Goal: Task Accomplishment & Management: Manage account settings

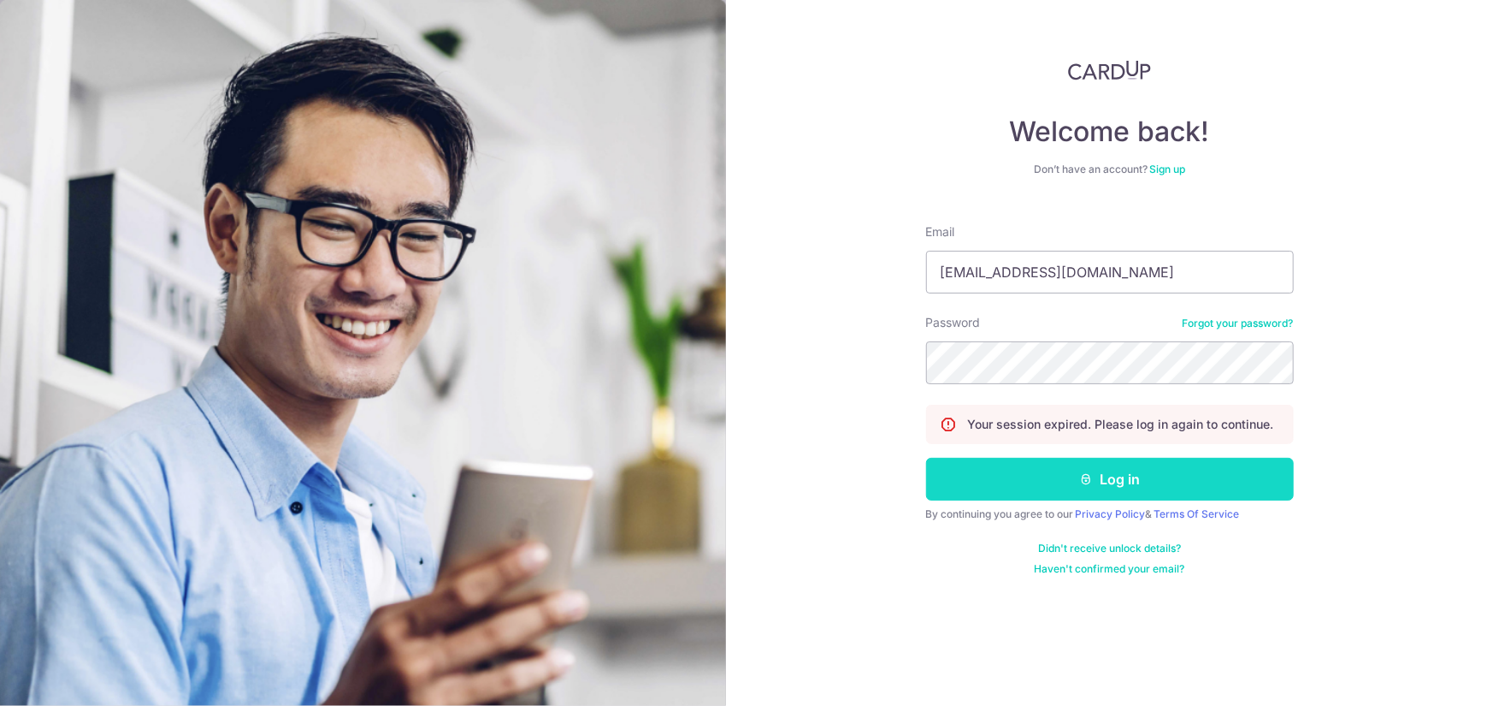
click at [1054, 473] on button "Log in" at bounding box center [1110, 479] width 368 height 43
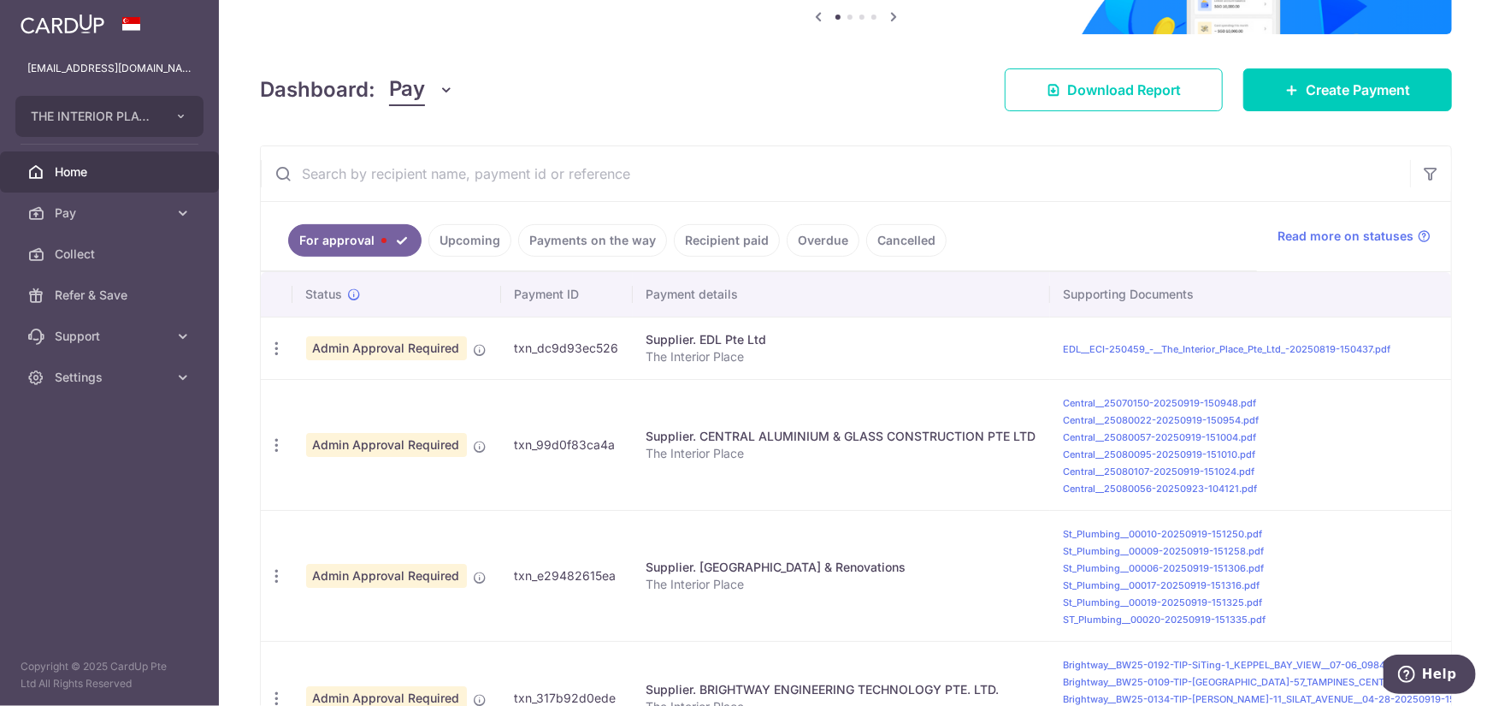
scroll to position [270, 0]
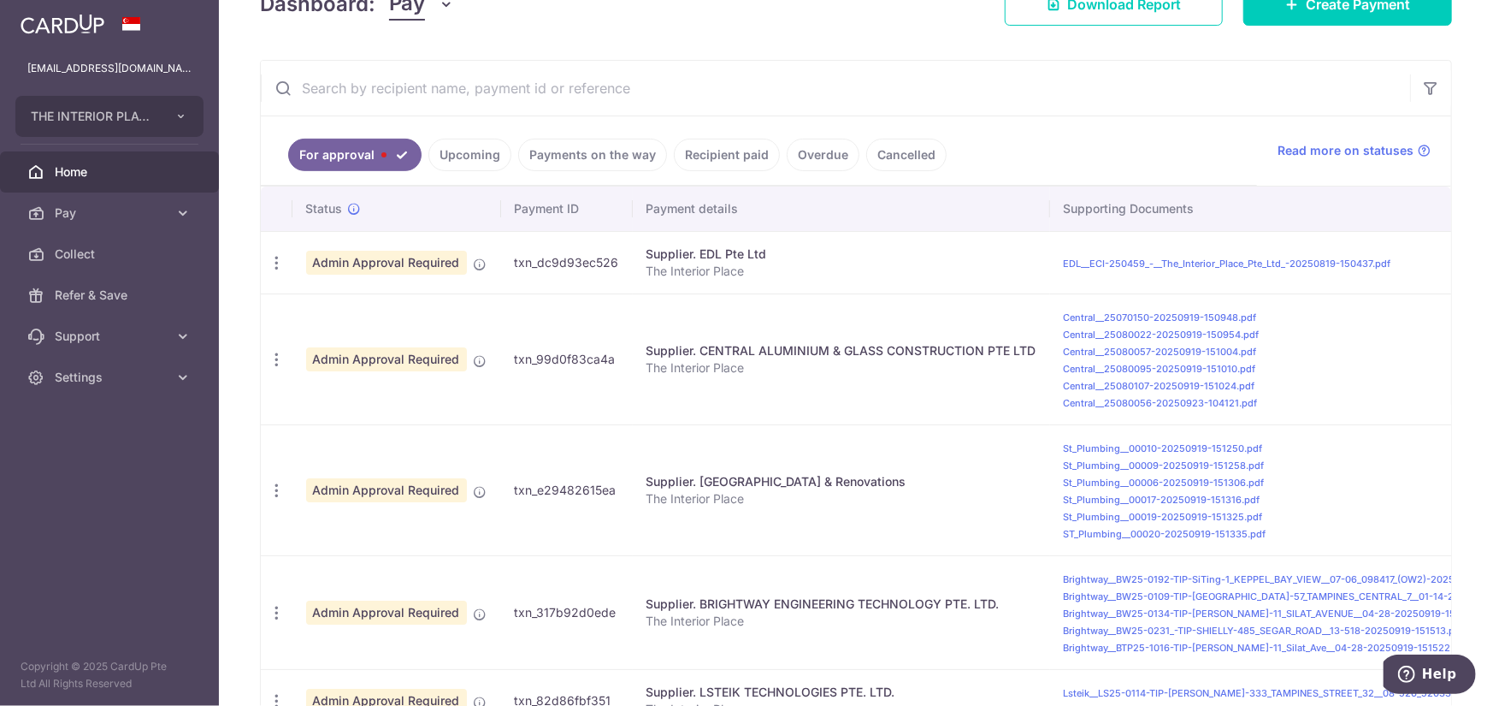
click at [470, 158] on link "Upcoming" at bounding box center [469, 155] width 83 height 32
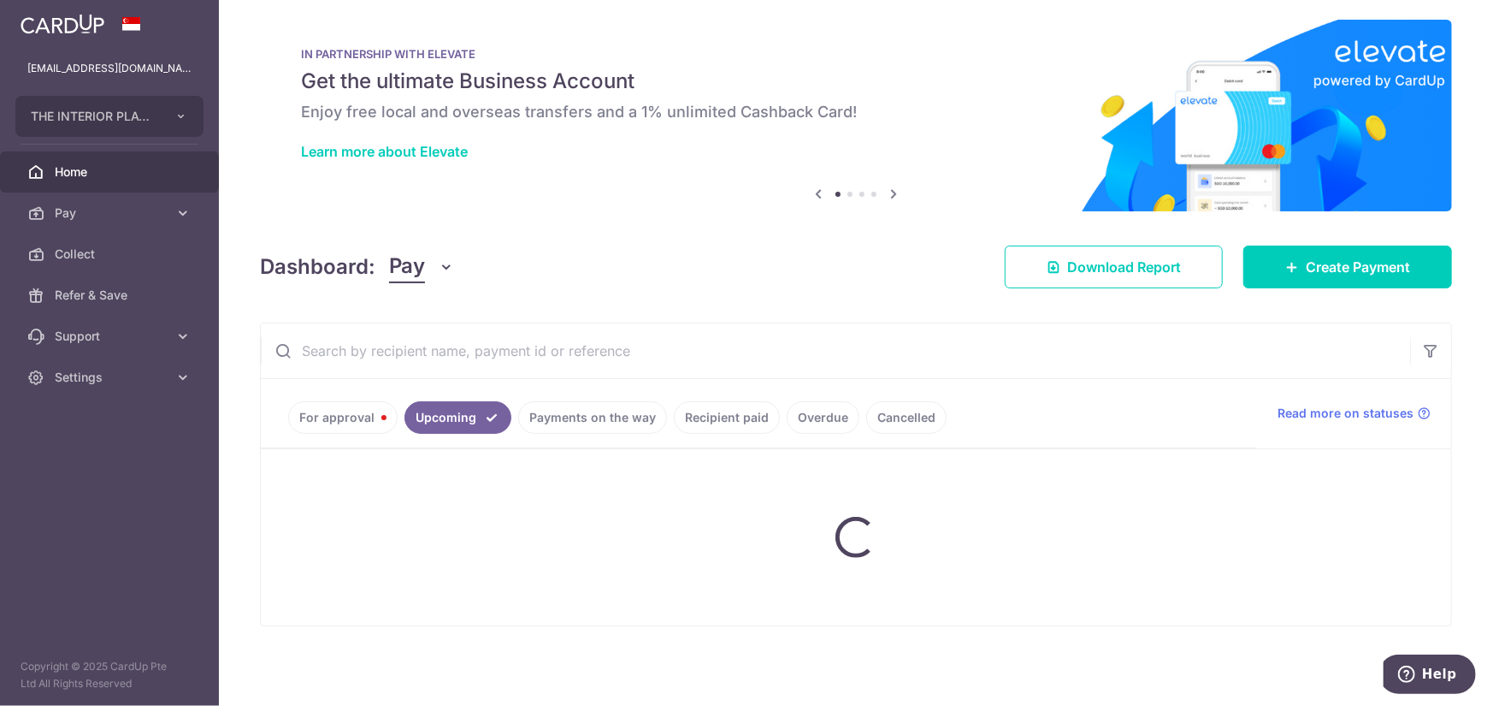
scroll to position [11, 0]
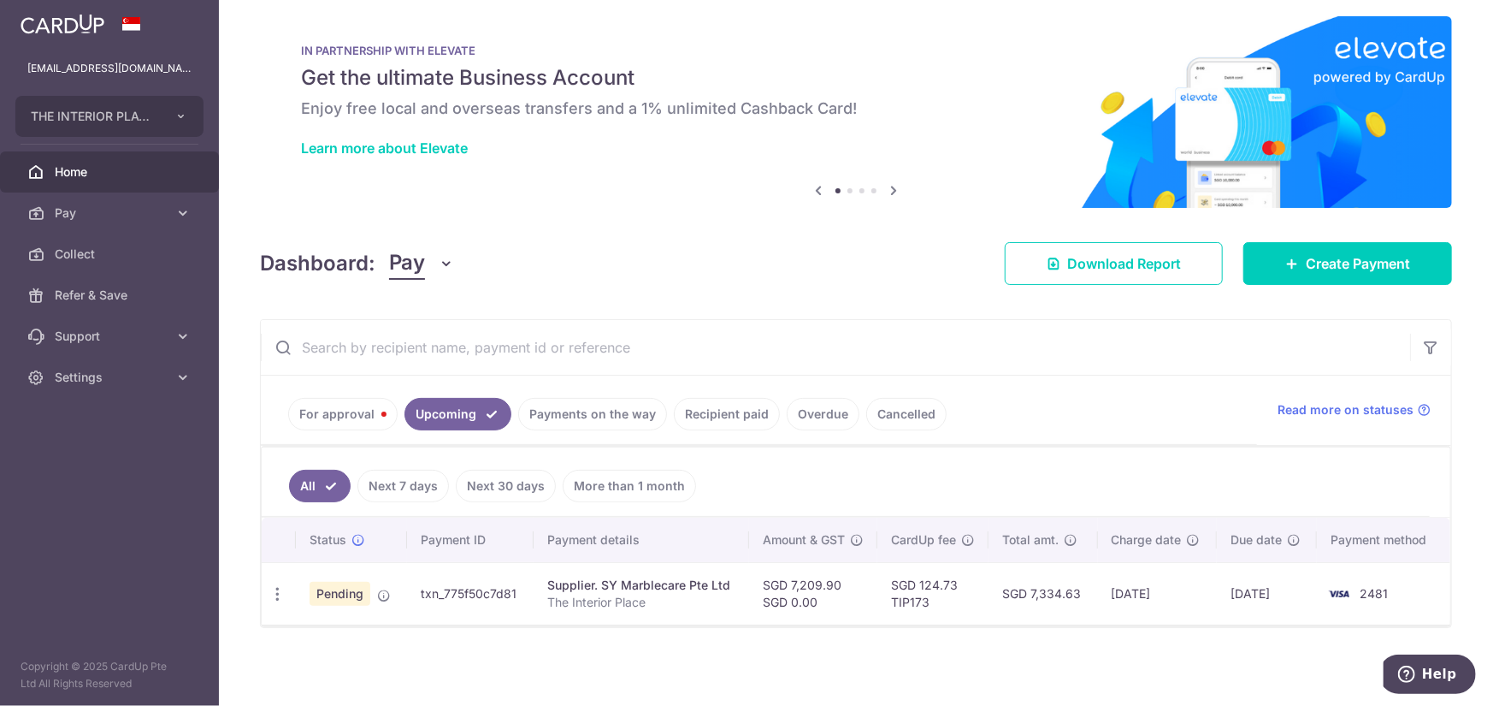
click at [702, 420] on link "Recipient paid" at bounding box center [727, 414] width 106 height 32
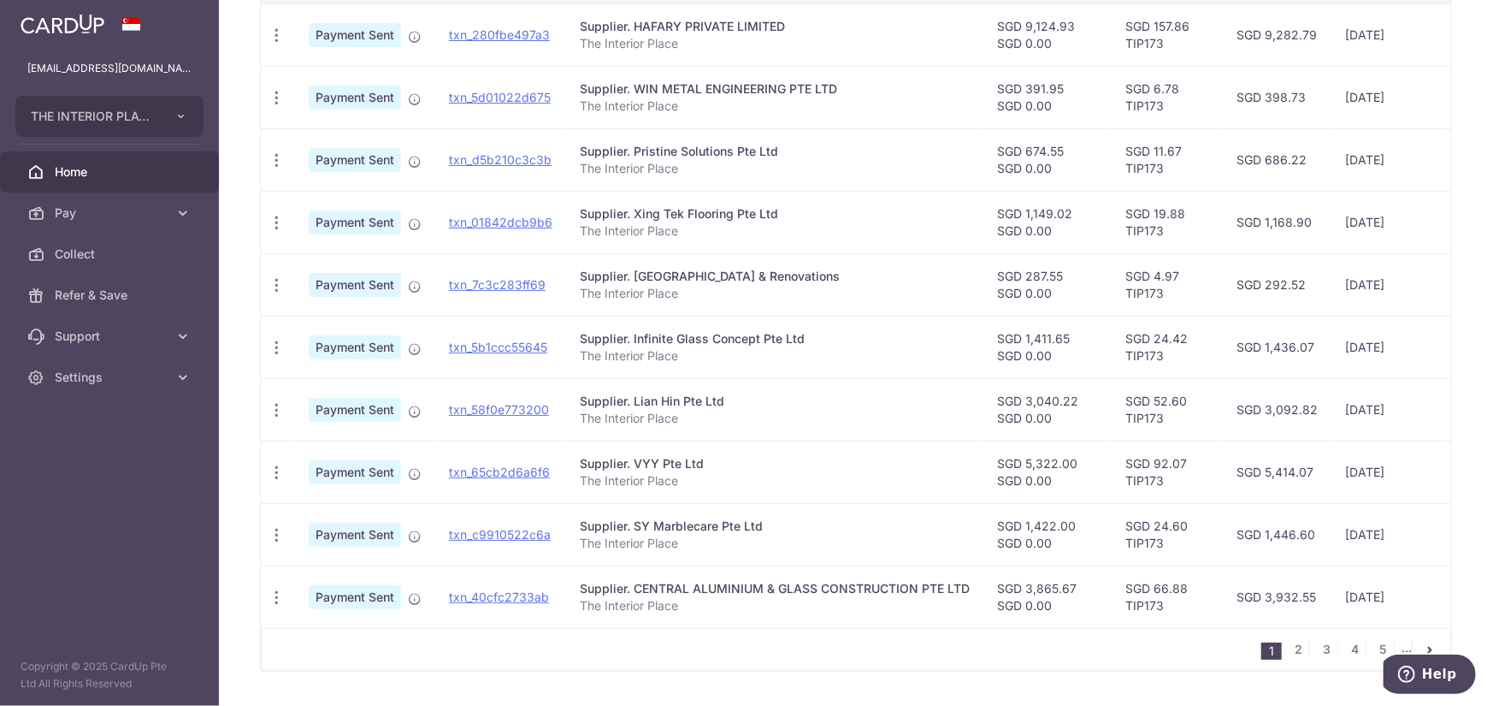
scroll to position [527, 0]
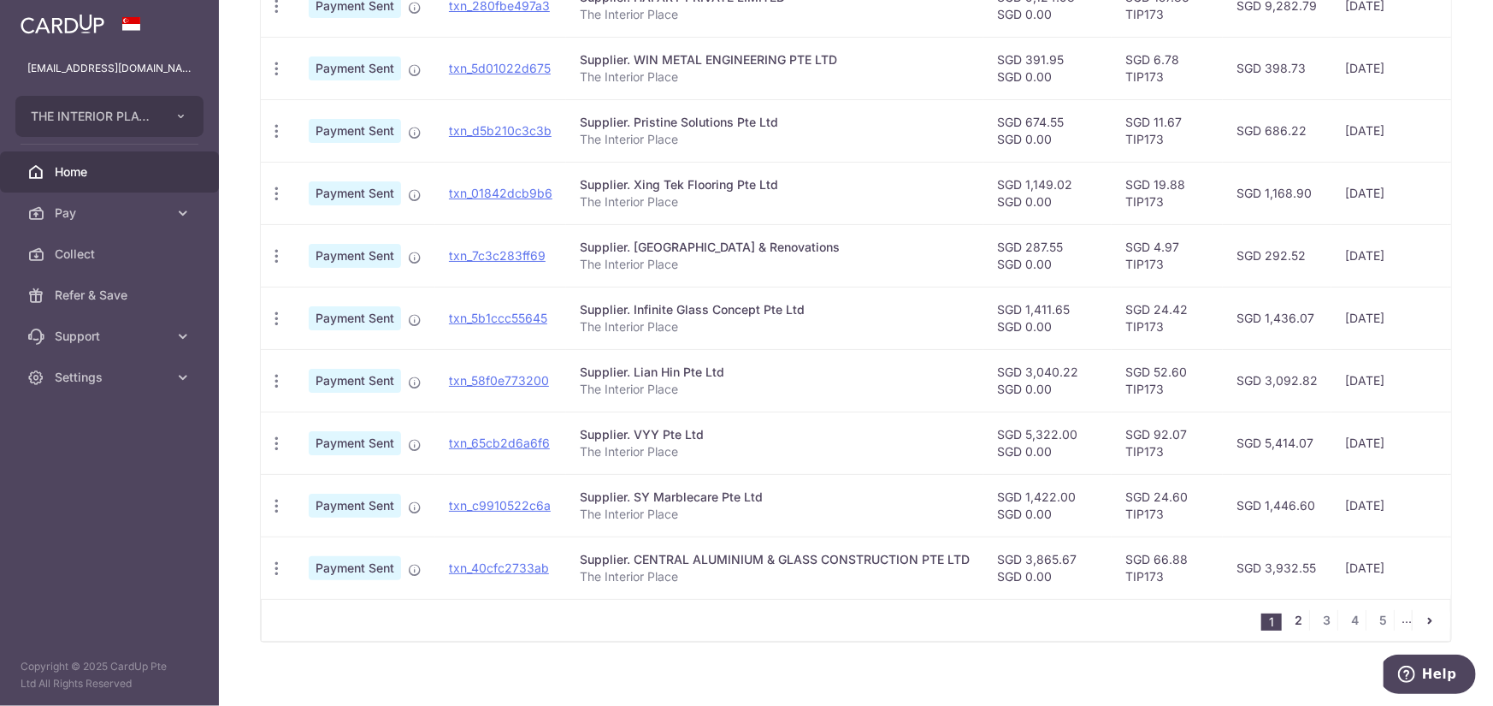
click at [1289, 628] on link "2" at bounding box center [1299, 620] width 21 height 21
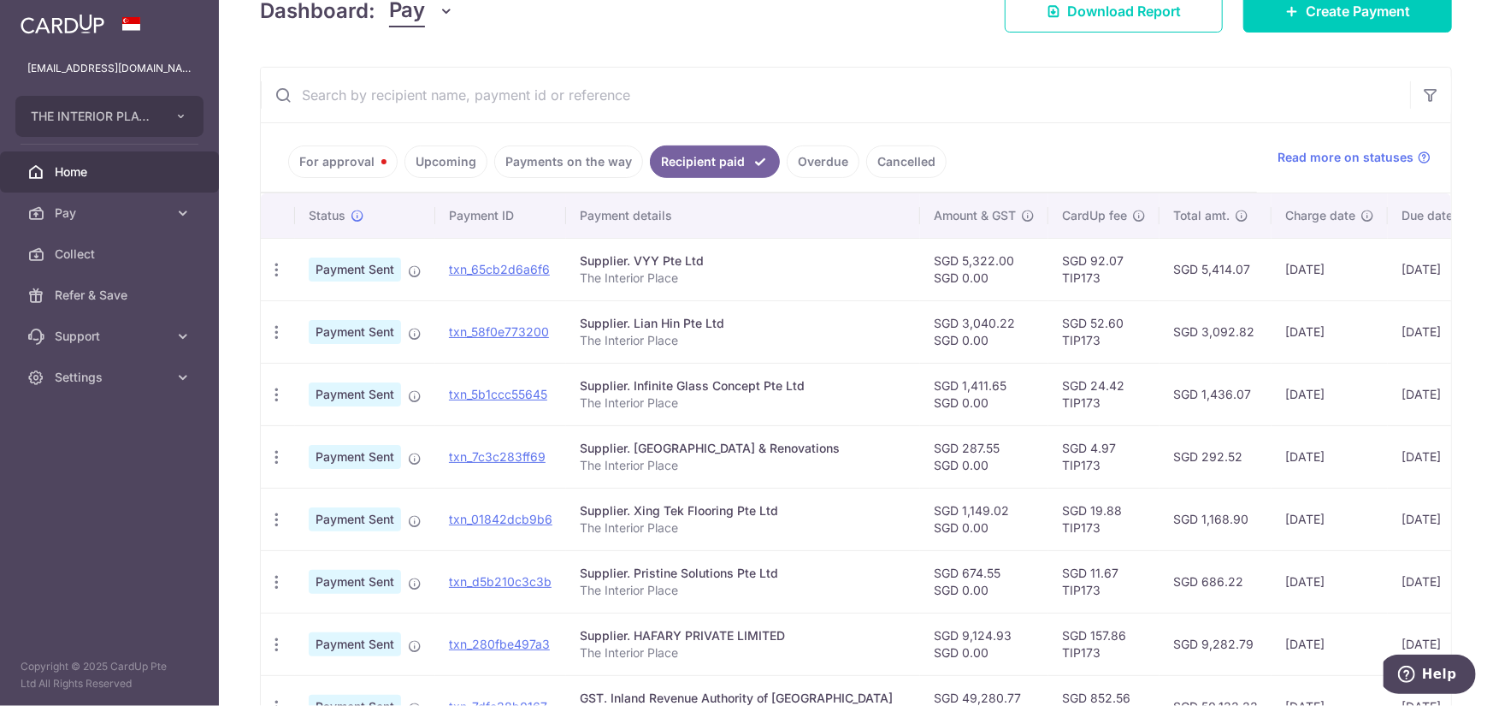
scroll to position [264, 0]
click at [1136, 114] on input "text" at bounding box center [835, 94] width 1149 height 55
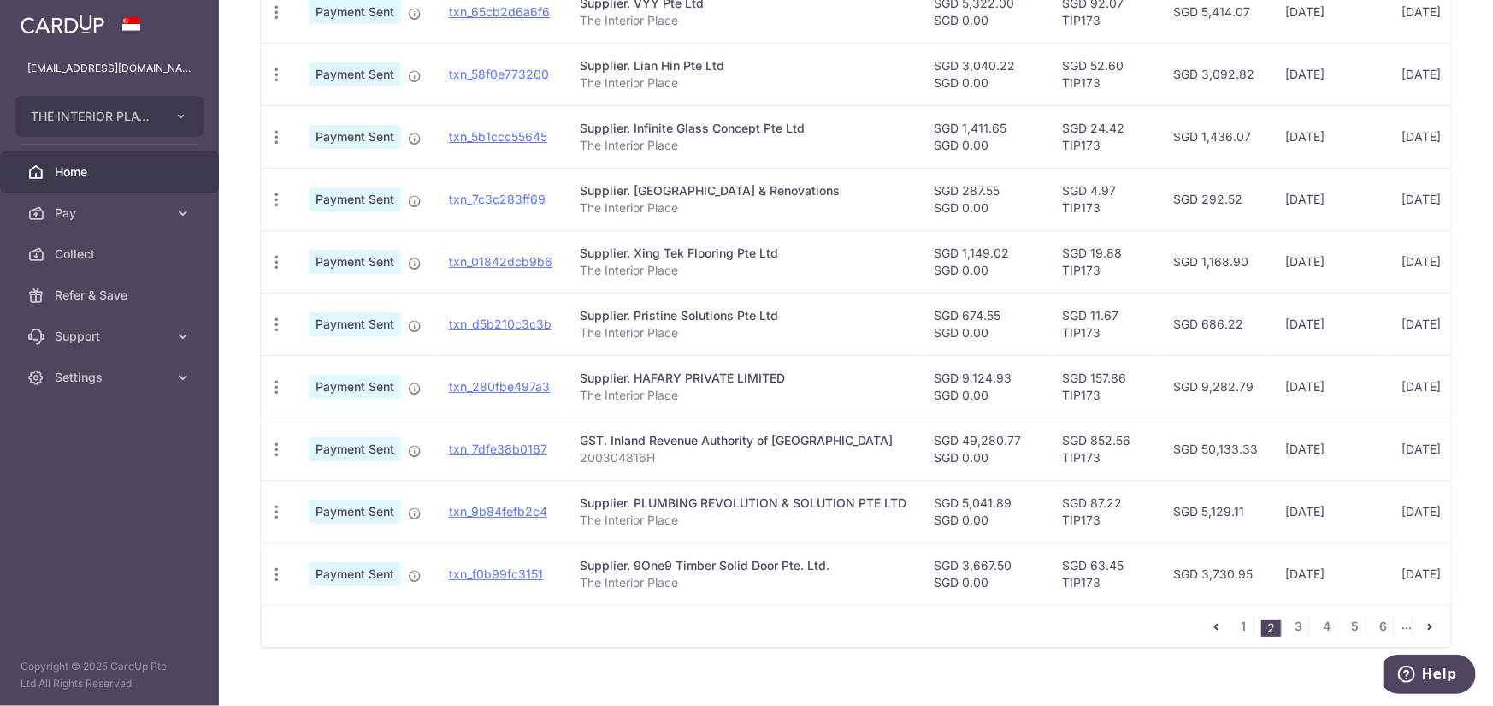
scroll to position [550, 0]
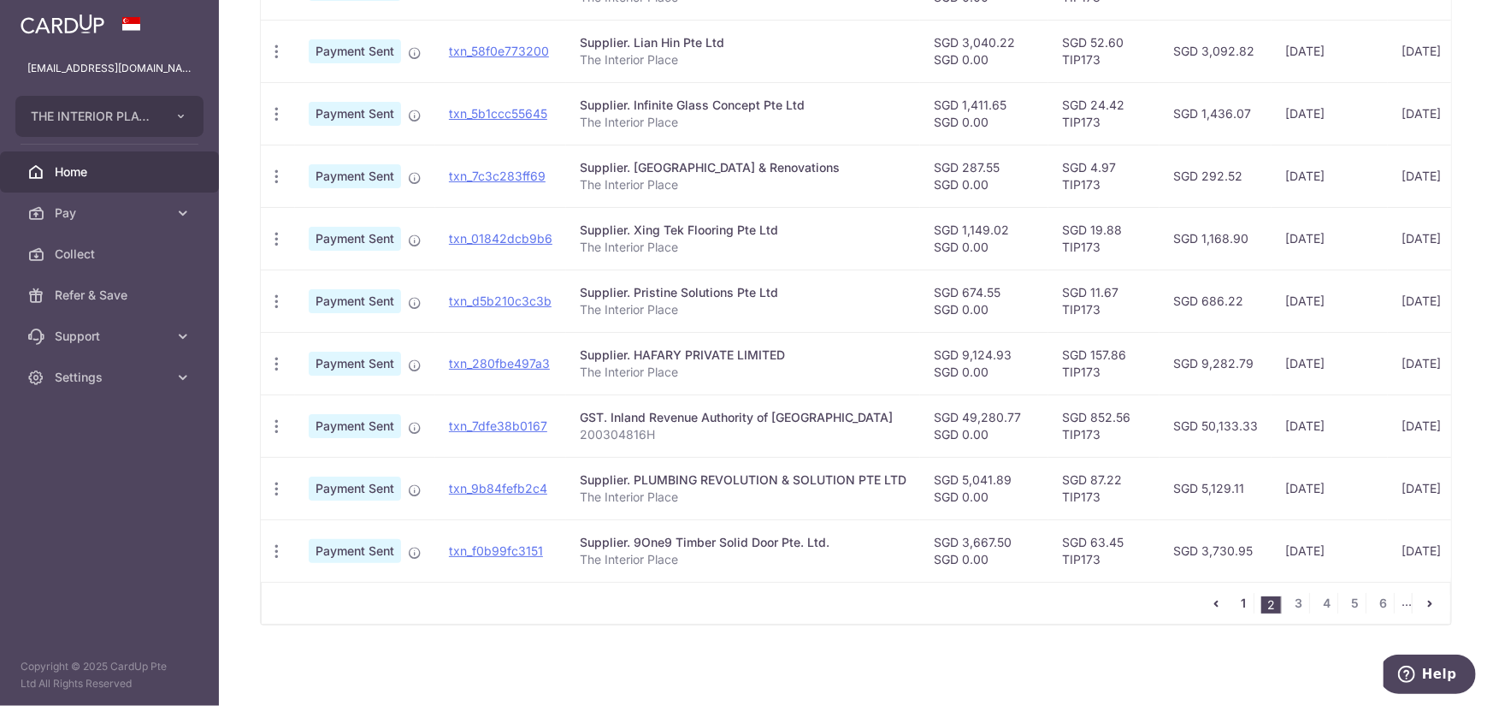
click at [1241, 607] on link "1" at bounding box center [1243, 603] width 21 height 21
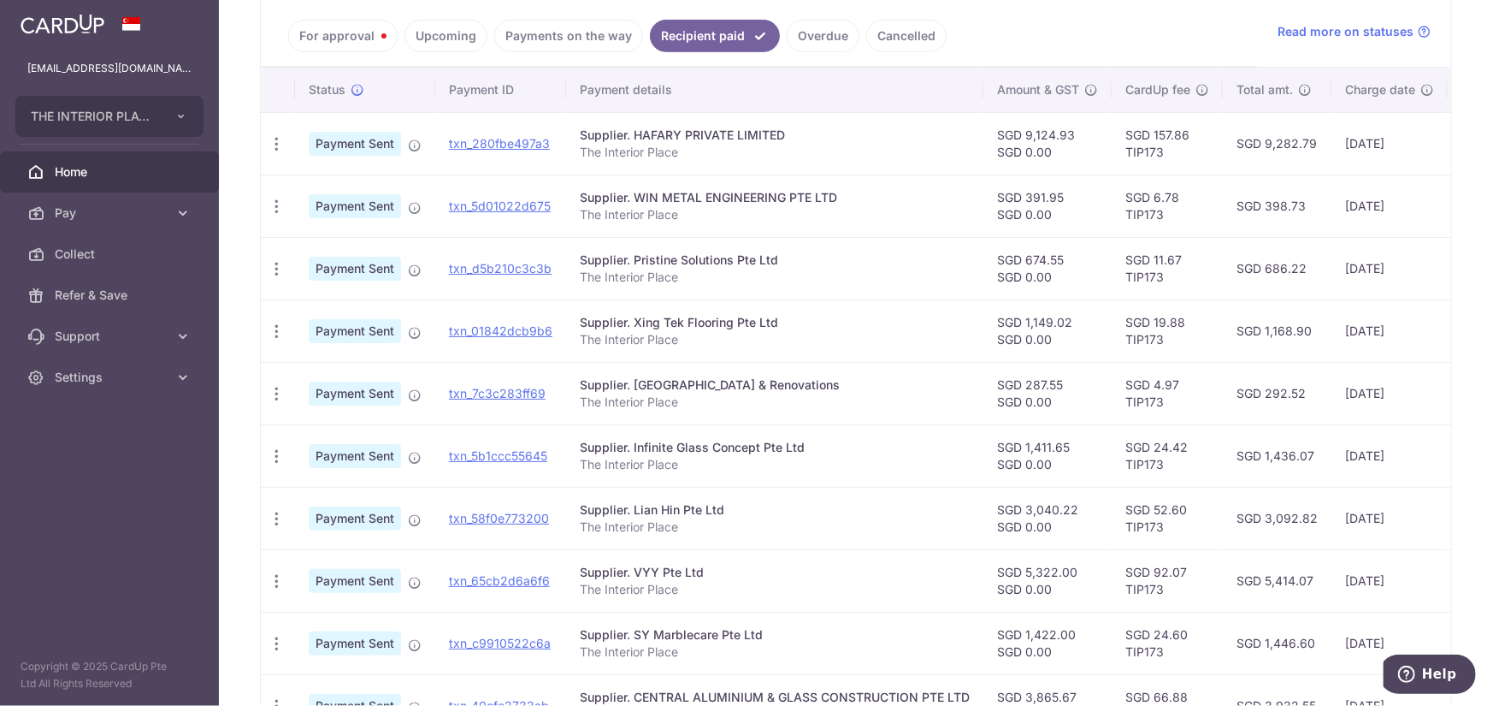
scroll to position [521, 0]
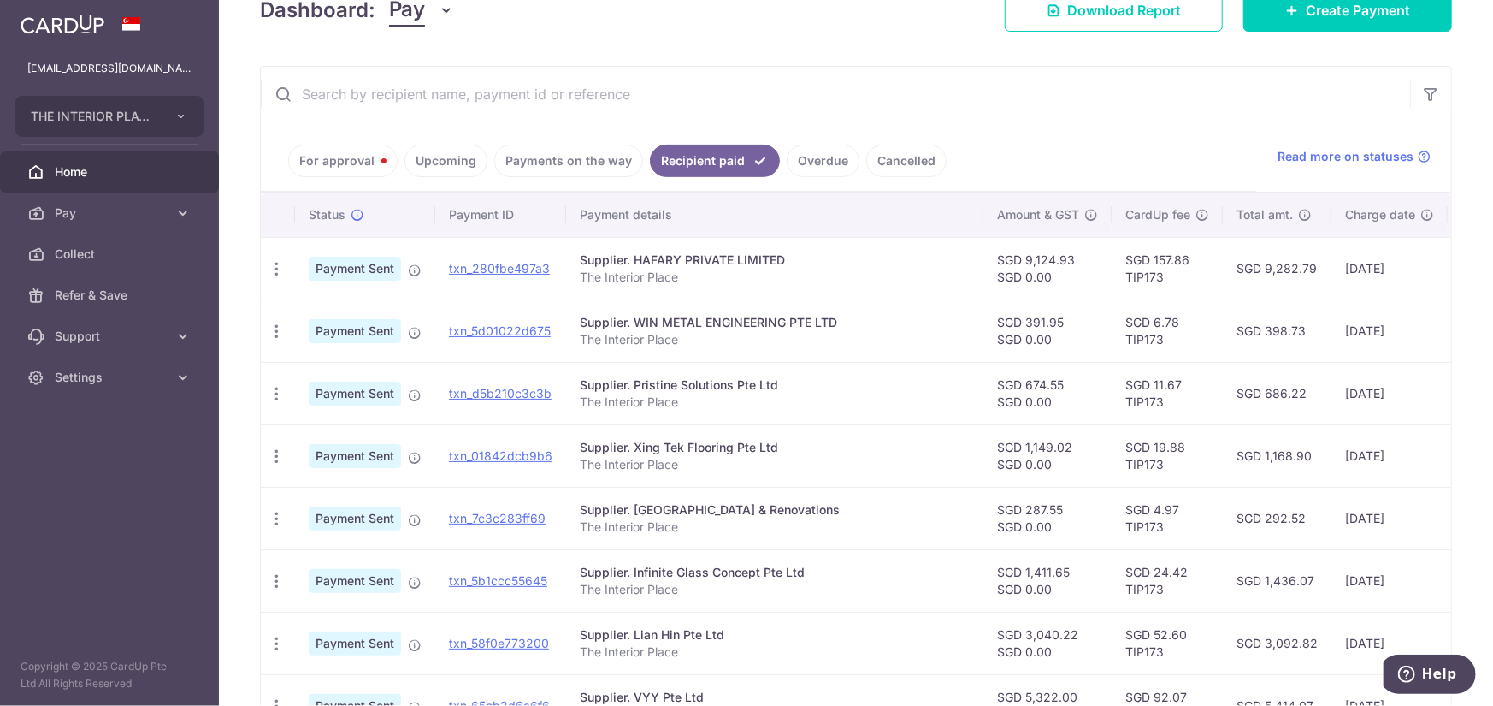
click at [316, 158] on link "For approval" at bounding box center [342, 161] width 109 height 32
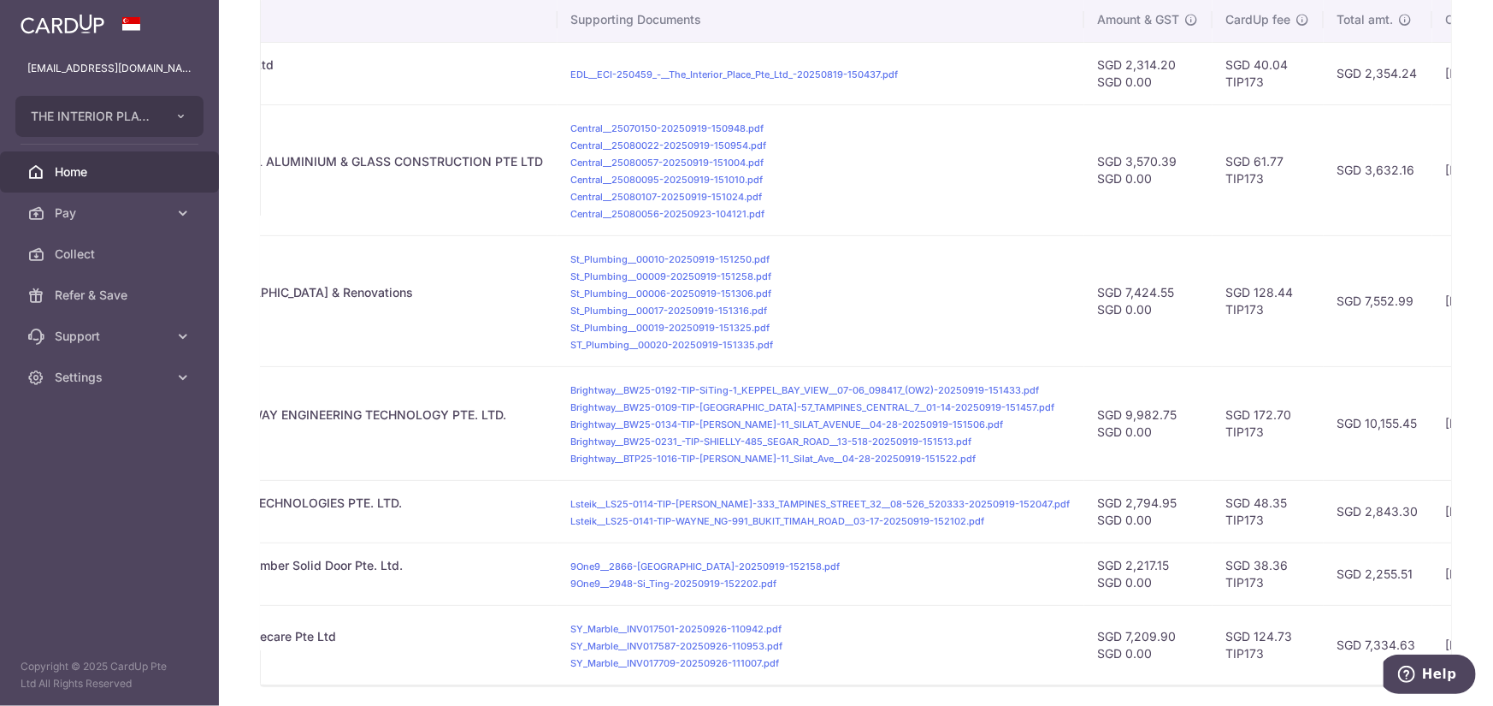
scroll to position [270, 0]
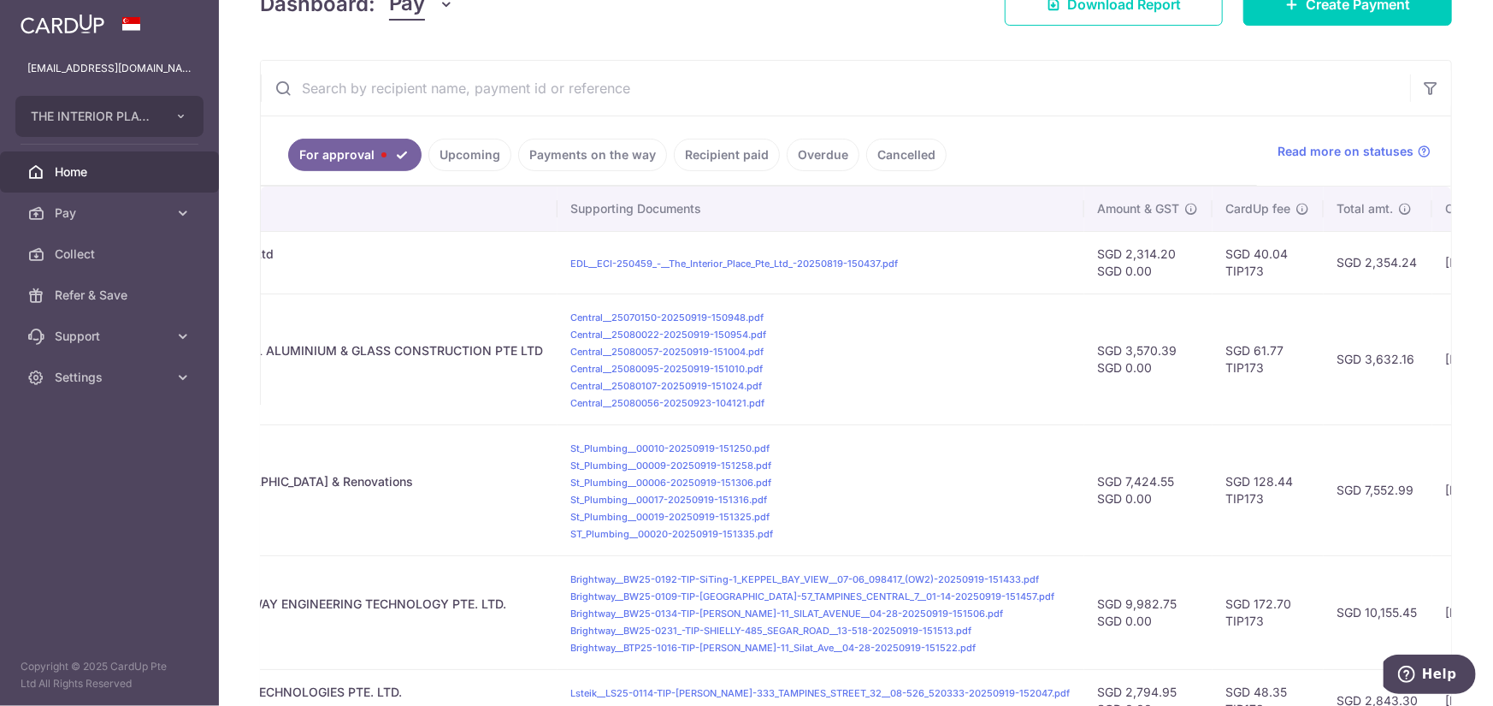
click at [486, 156] on link "Upcoming" at bounding box center [469, 155] width 83 height 32
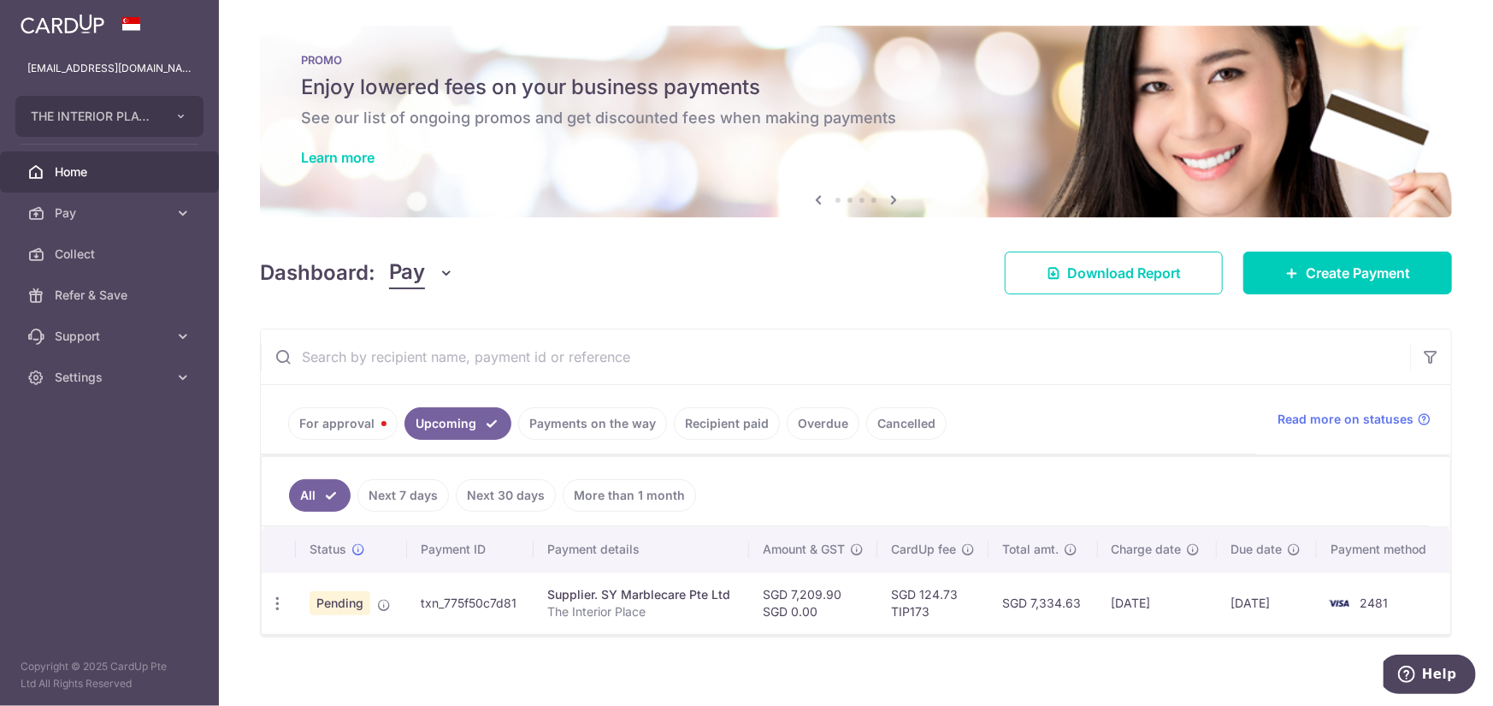
scroll to position [0, 0]
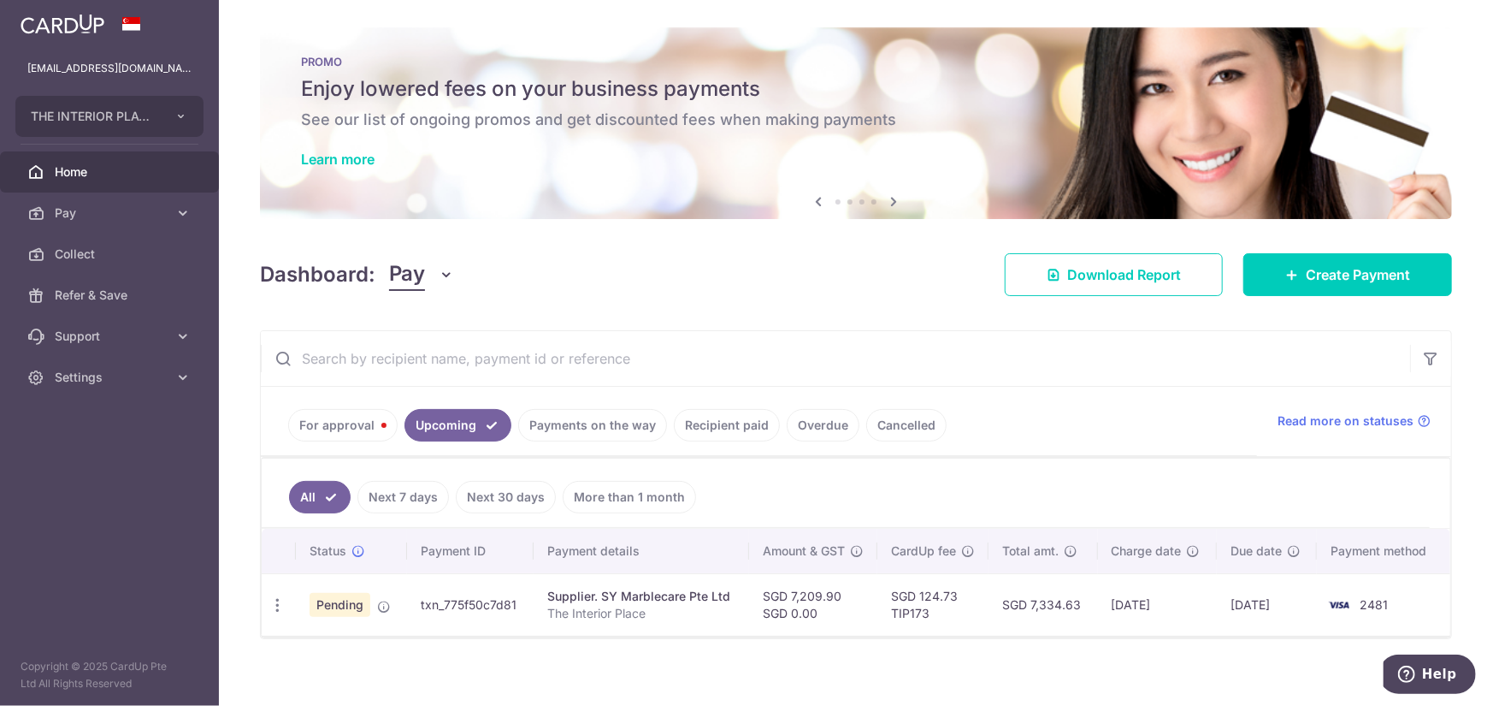
click at [626, 423] on link "Payments on the way" at bounding box center [592, 425] width 149 height 32
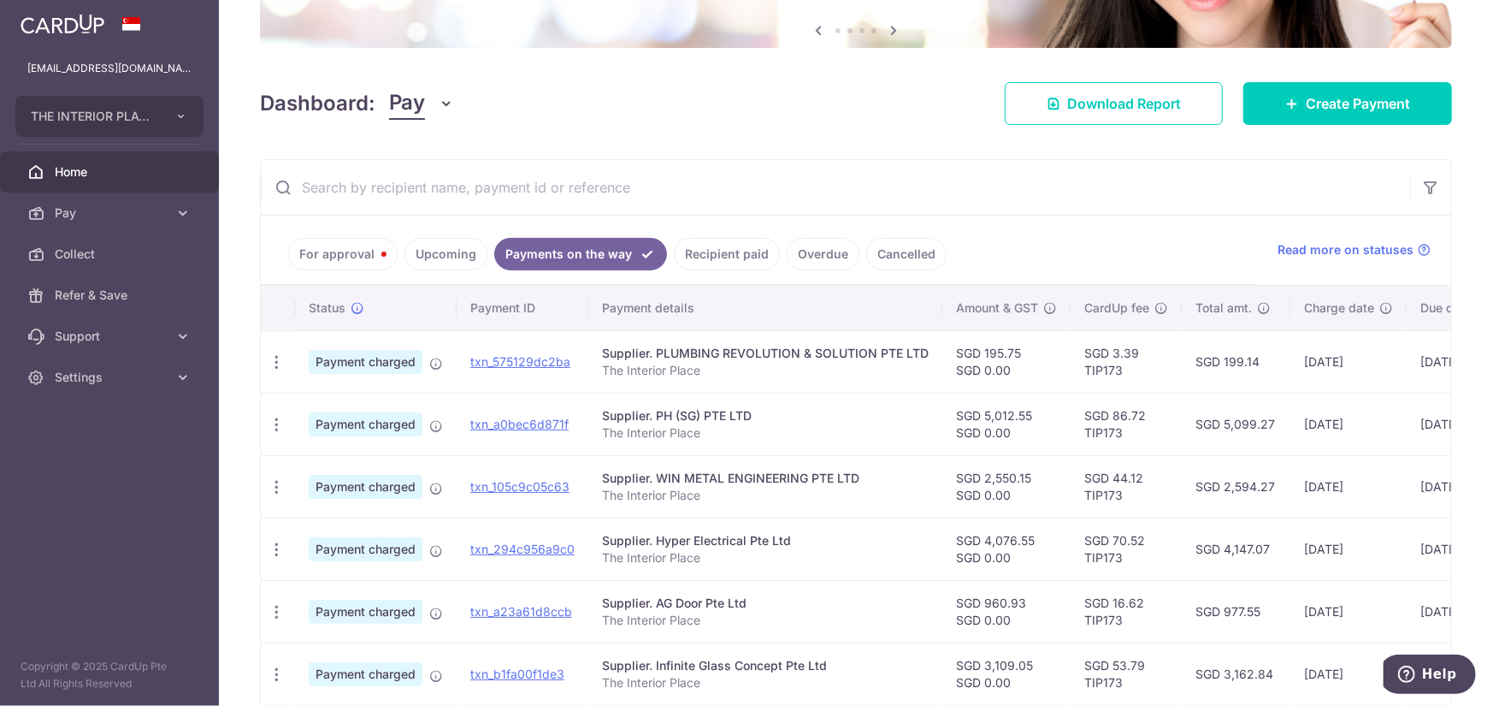
scroll to position [342, 0]
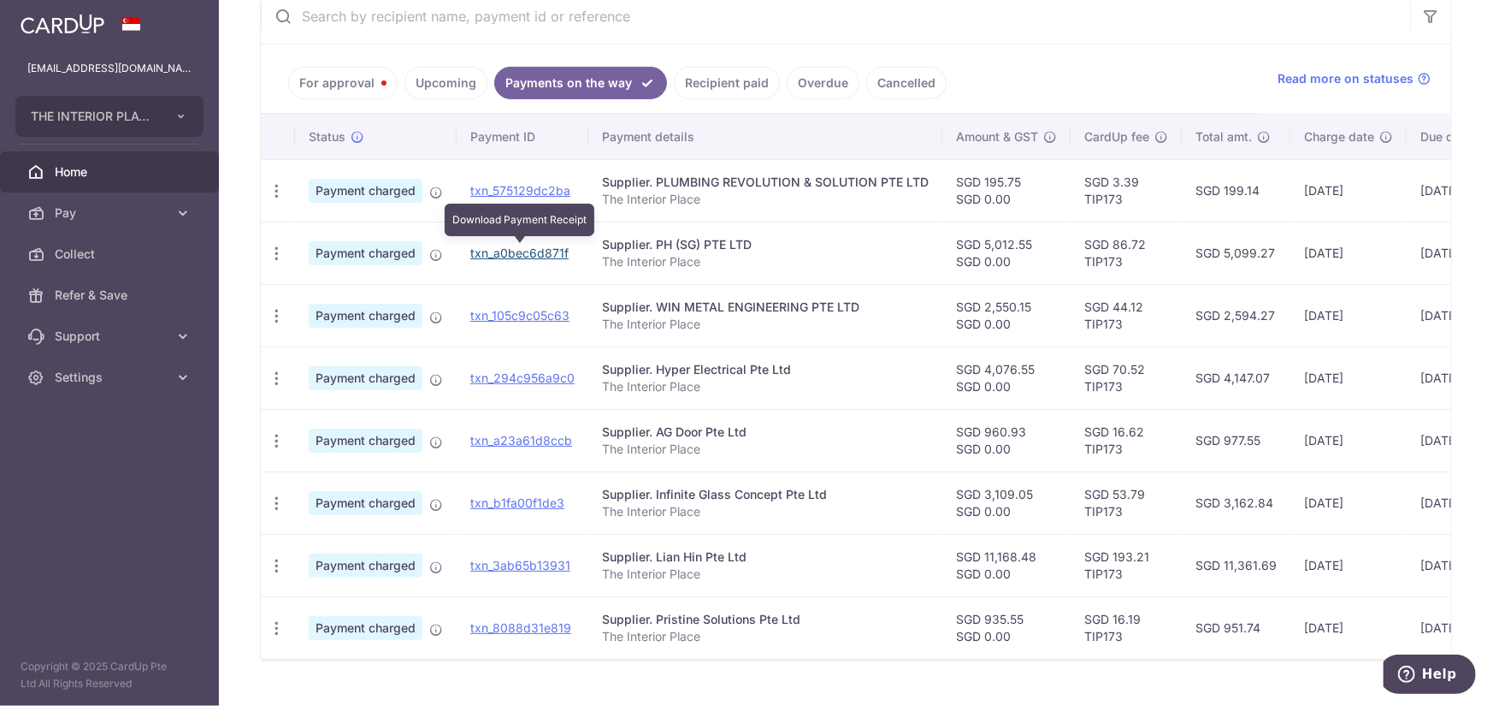
click at [496, 245] on link "txn_a0bec6d871f" at bounding box center [519, 252] width 98 height 15
click at [340, 75] on link "For approval" at bounding box center [342, 83] width 109 height 32
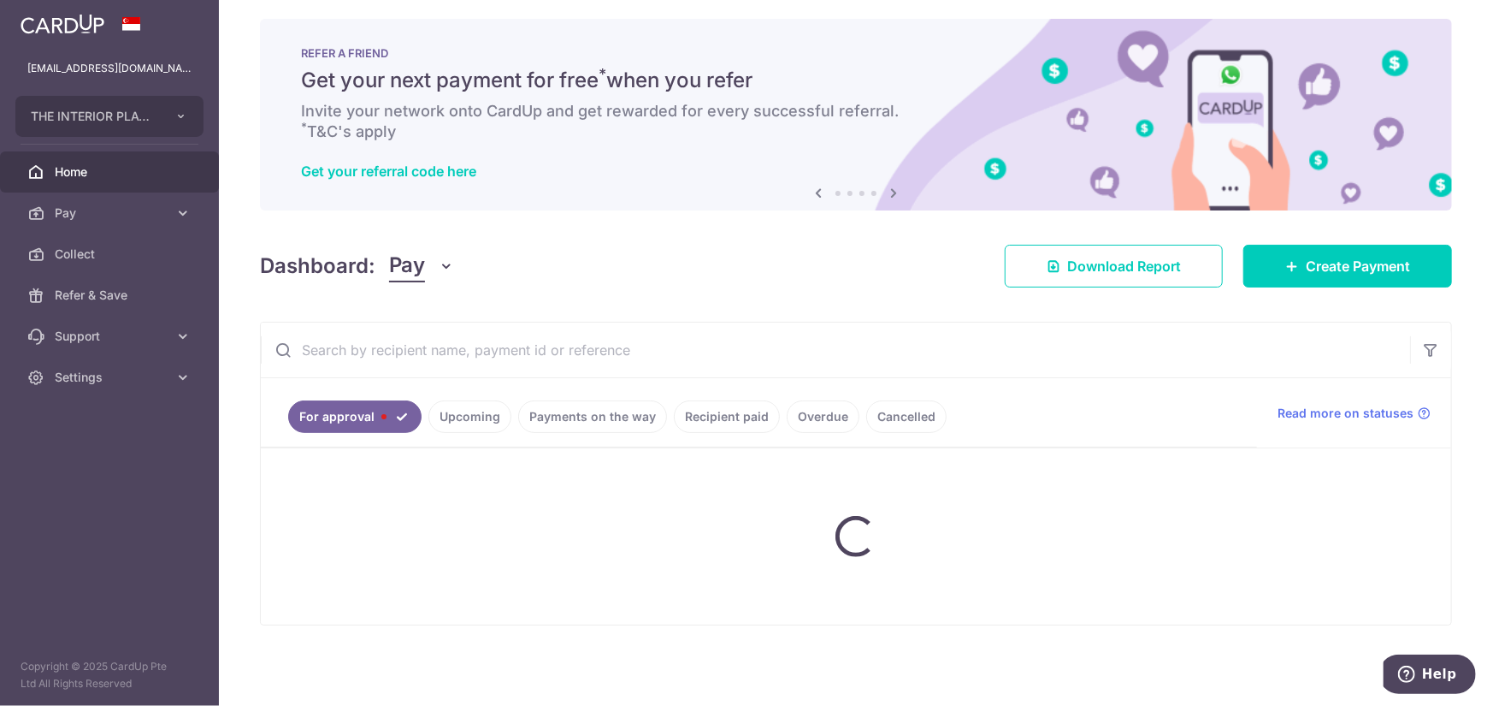
scroll to position [8, 0]
click at [479, 416] on ul "For approval Upcoming Payments on the way Recipient paid Overdue Cancelled" at bounding box center [759, 413] width 996 height 69
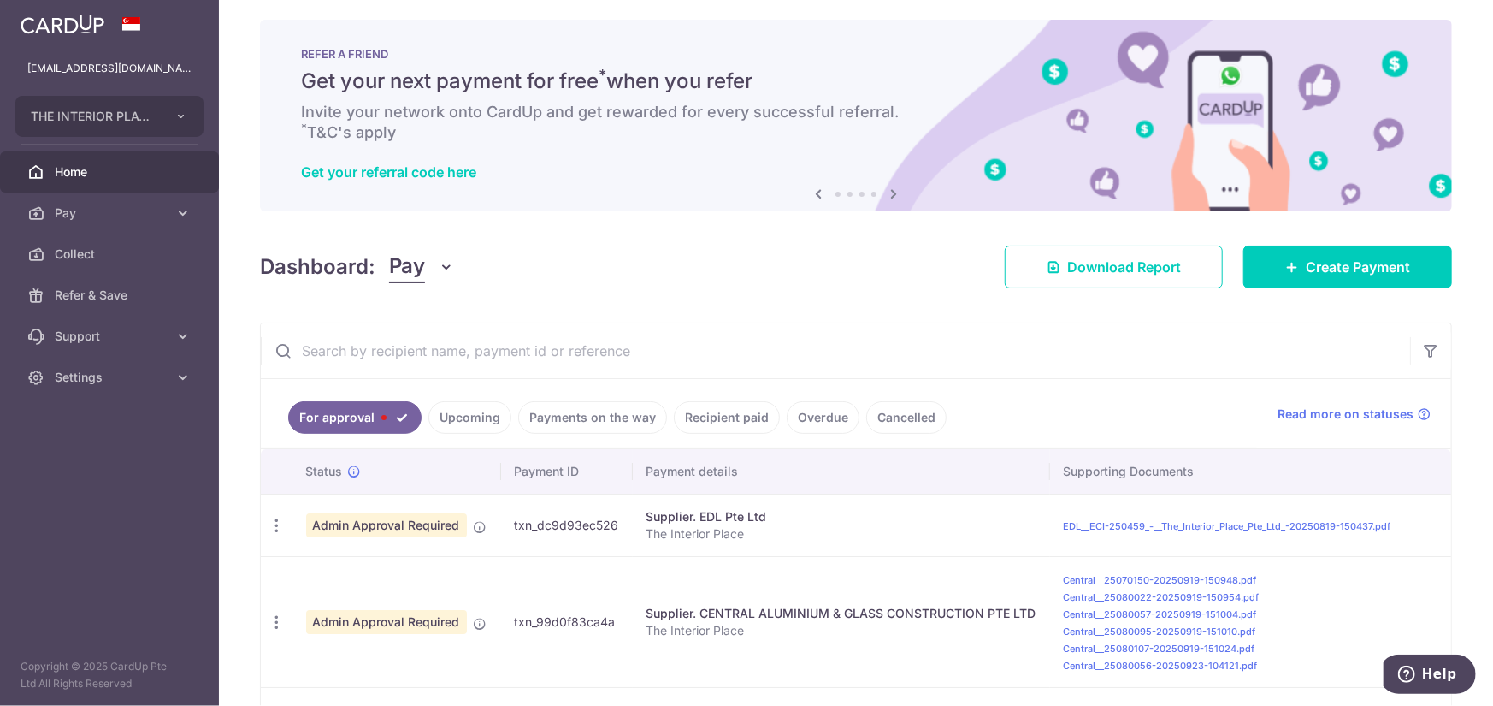
scroll to position [342, 0]
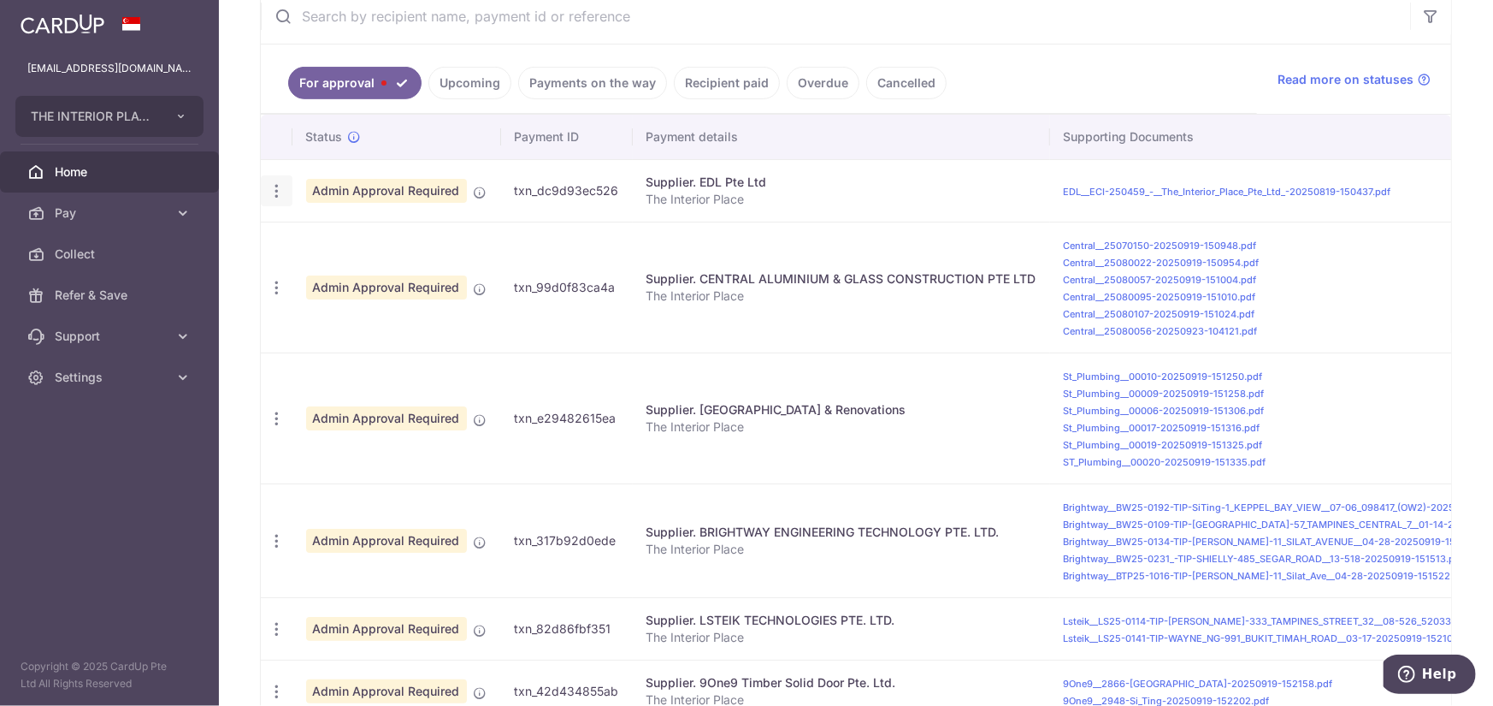
click at [281, 195] on icon "button" at bounding box center [277, 191] width 18 height 18
click at [334, 233] on span "Update payment" at bounding box center [368, 237] width 116 height 21
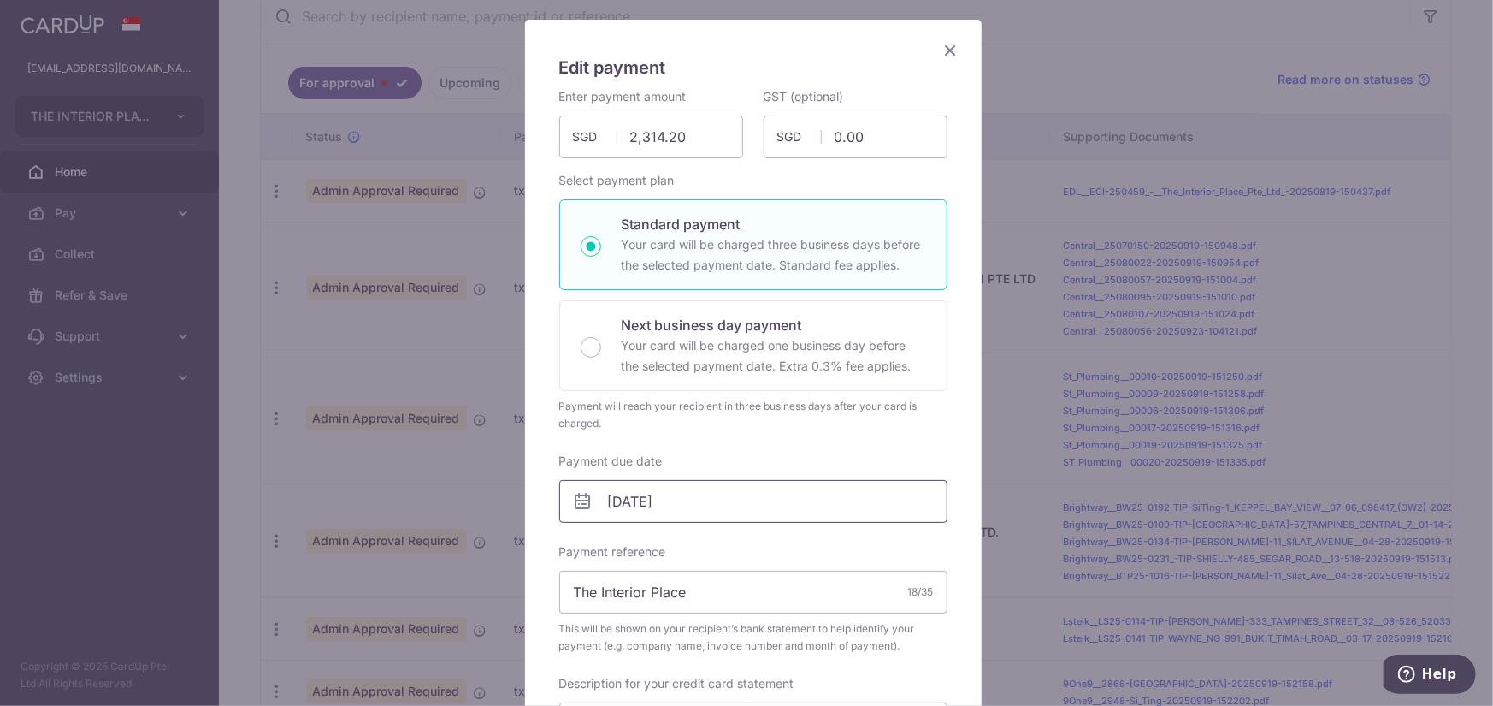
scroll to position [257, 0]
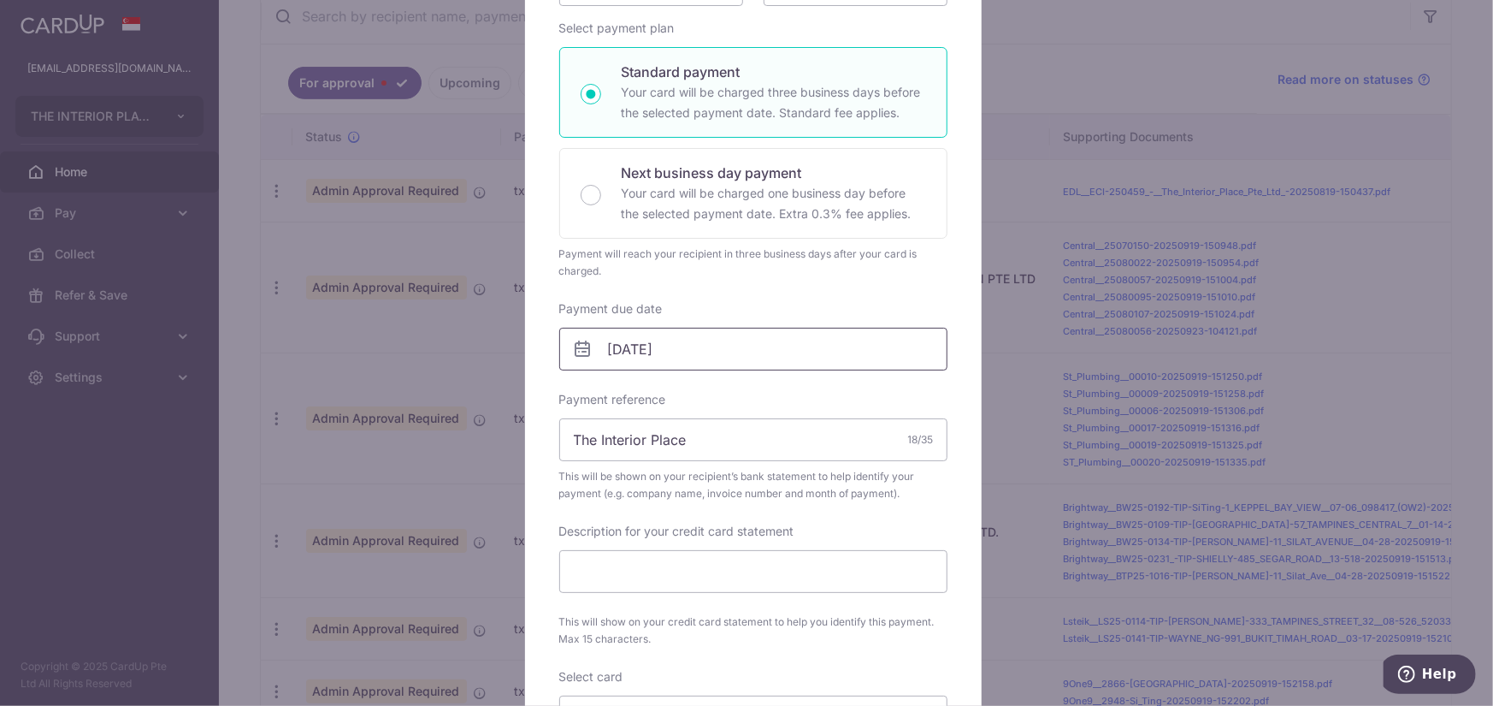
click at [703, 347] on input "24/09/2025" at bounding box center [753, 349] width 388 height 43
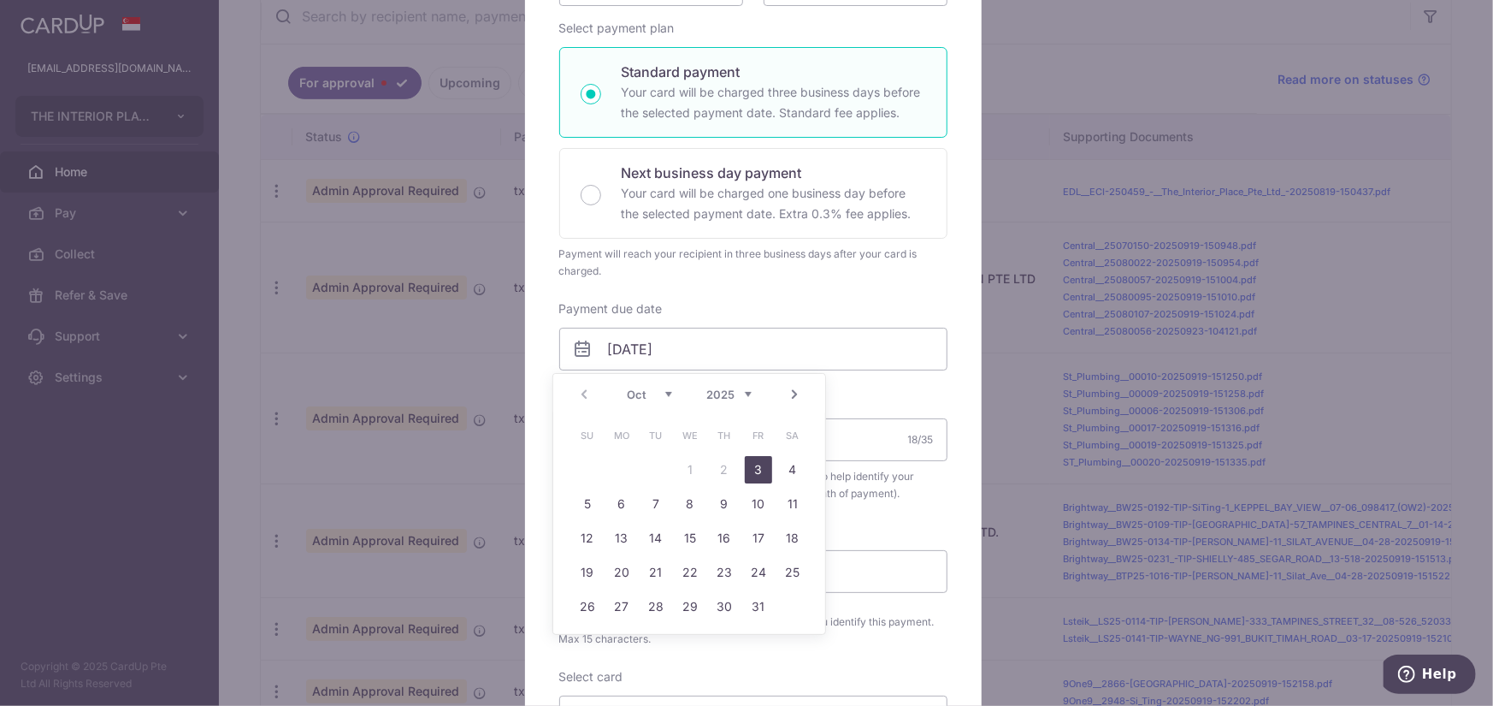
click at [758, 470] on link "3" at bounding box center [758, 469] width 27 height 27
type input "[DATE]"
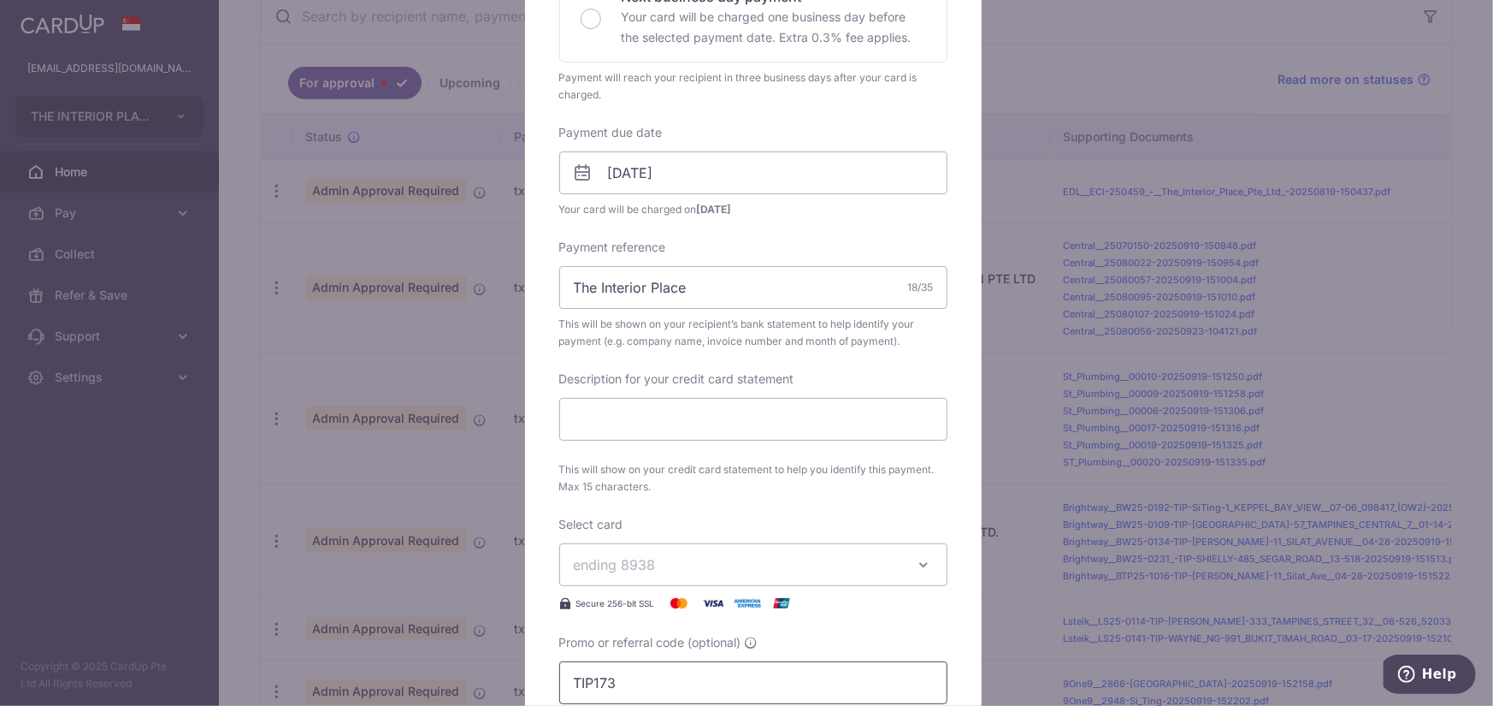
scroll to position [599, 0]
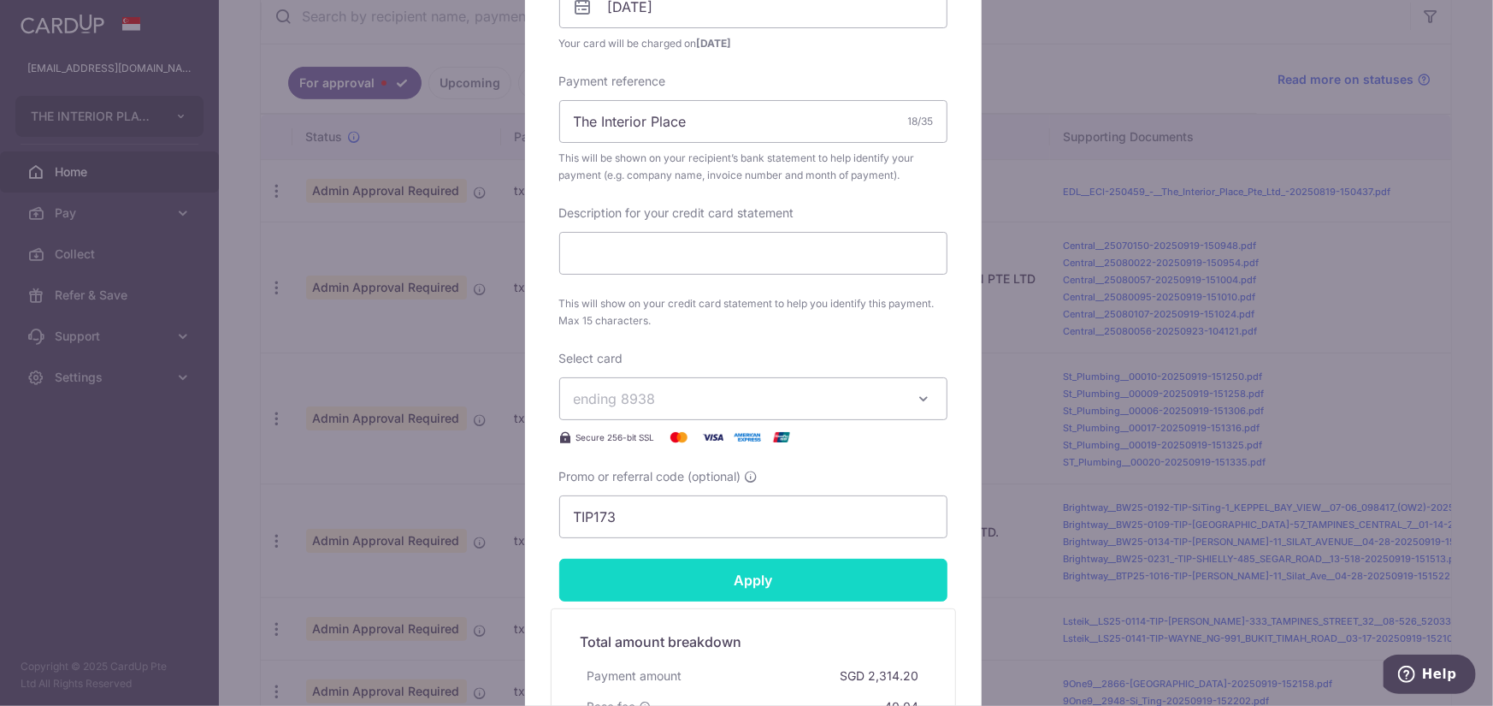
click at [757, 572] on input "Apply" at bounding box center [753, 579] width 388 height 43
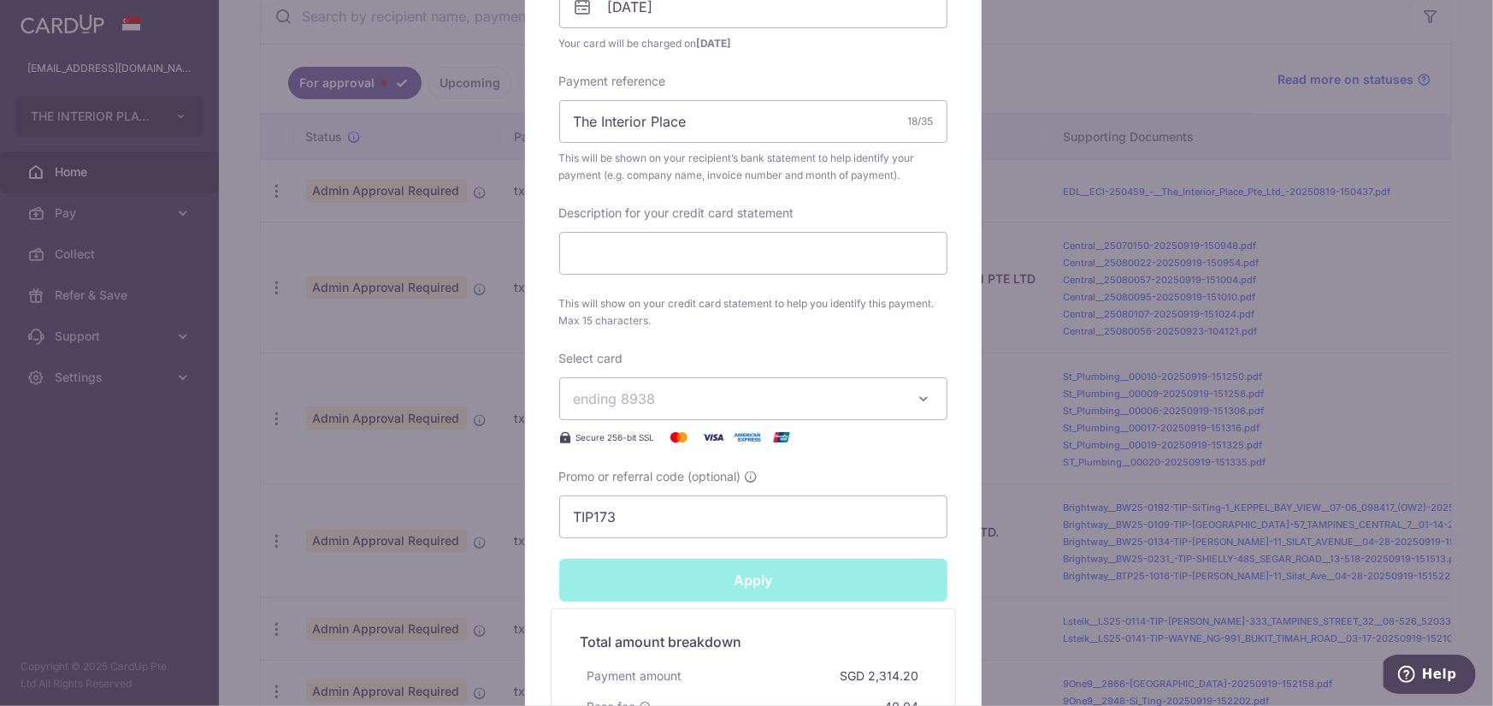
type input "Successfully Applied"
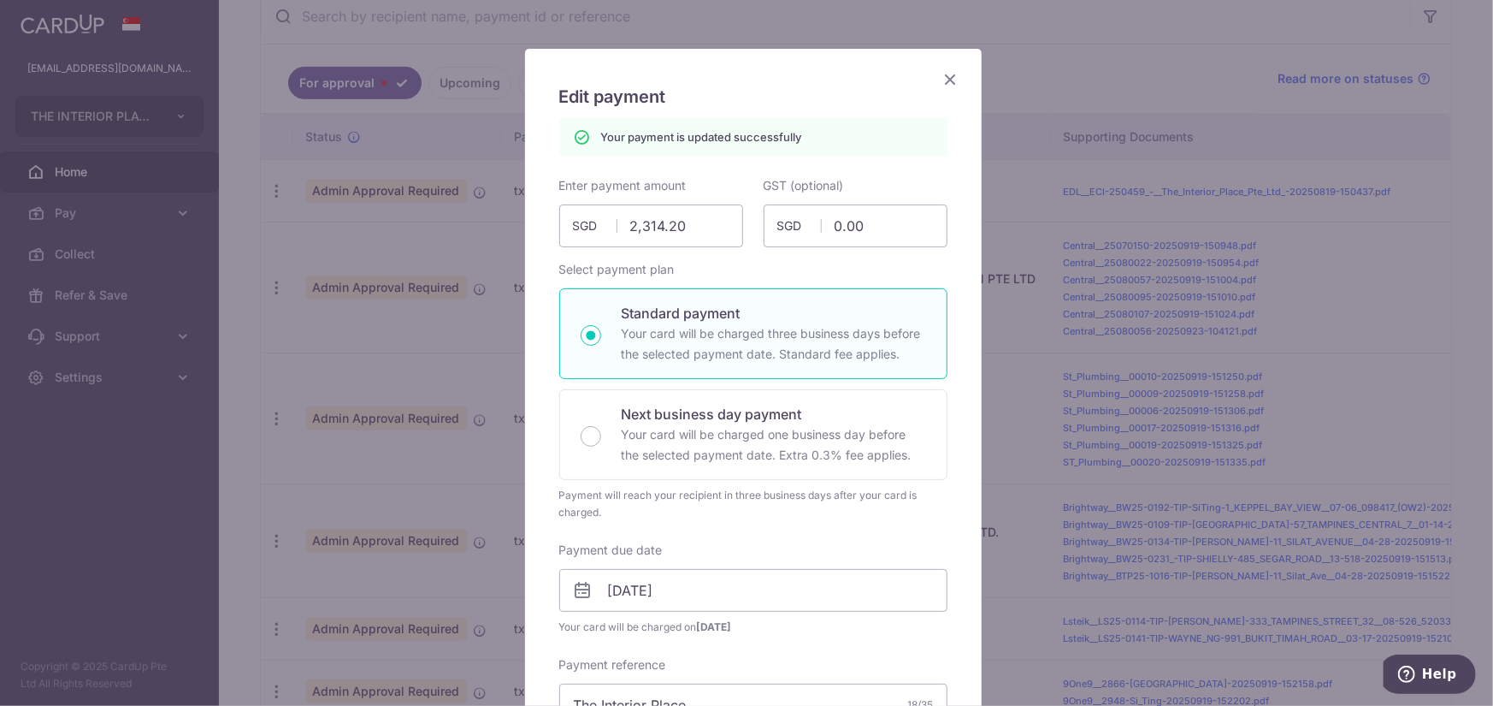
scroll to position [0, 0]
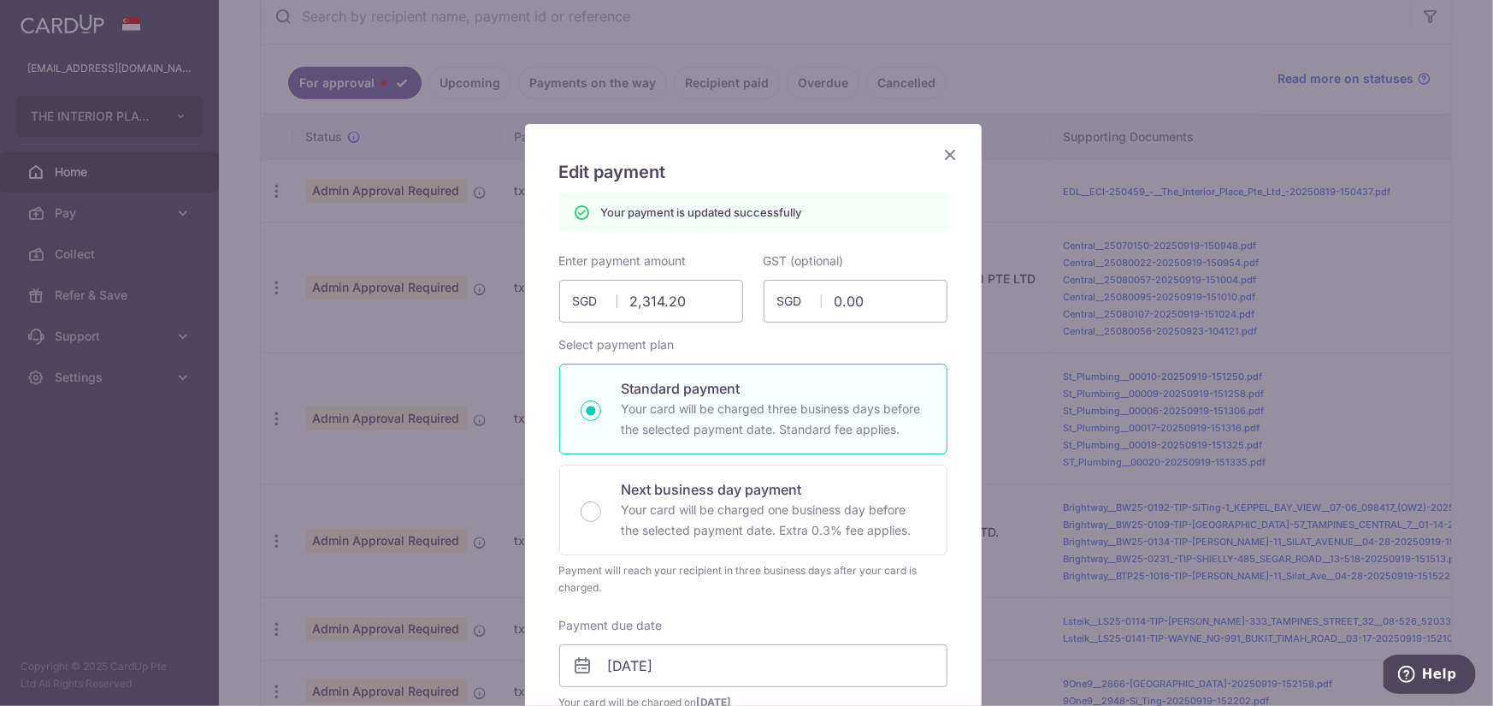
click at [942, 152] on icon "Close" at bounding box center [951, 154] width 21 height 21
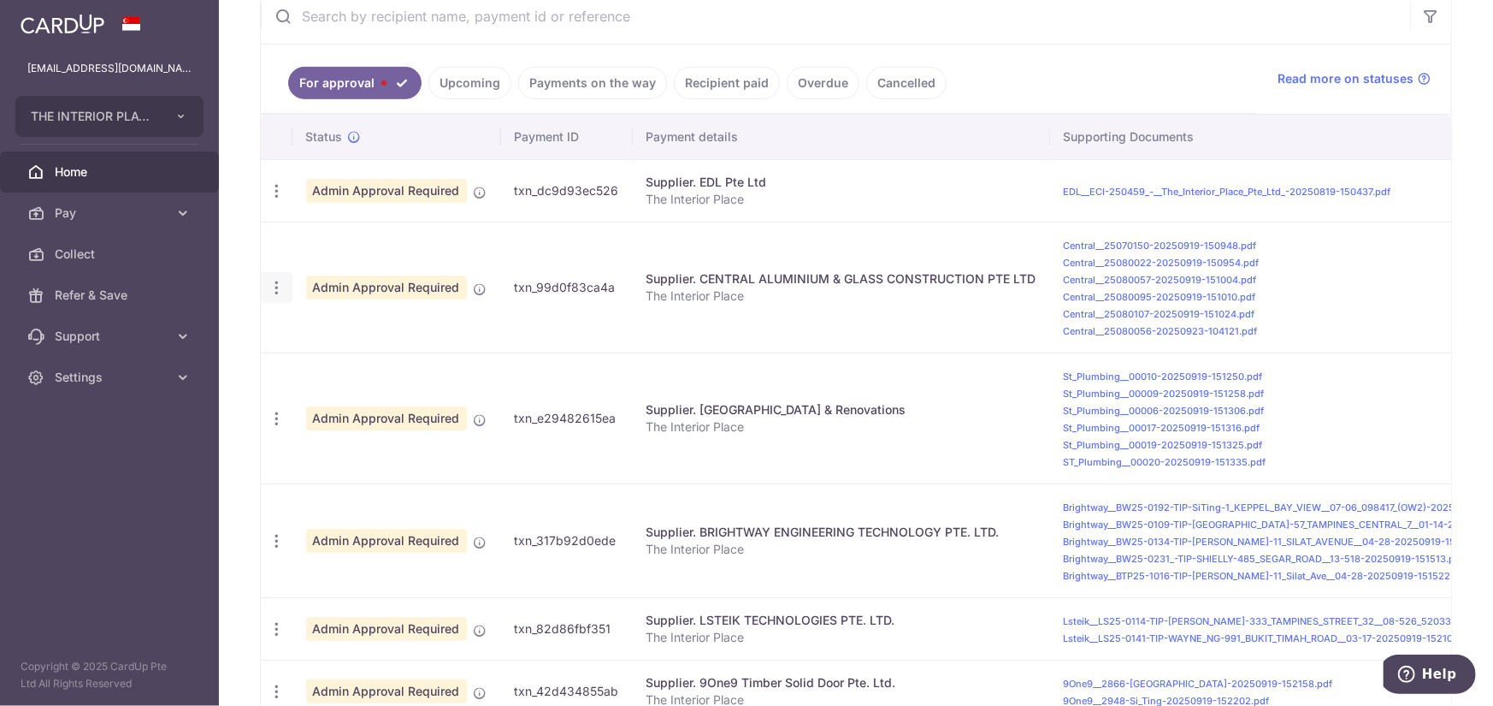
click at [280, 292] on icon "button" at bounding box center [277, 288] width 18 height 18
click at [333, 332] on span "Update payment" at bounding box center [368, 334] width 116 height 21
type input "3,570.39"
radio input "true"
type input "[DATE]"
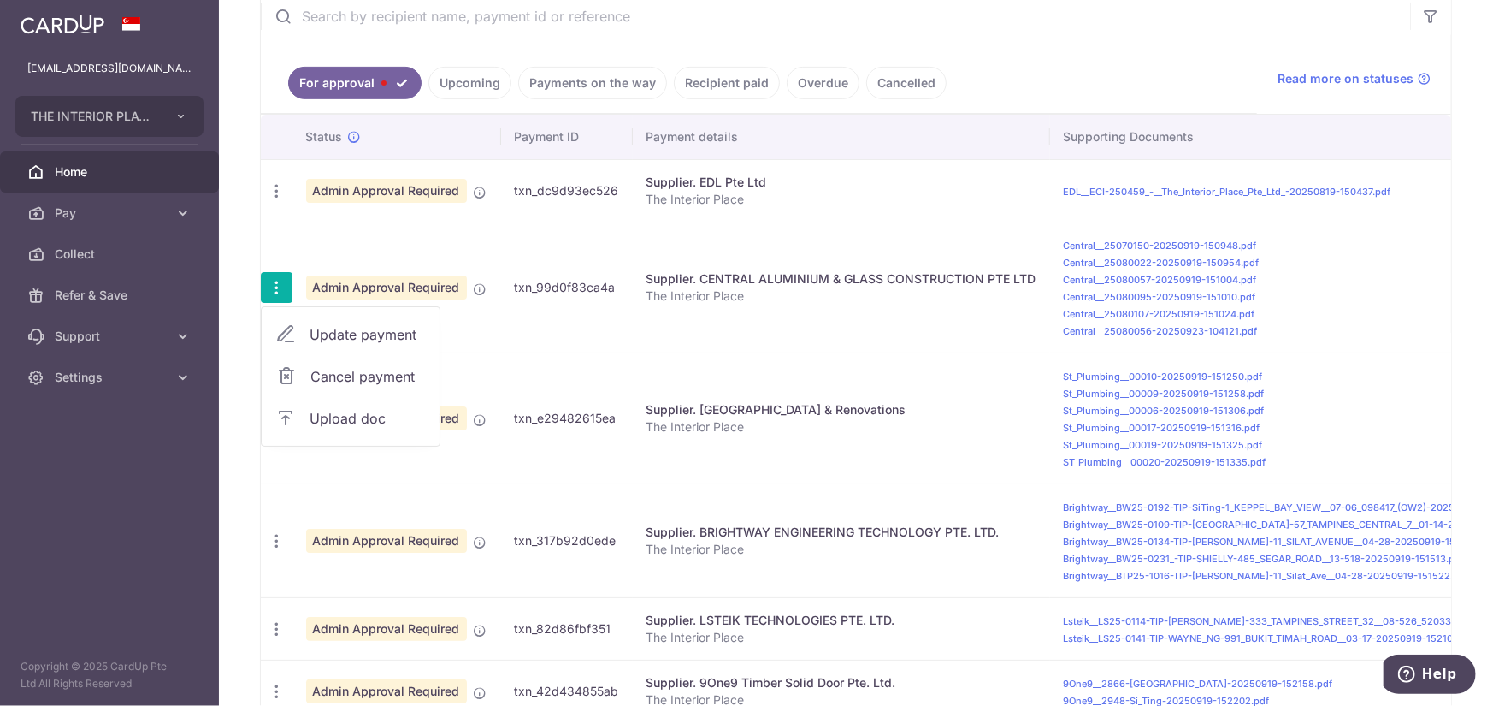
type input "Apply"
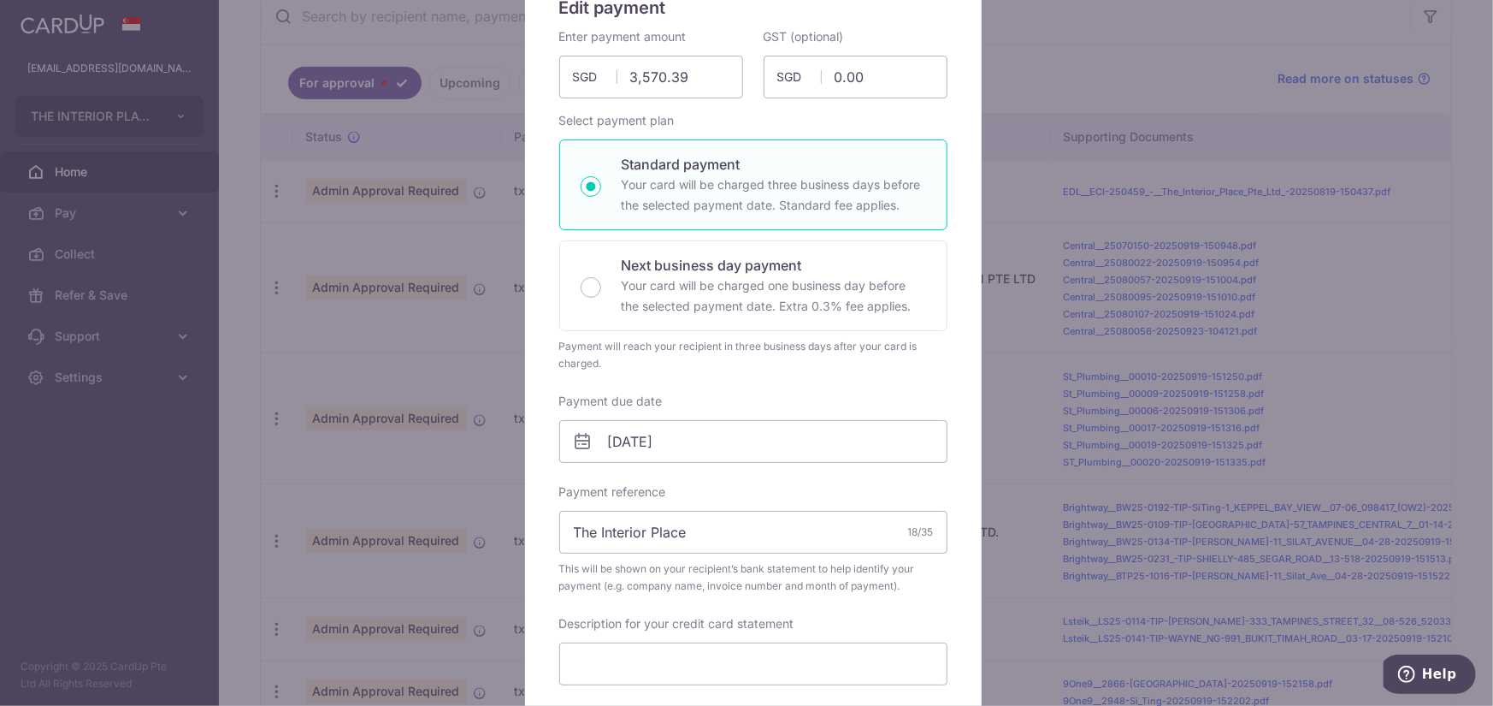
scroll to position [342, 0]
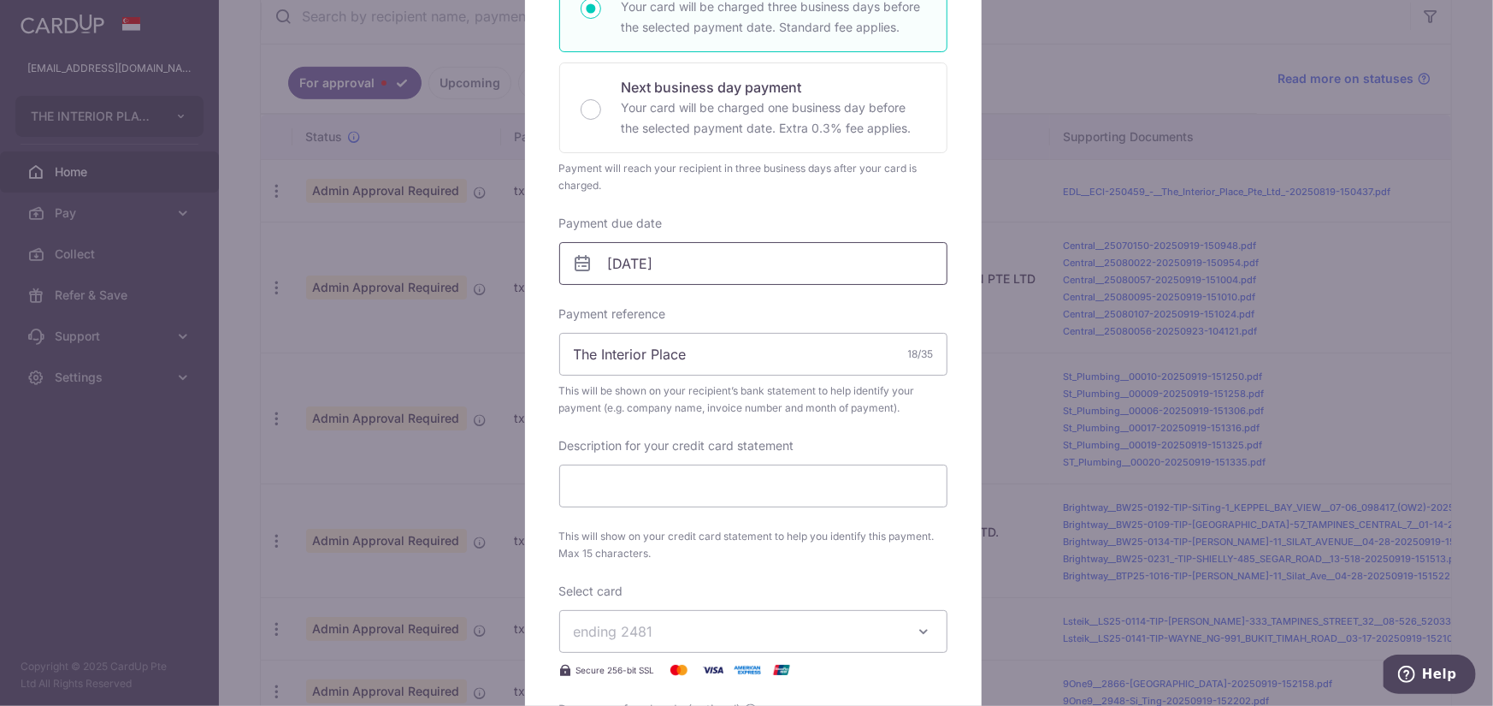
click at [735, 266] on input "[DATE]" at bounding box center [753, 263] width 388 height 43
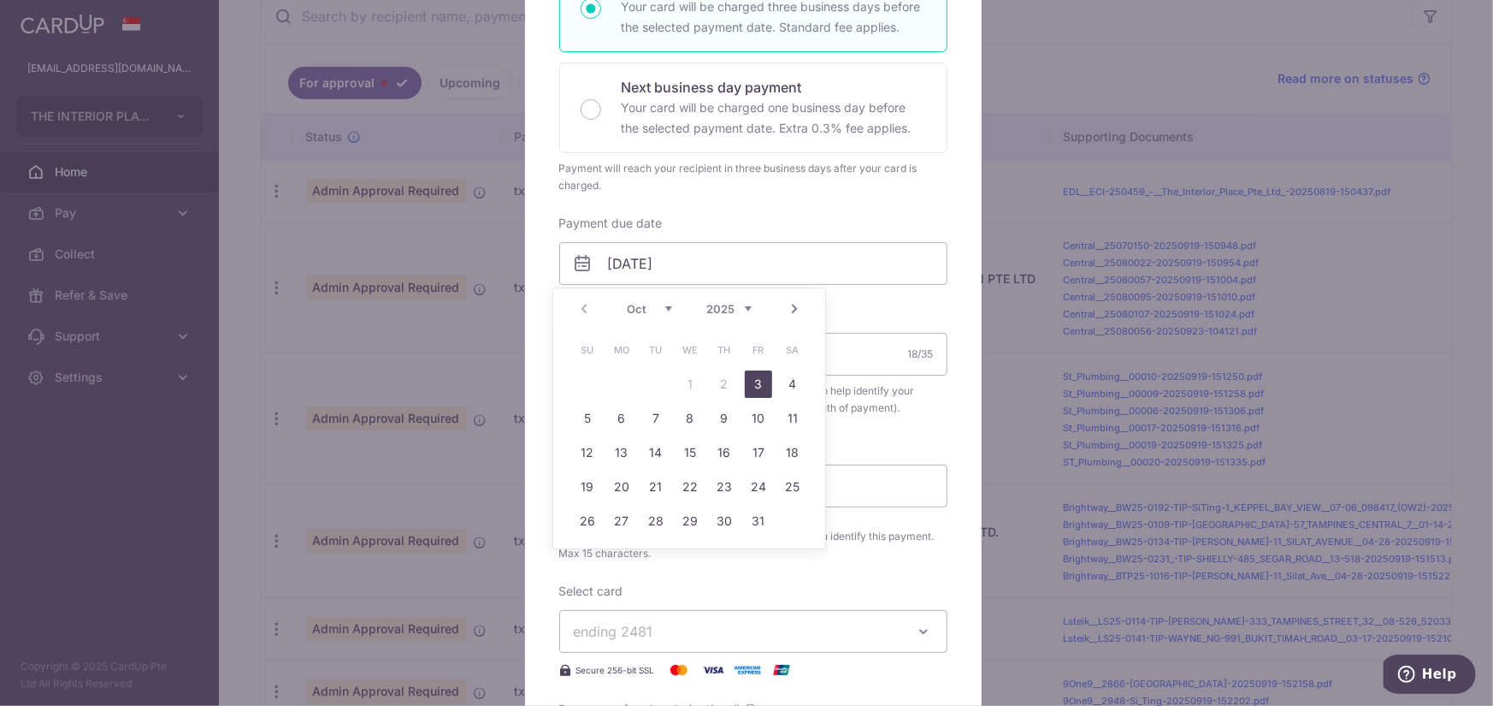
click at [759, 375] on link "3" at bounding box center [758, 383] width 27 height 27
type input "[DATE]"
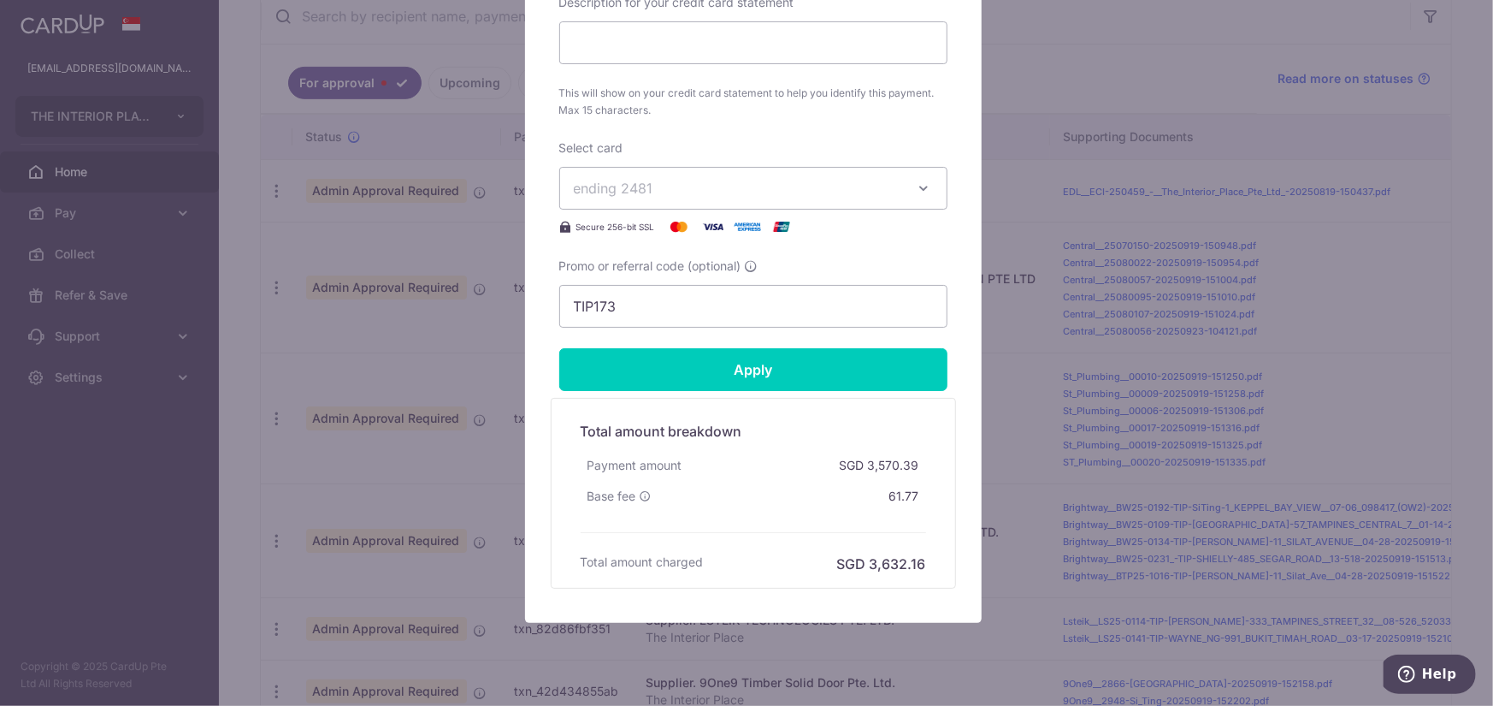
scroll to position [848, 0]
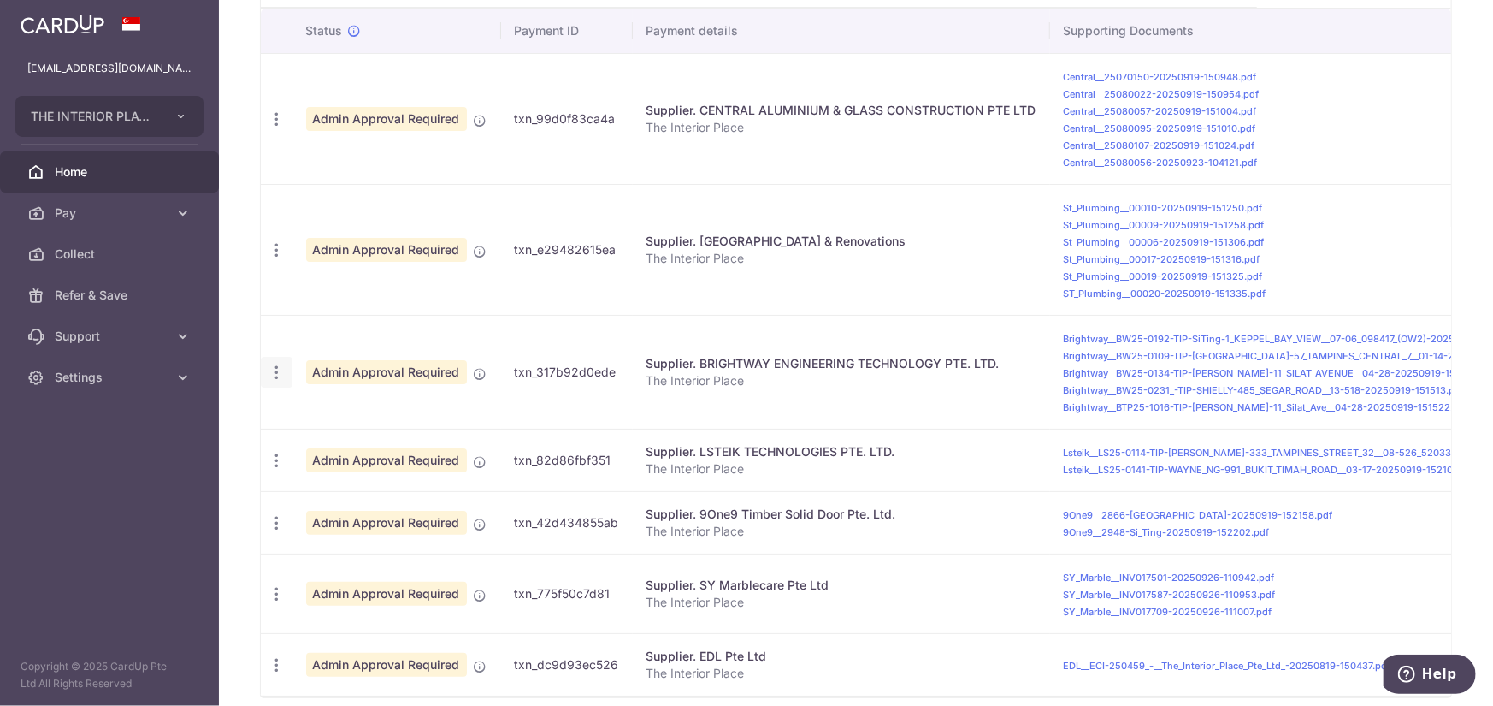
click at [281, 367] on icon "button" at bounding box center [277, 372] width 18 height 18
click at [330, 410] on span "Update payment" at bounding box center [368, 419] width 116 height 21
radio input "true"
type input "9,982.75"
type input "0.00"
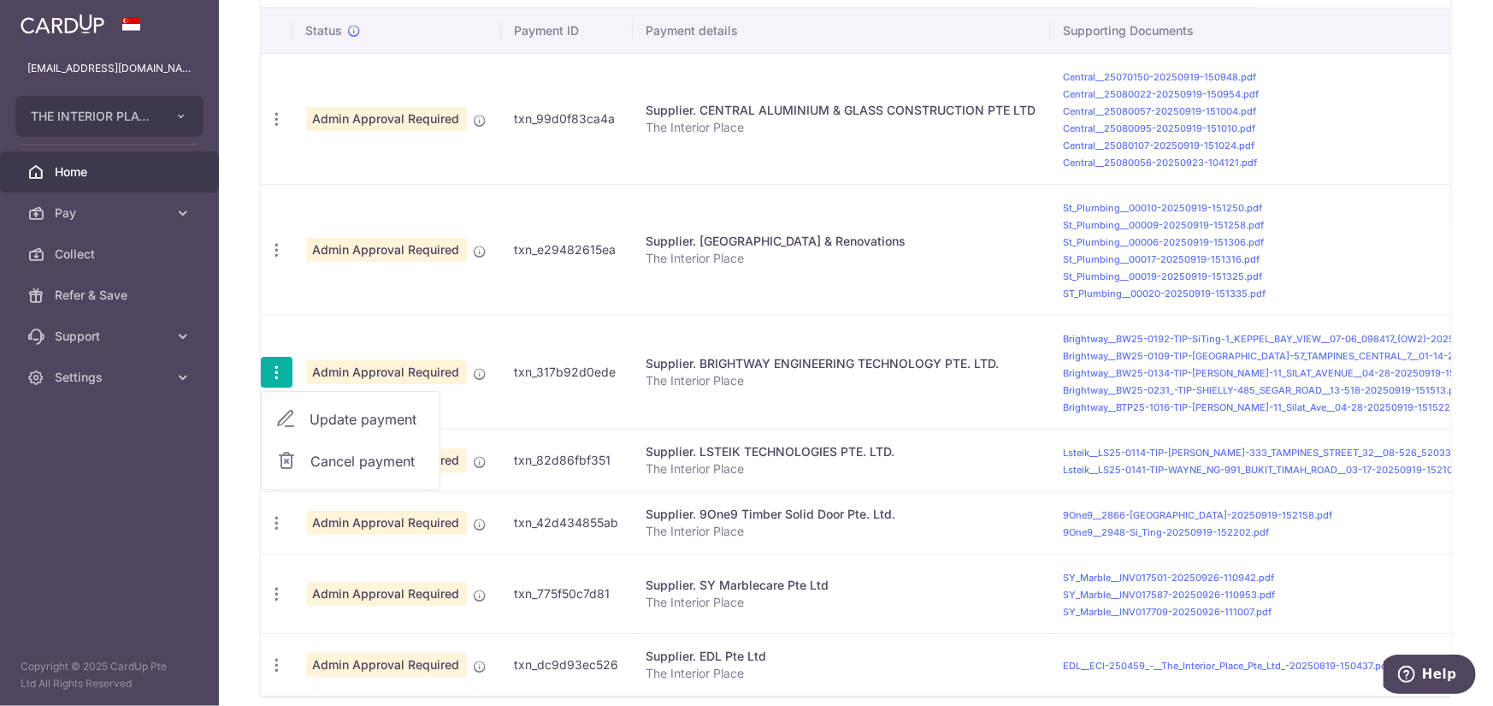
type input "[DATE]"
type input "The Interior Place"
type input "TIP173"
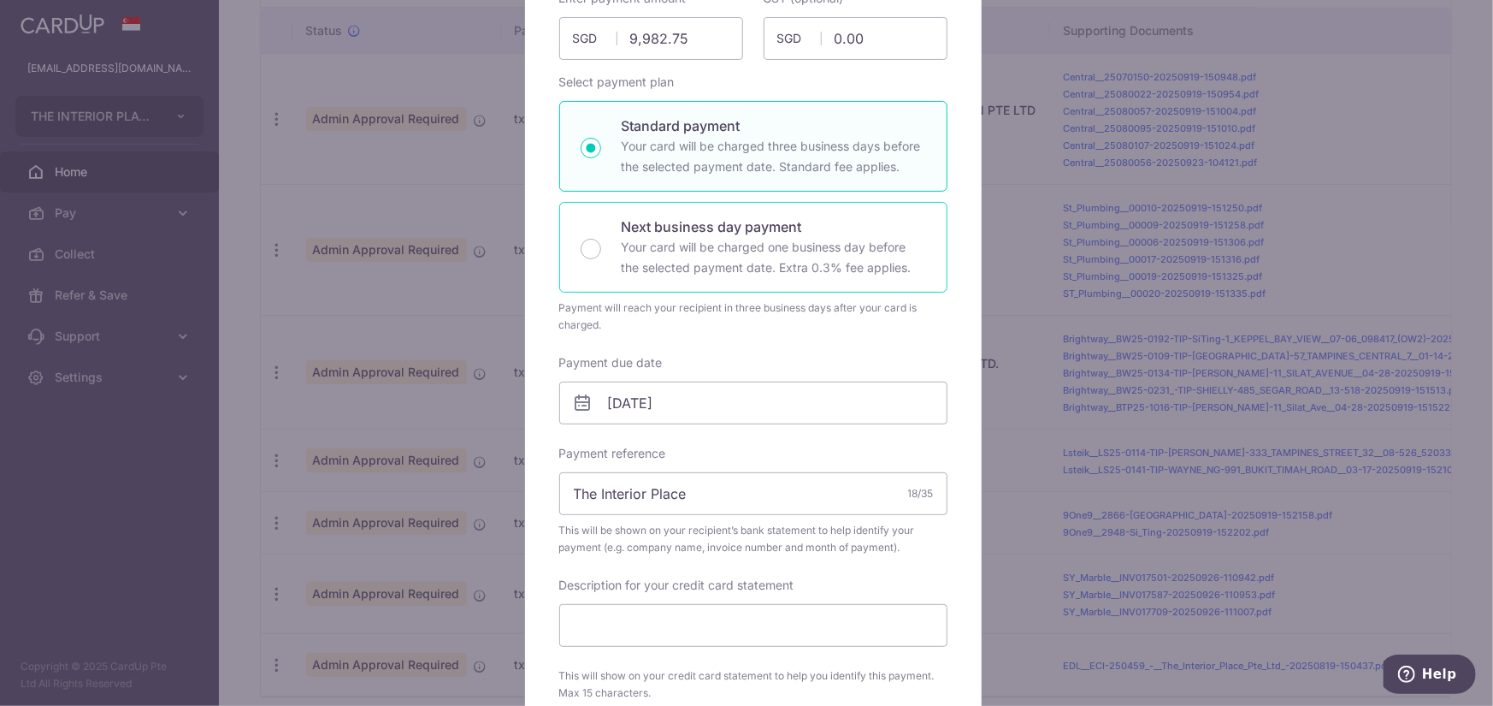
scroll to position [342, 0]
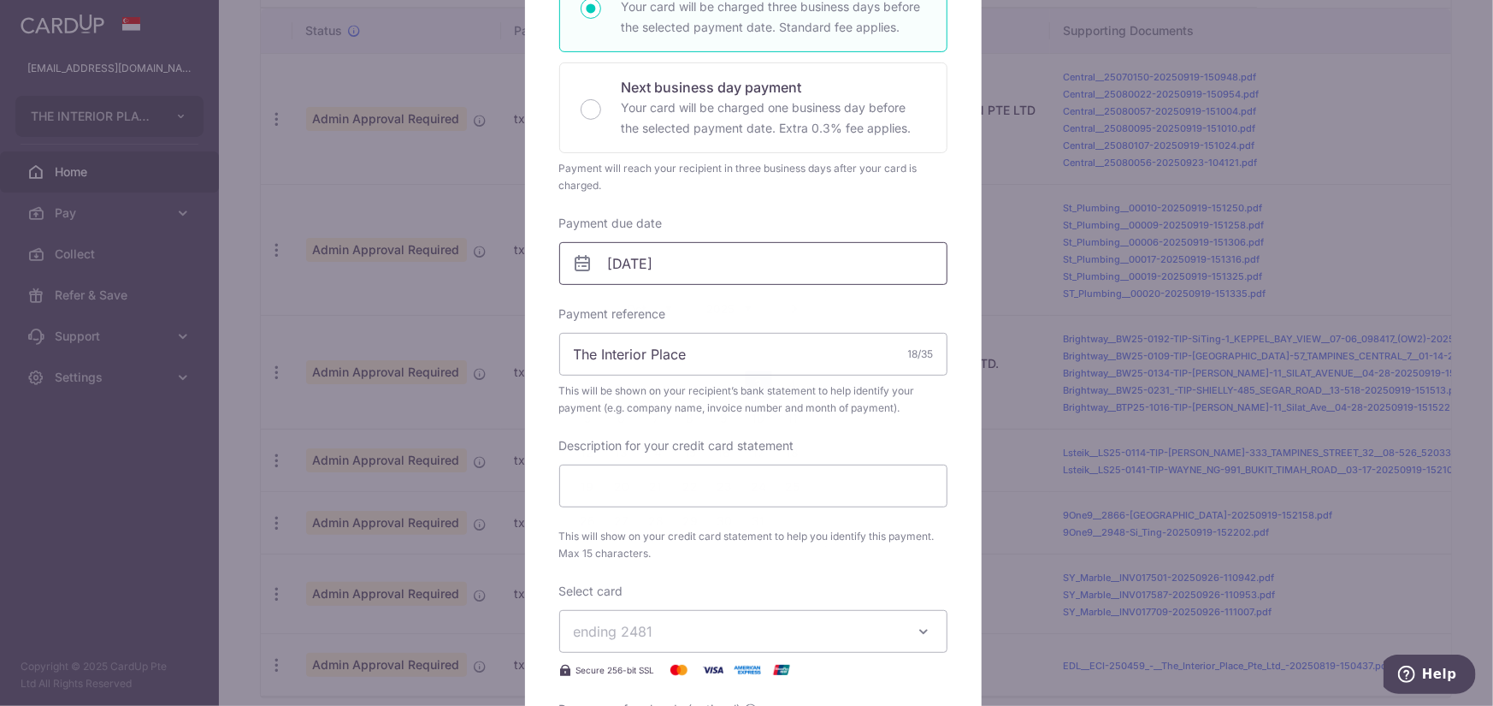
click at [694, 263] on input "[DATE]" at bounding box center [753, 263] width 388 height 43
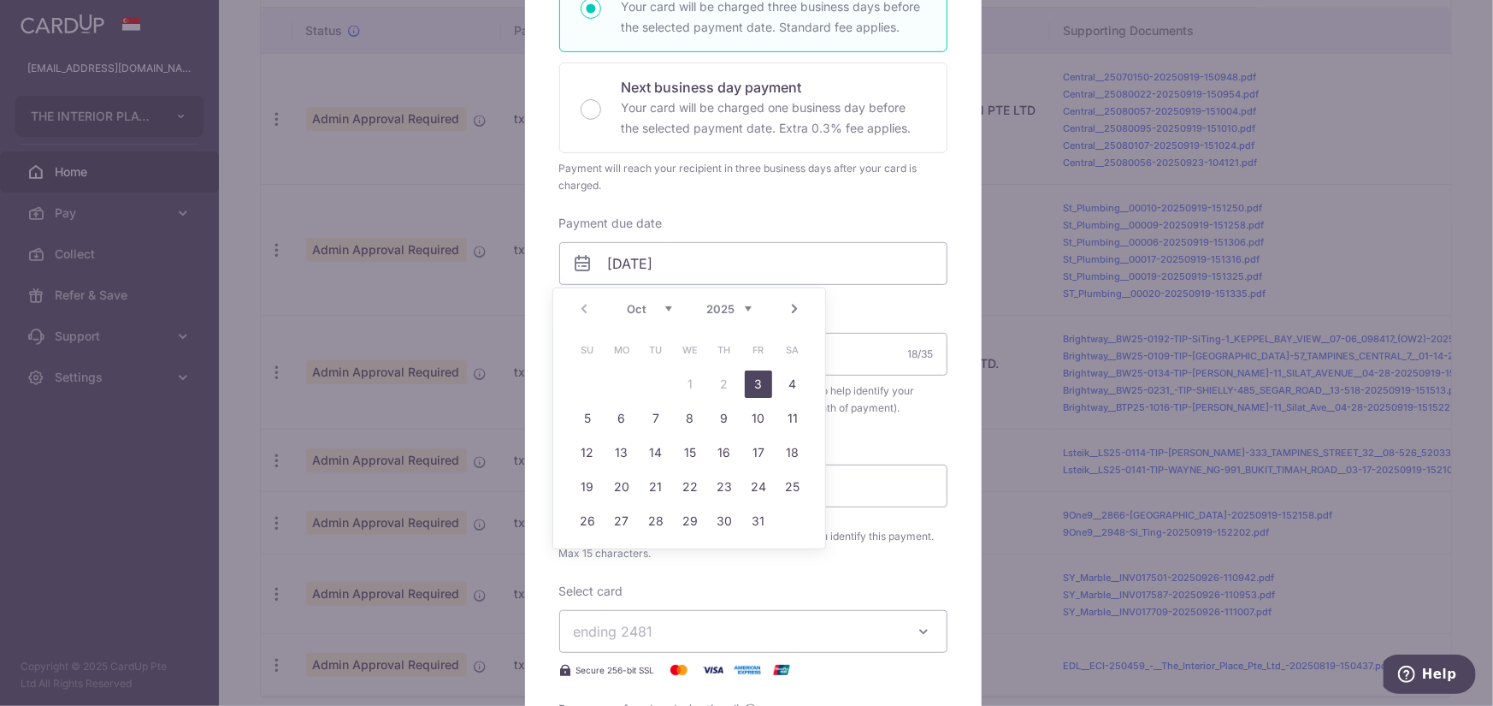
click at [760, 382] on link "3" at bounding box center [758, 383] width 27 height 27
type input "[DATE]"
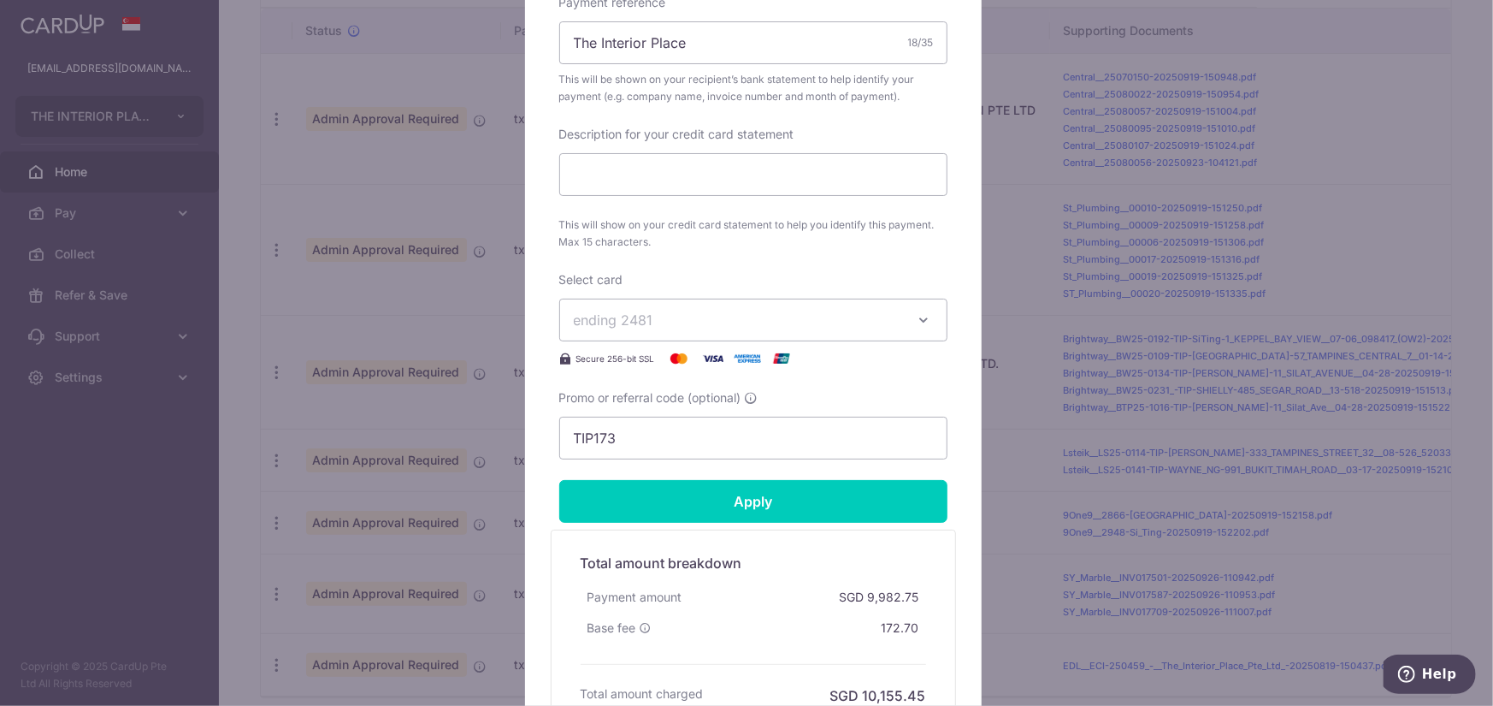
scroll to position [770, 0]
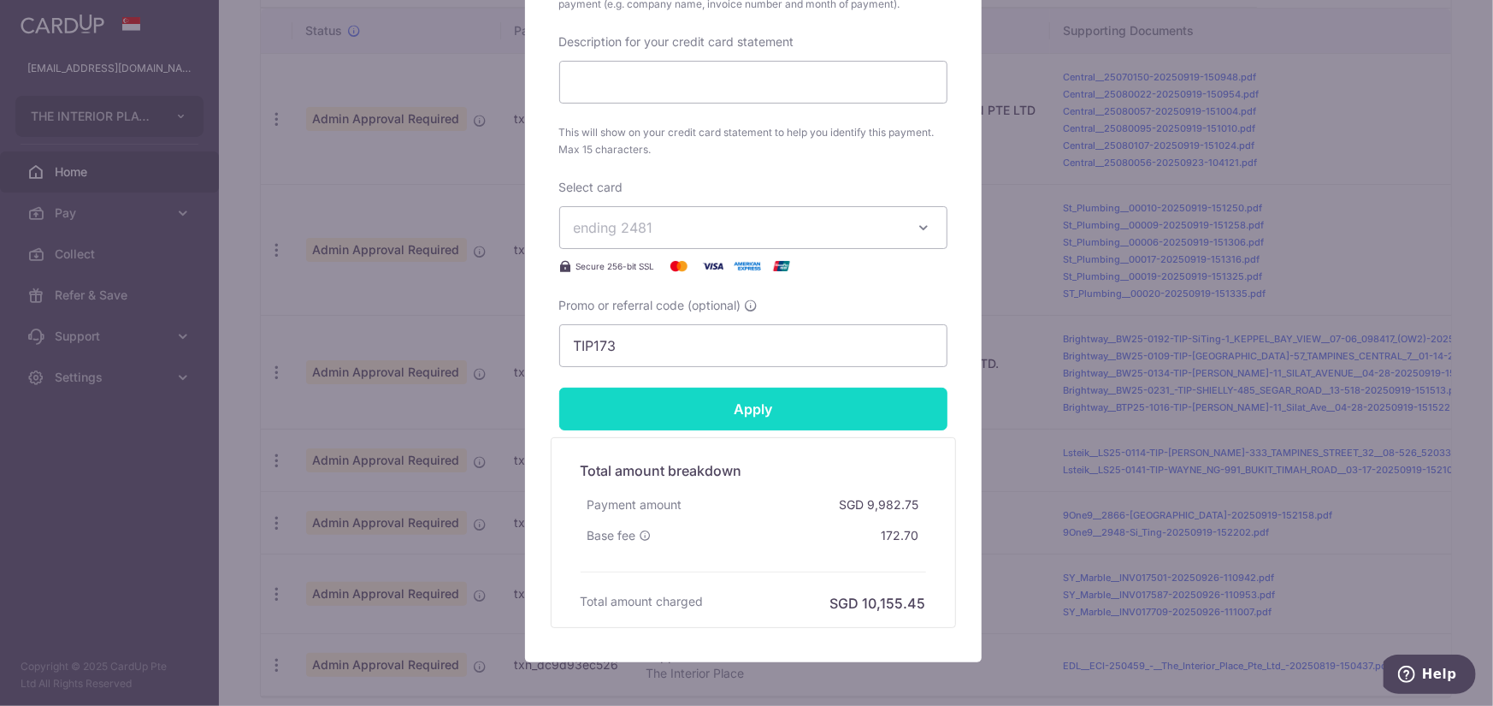
click at [758, 411] on input "Apply" at bounding box center [753, 408] width 388 height 43
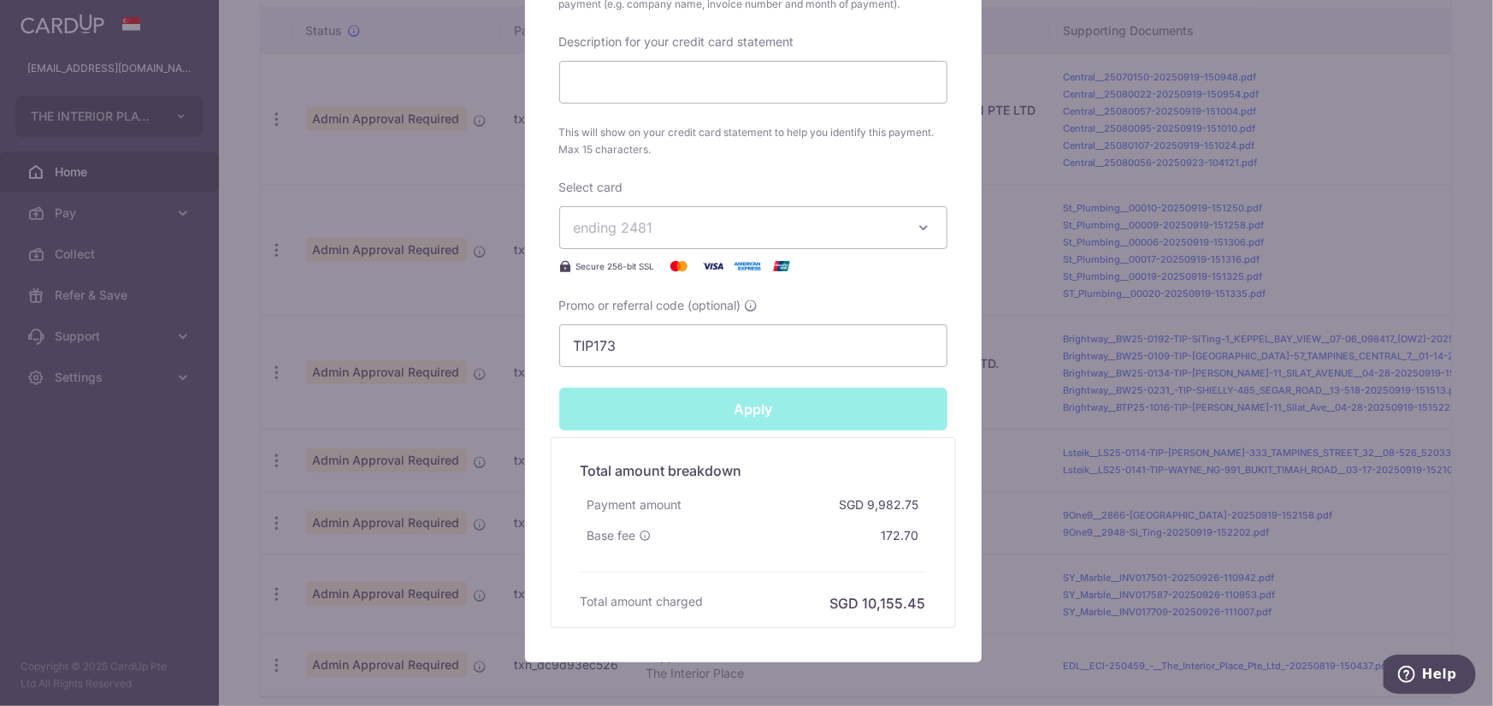
type input "Successfully Applied"
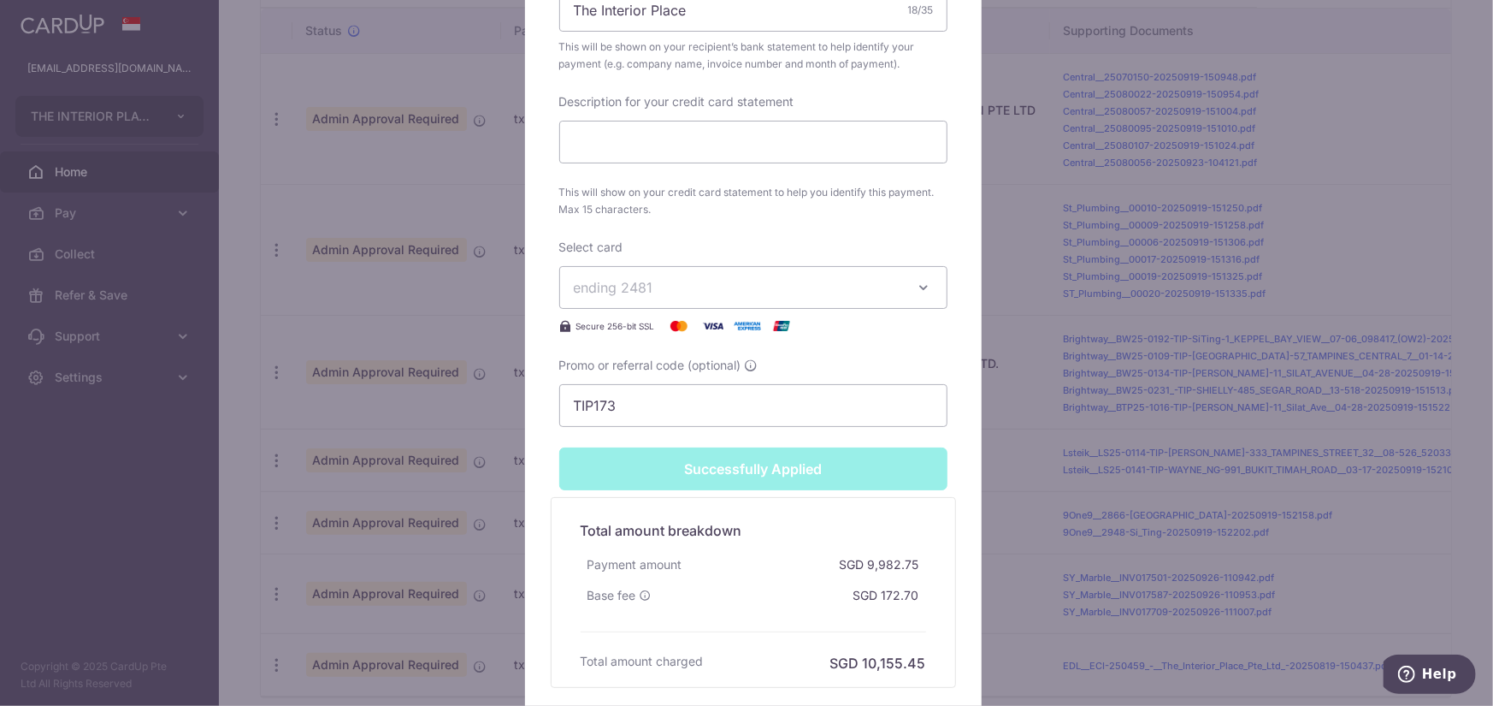
scroll to position [830, 0]
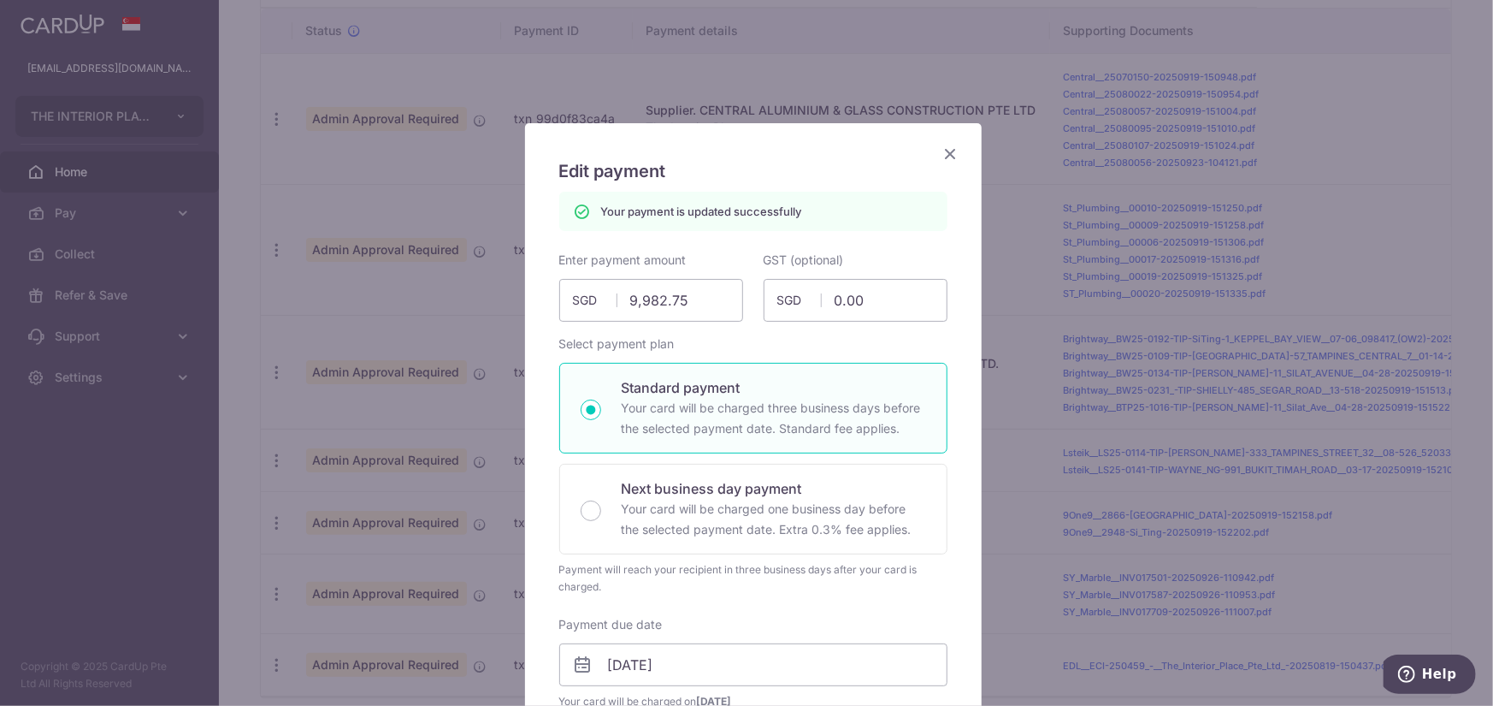
scroll to position [0, 0]
click at [948, 157] on icon "Close" at bounding box center [951, 154] width 21 height 21
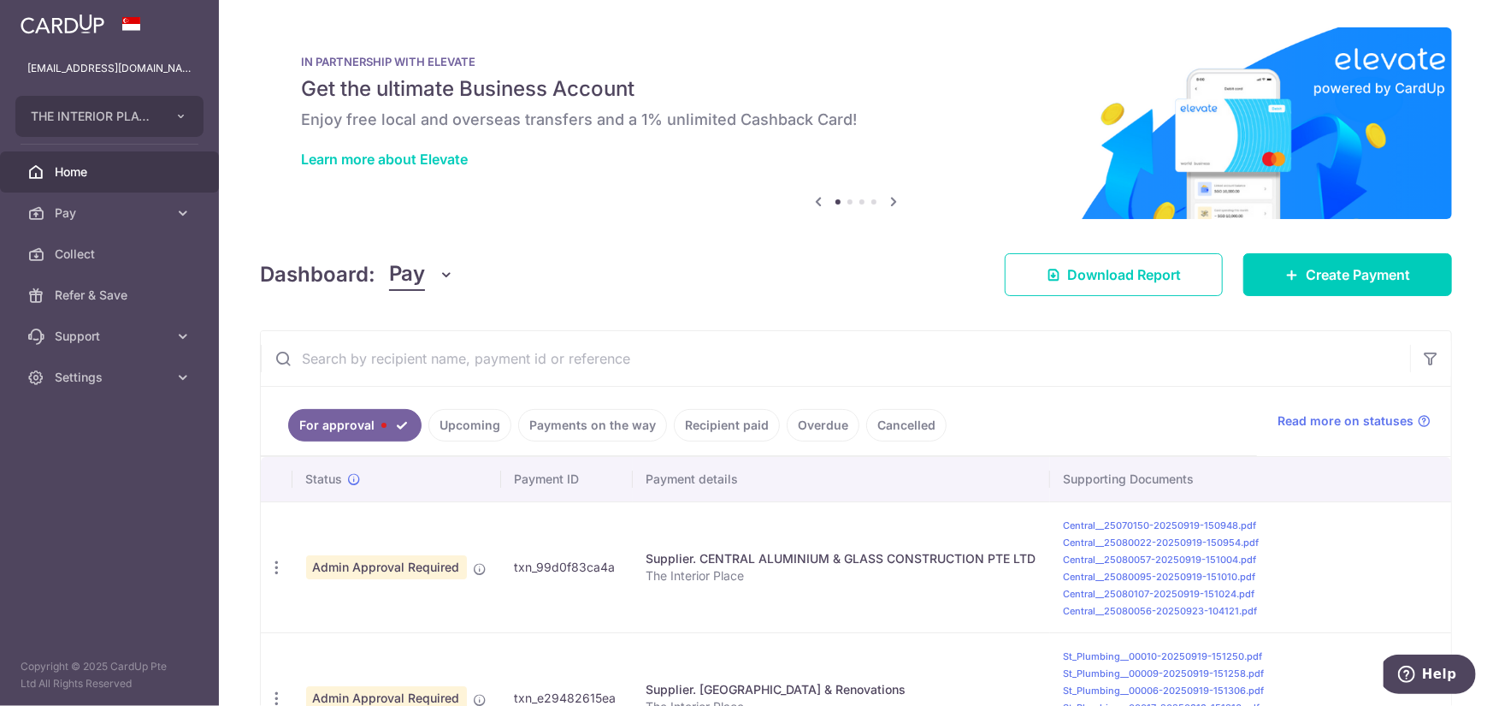
click at [486, 211] on img at bounding box center [856, 123] width 1192 height 192
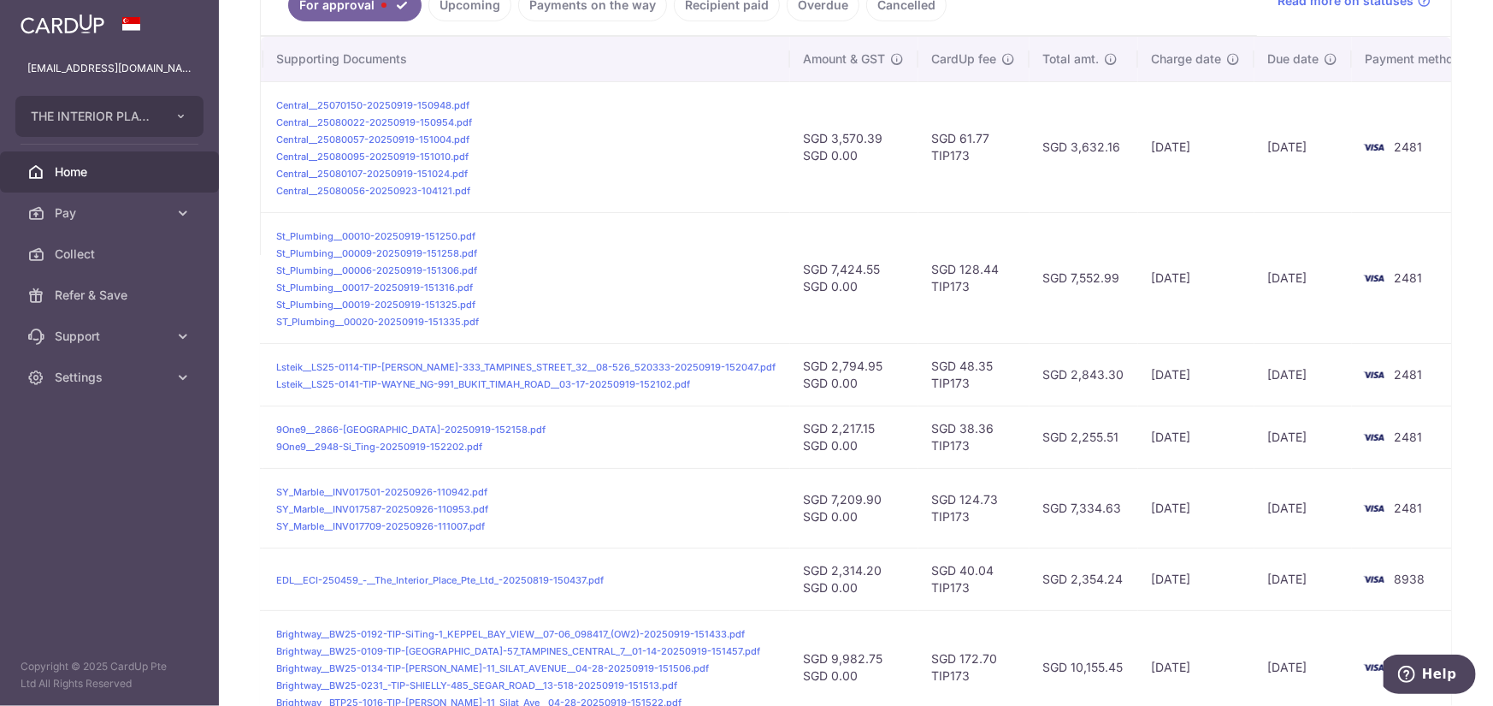
scroll to position [270, 0]
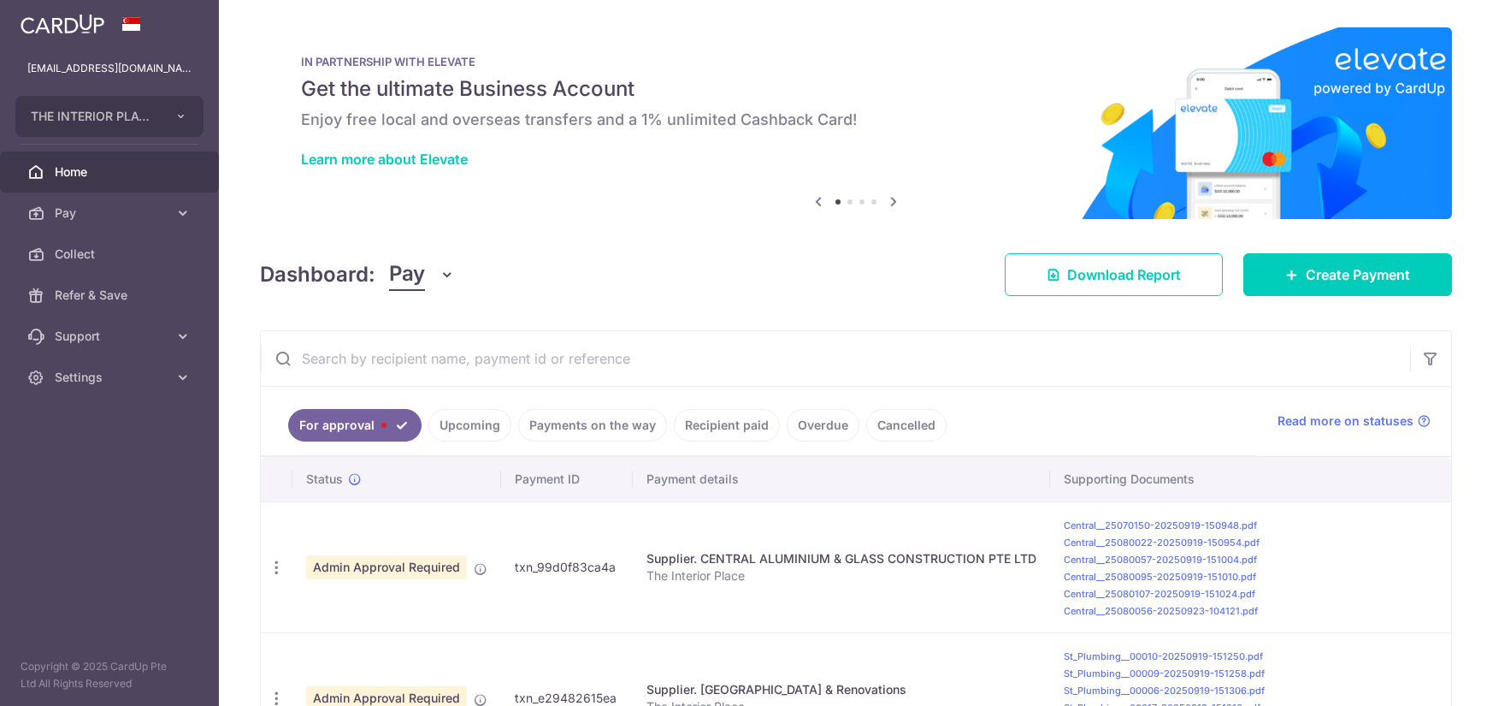
drag, startPoint x: 0, startPoint y: 0, endPoint x: 540, endPoint y: 96, distance: 548.1
click at [540, 246] on div "Dashboard: Pay Pay Collect Download Report Create Payment" at bounding box center [856, 271] width 1192 height 50
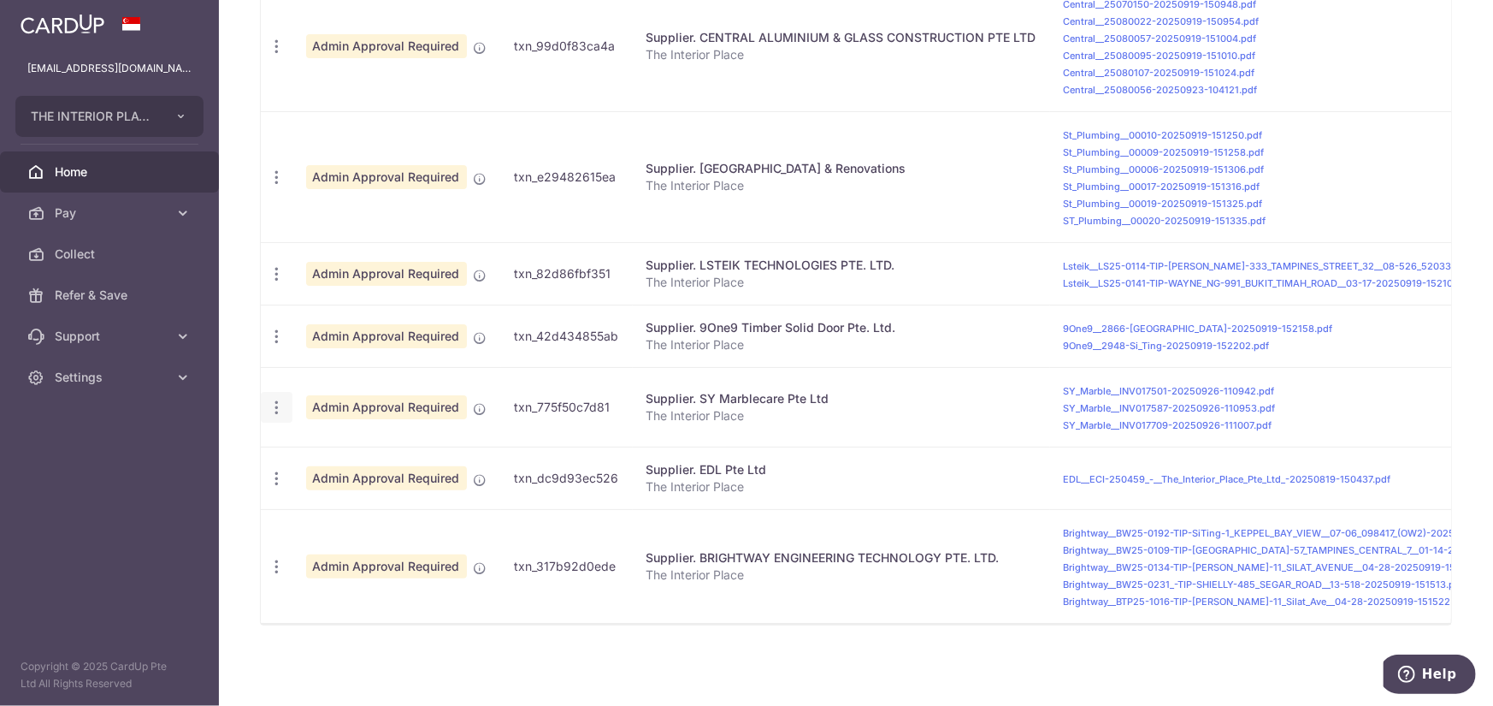
click at [282, 402] on icon "button" at bounding box center [277, 408] width 18 height 18
click at [337, 444] on span "Update payment" at bounding box center [368, 454] width 116 height 21
radio input "true"
type input "7,209.90"
type input "0.00"
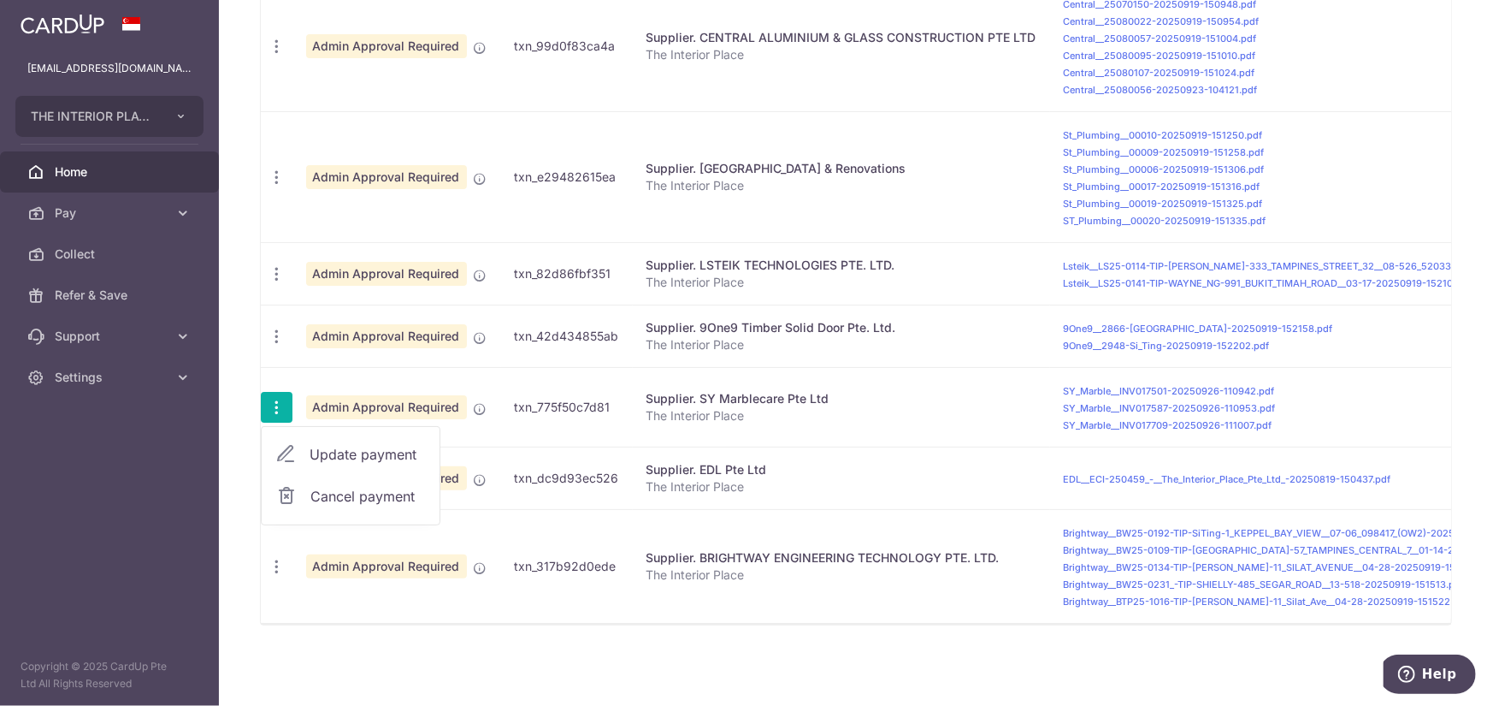
type input "[DATE]"
type input "The Interior Place"
type input "TIP173"
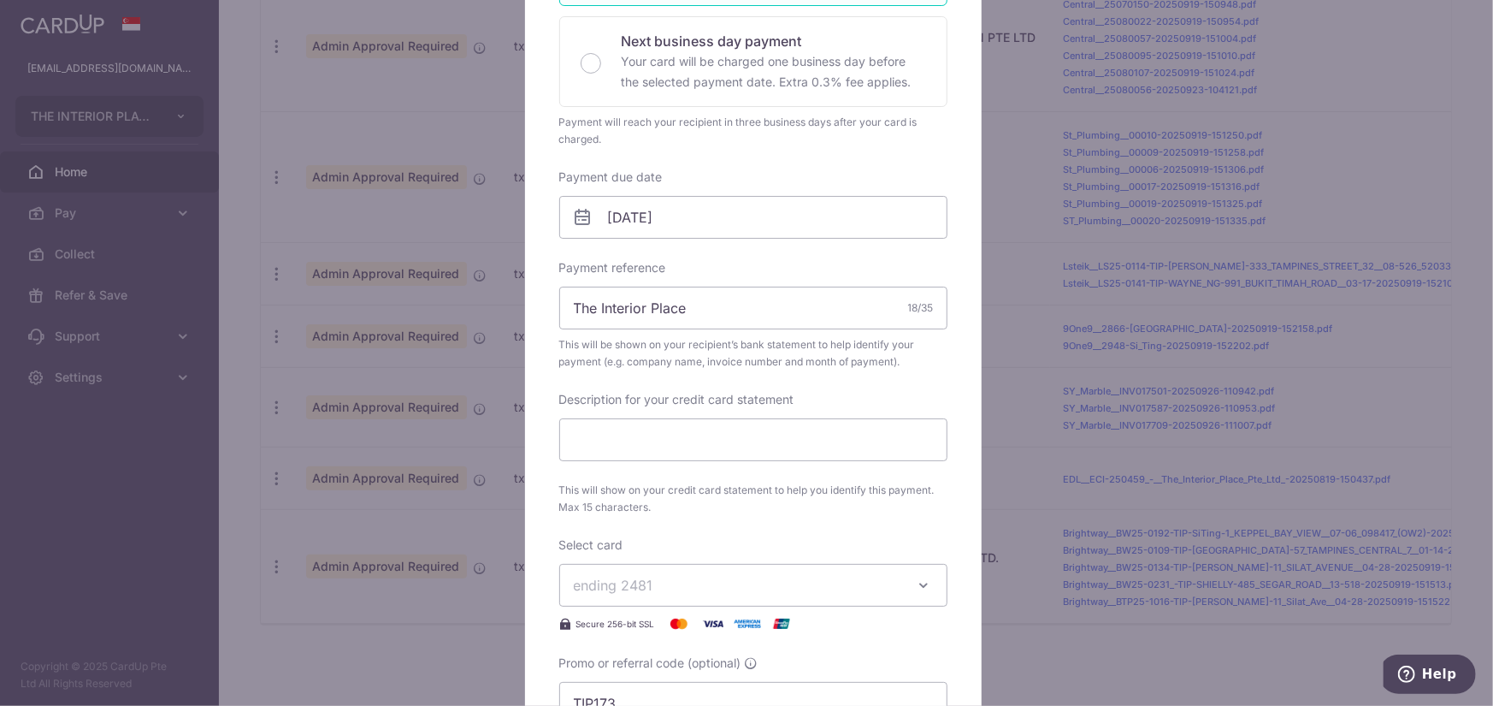
scroll to position [428, 0]
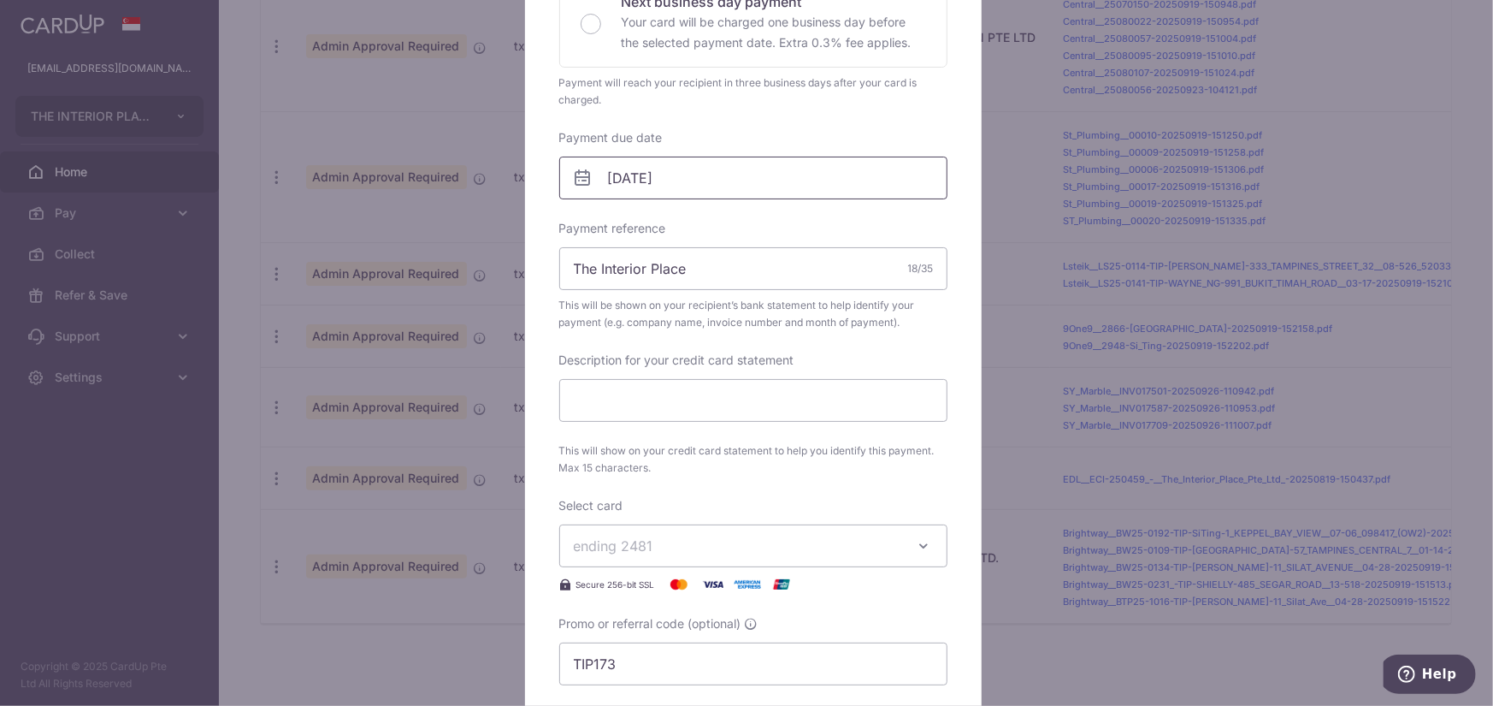
click at [709, 186] on input "[DATE]" at bounding box center [753, 178] width 388 height 43
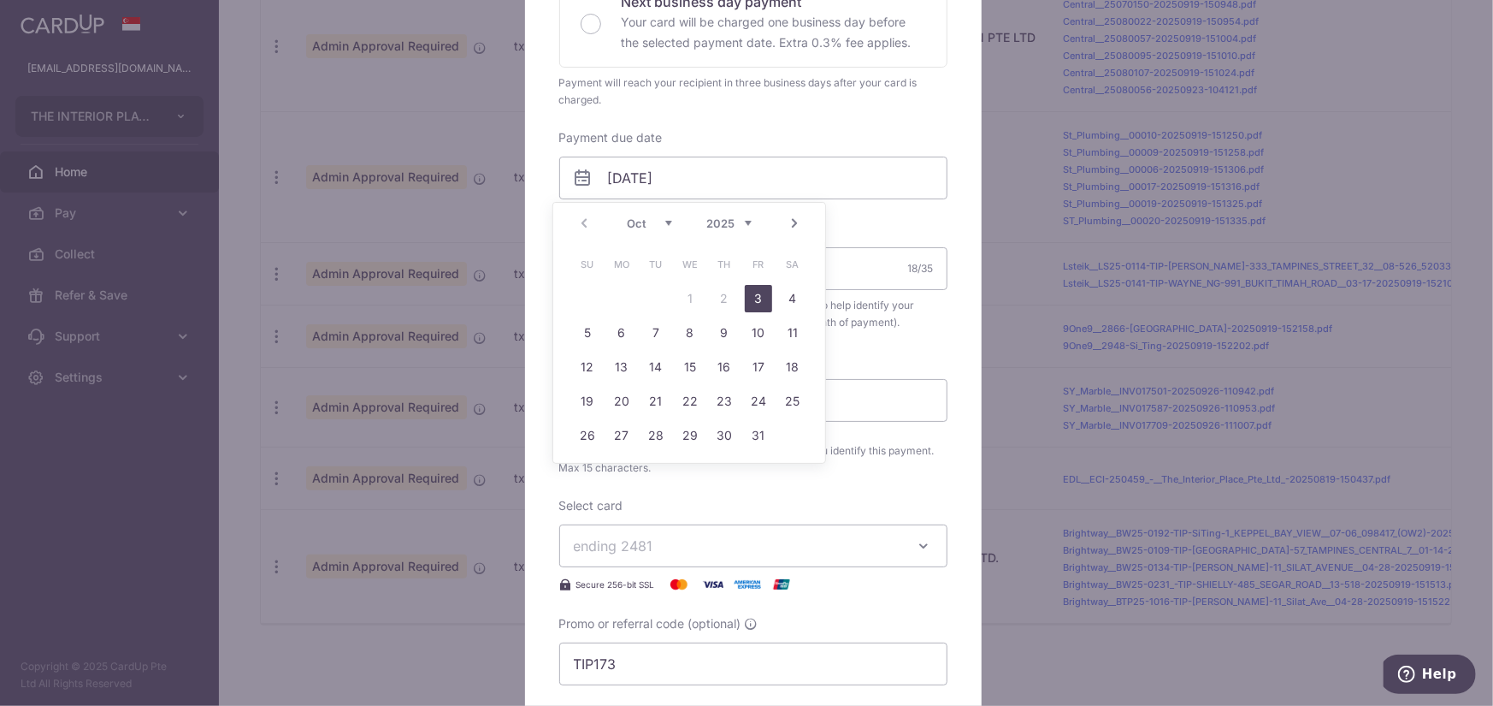
click at [757, 293] on link "3" at bounding box center [758, 298] width 27 height 27
type input "[DATE]"
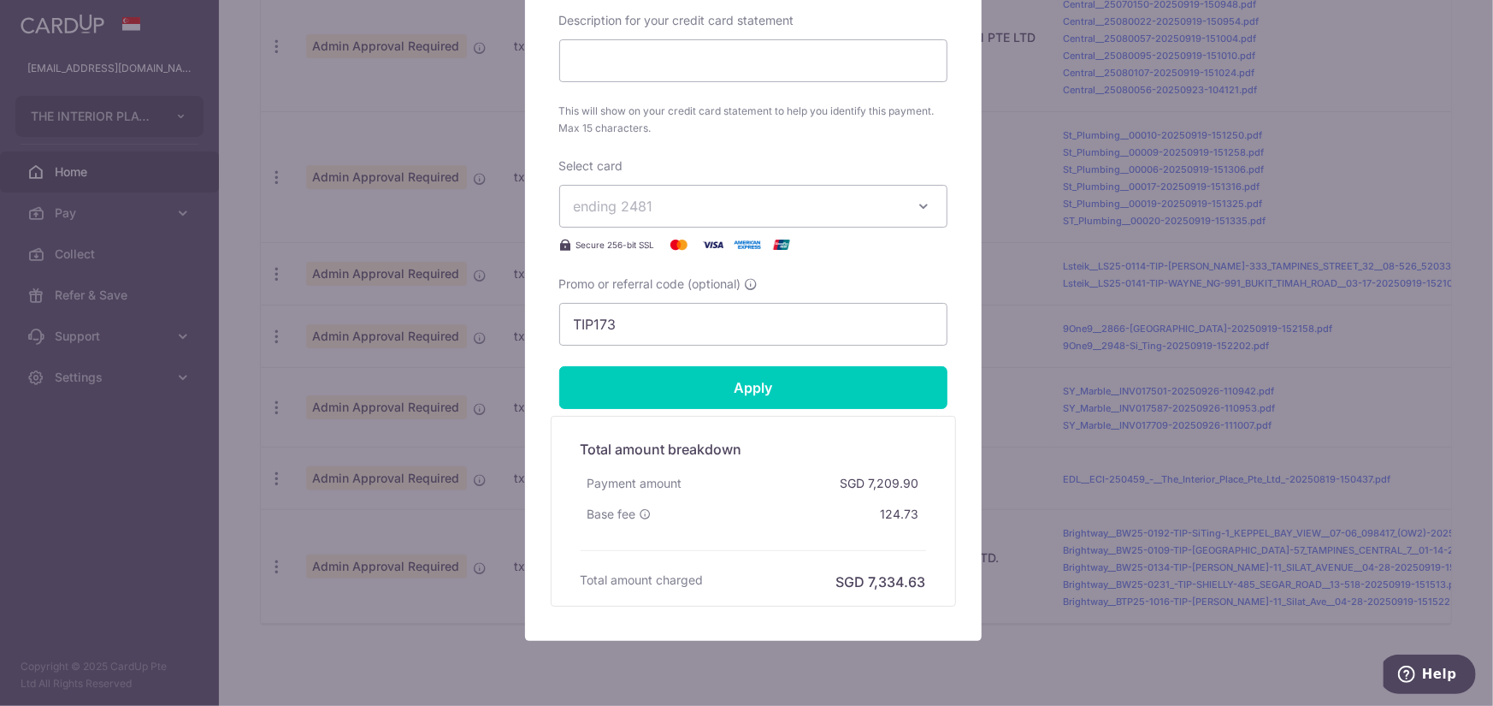
scroll to position [848, 0]
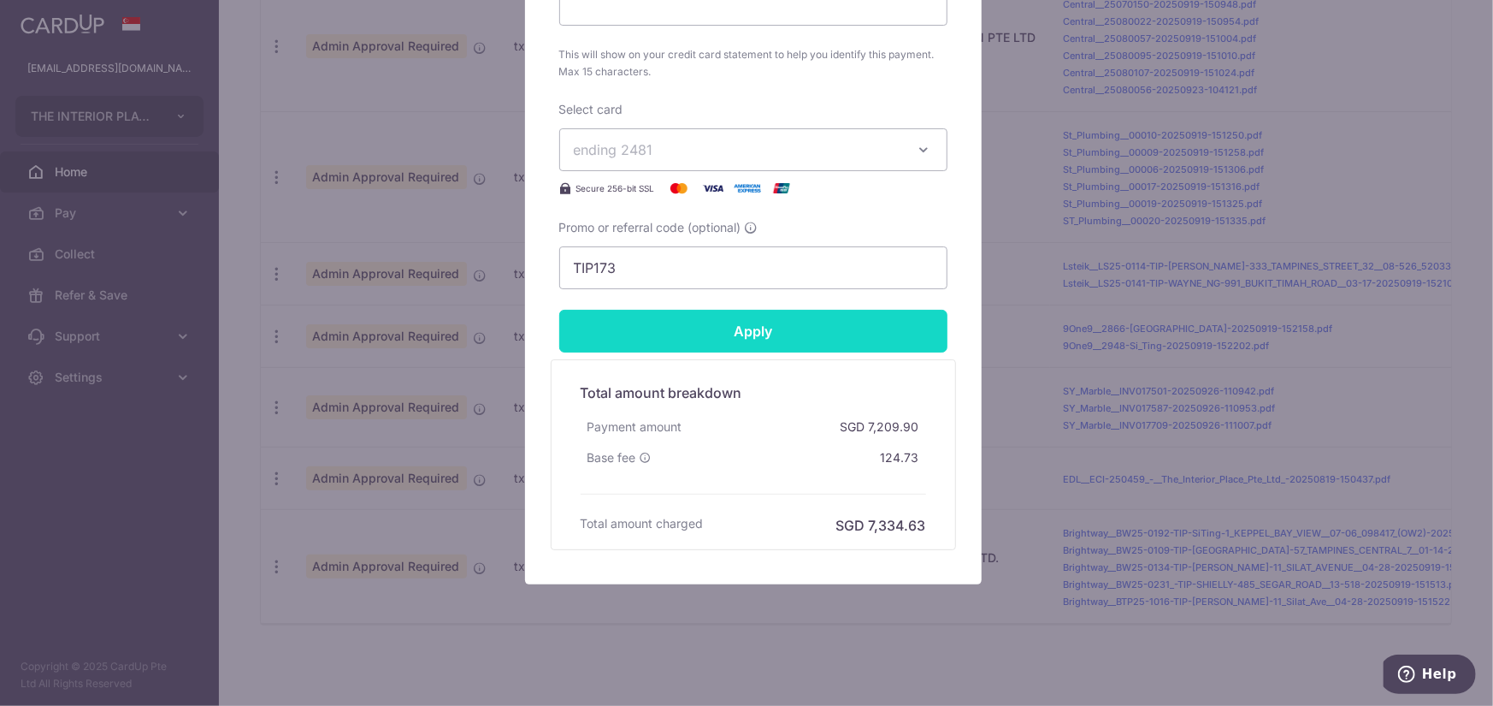
click at [801, 315] on input "Apply" at bounding box center [753, 331] width 388 height 43
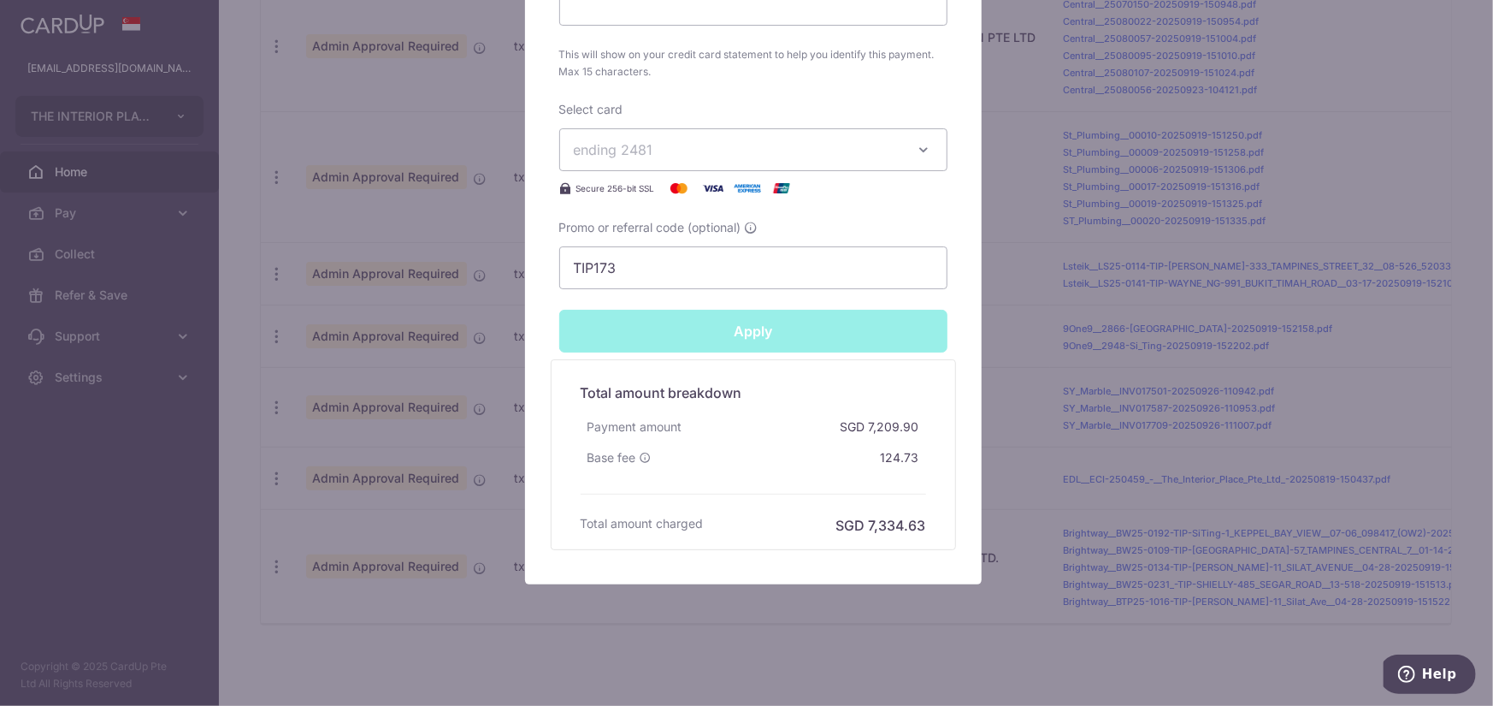
type input "Successfully Applied"
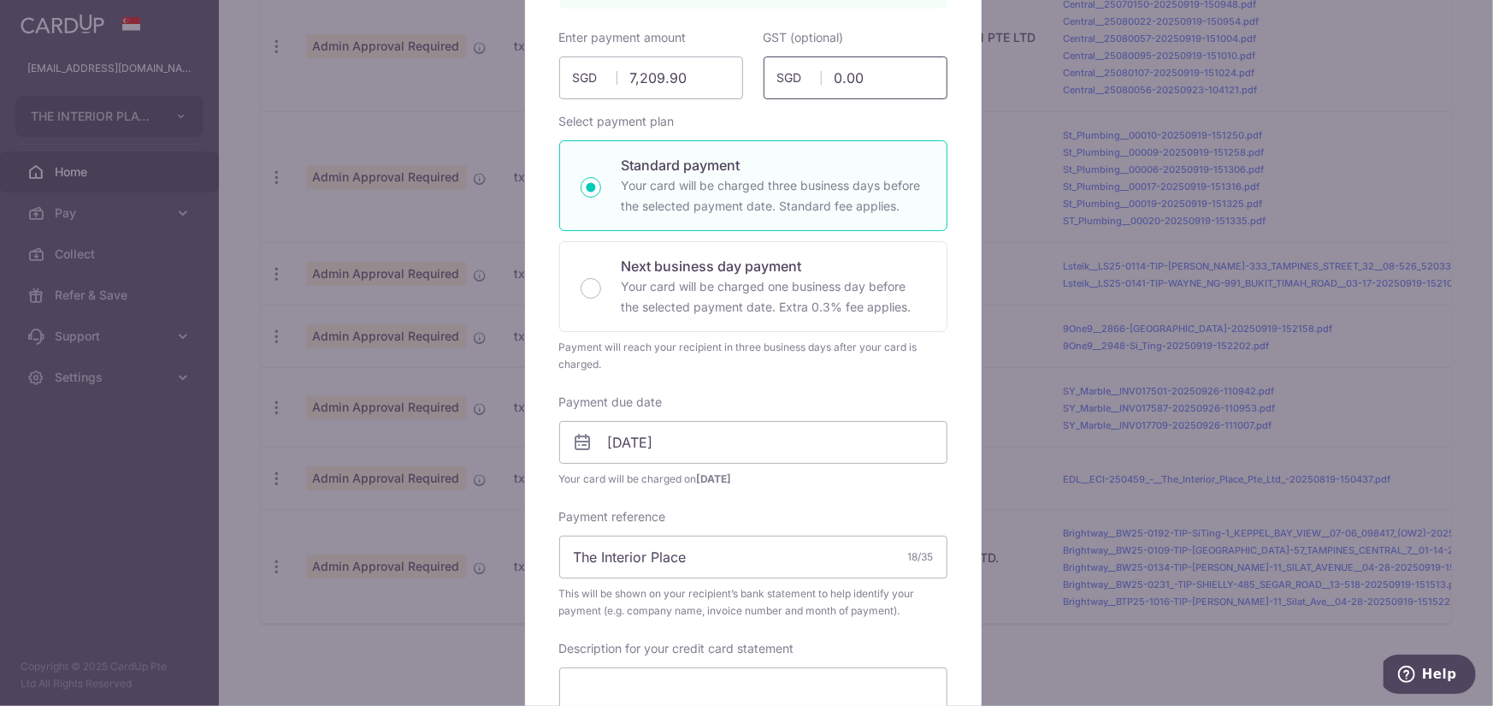
scroll to position [0, 0]
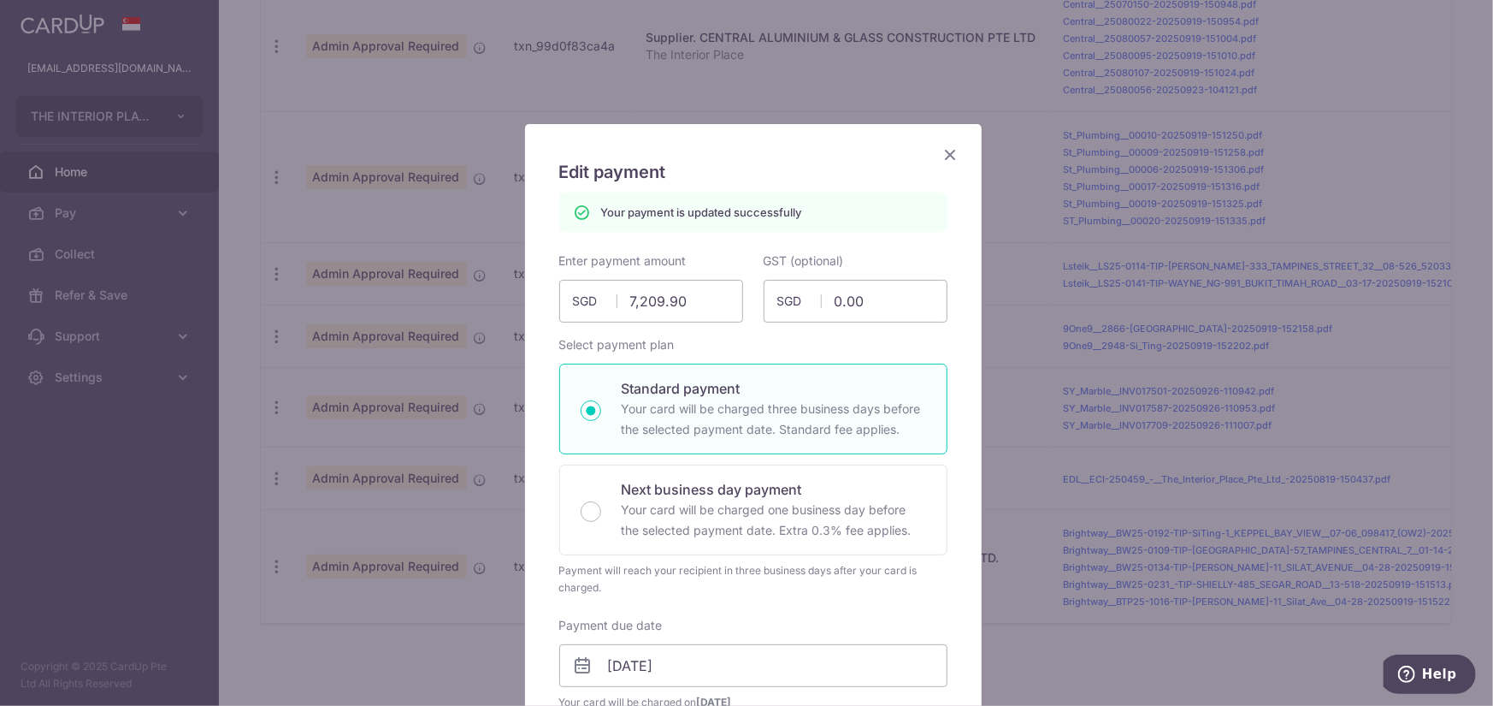
click at [943, 145] on icon "Close" at bounding box center [951, 154] width 21 height 21
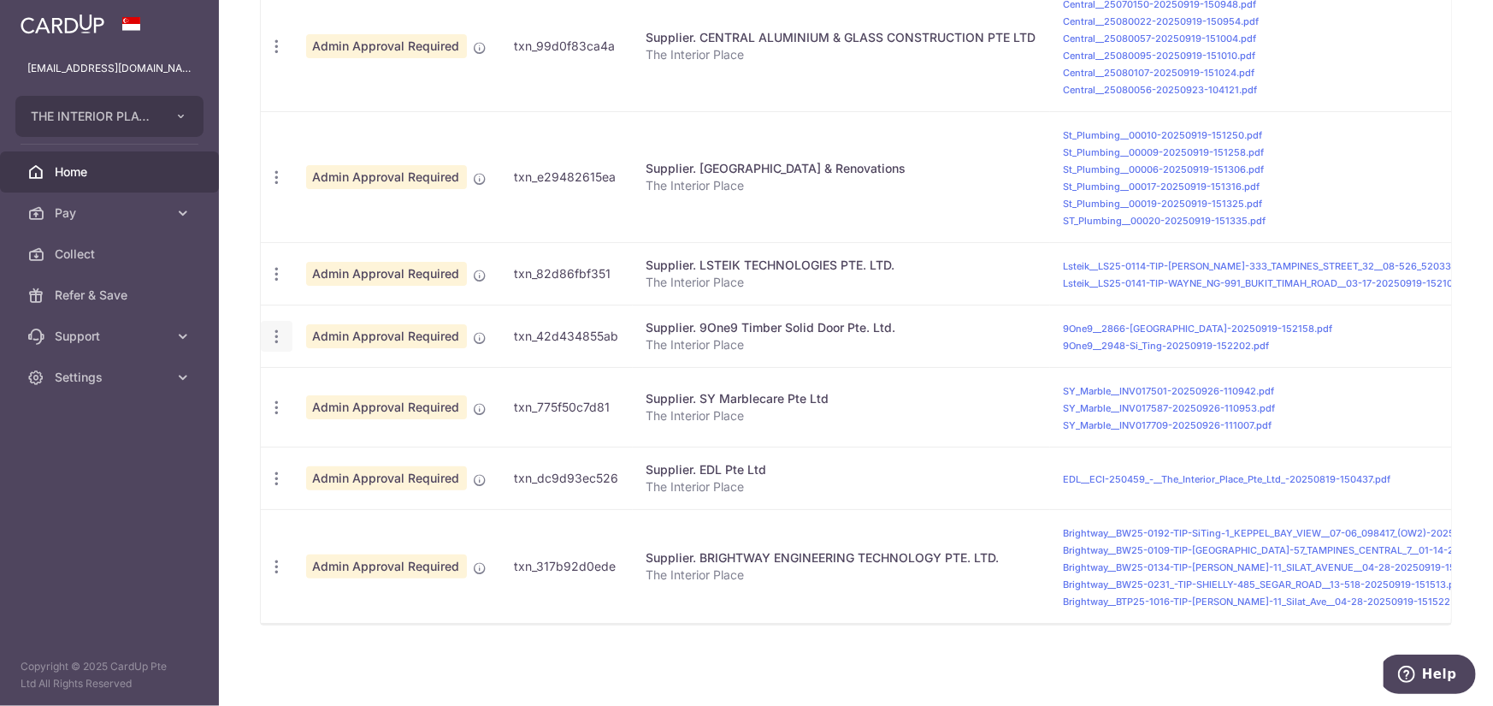
click at [277, 332] on icon "button" at bounding box center [277, 337] width 18 height 18
click at [333, 373] on span "Update payment" at bounding box center [368, 383] width 116 height 21
type input "2,217.15"
radio input "true"
type input "[DATE]"
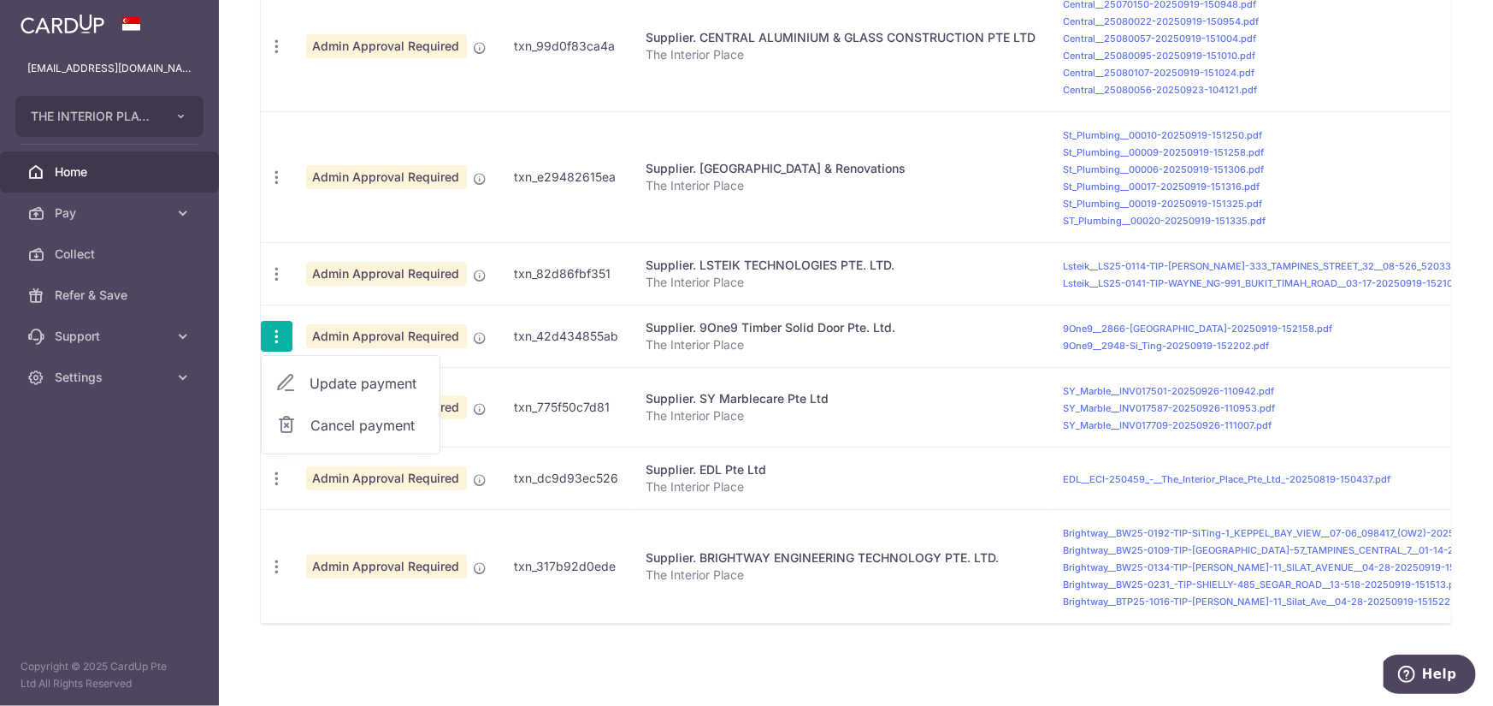
type input "Apply"
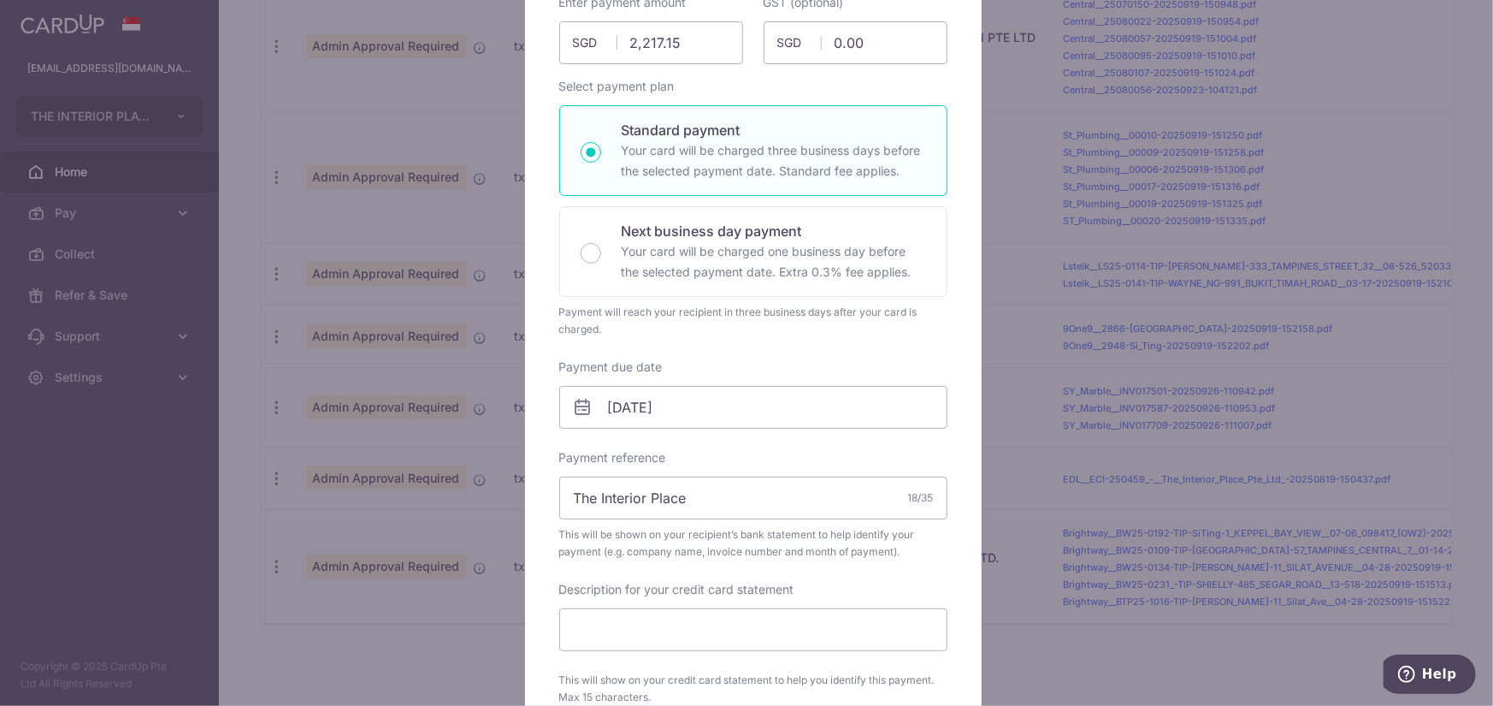
scroll to position [342, 0]
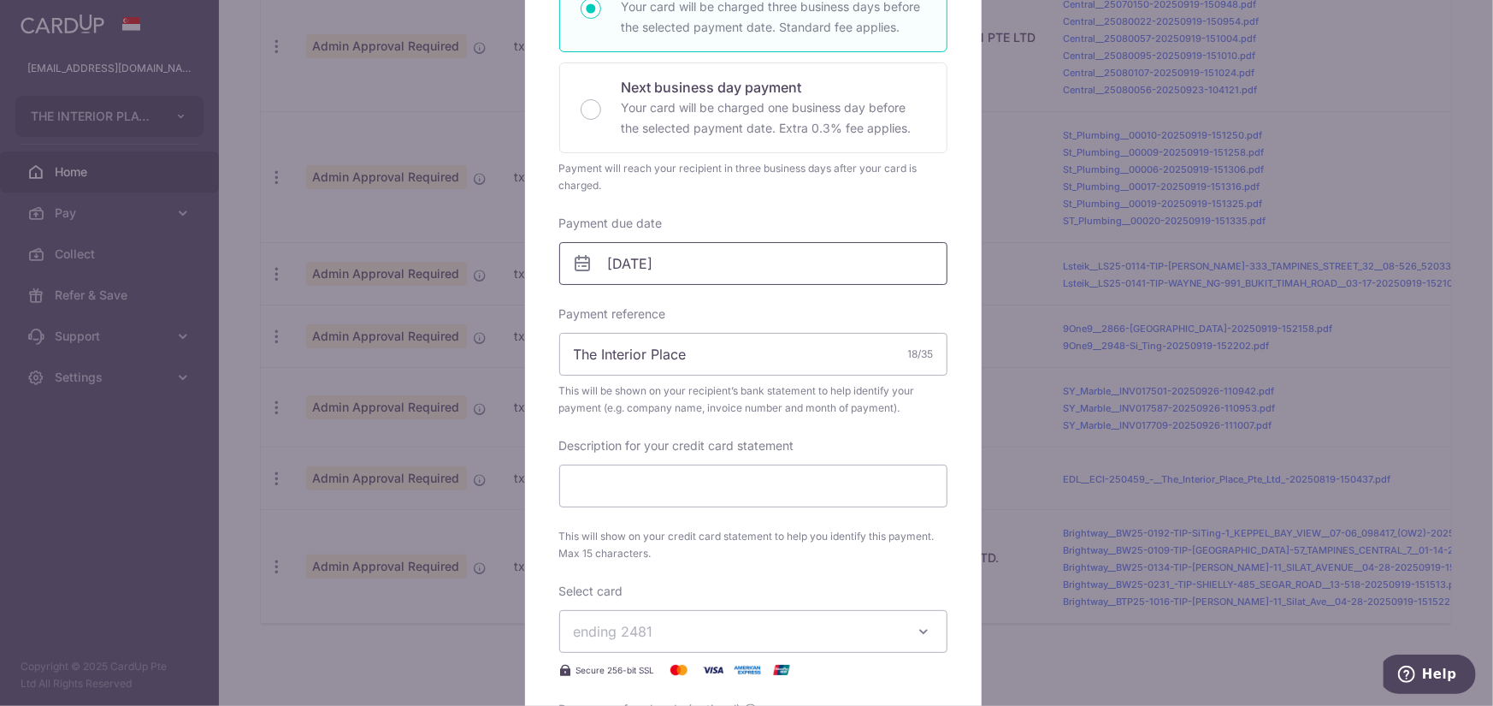
click at [733, 268] on input "[DATE]" at bounding box center [753, 263] width 388 height 43
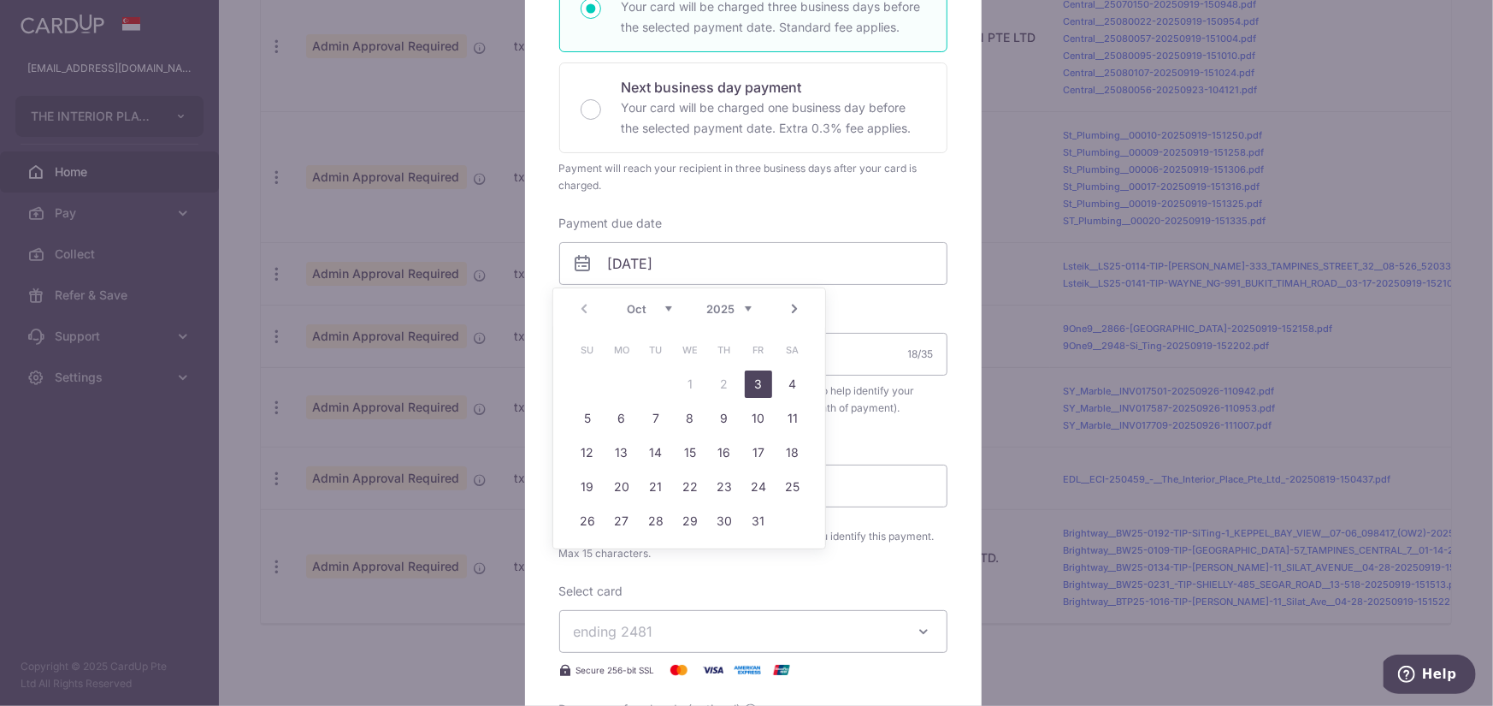
click at [760, 390] on link "3" at bounding box center [758, 383] width 27 height 27
type input "[DATE]"
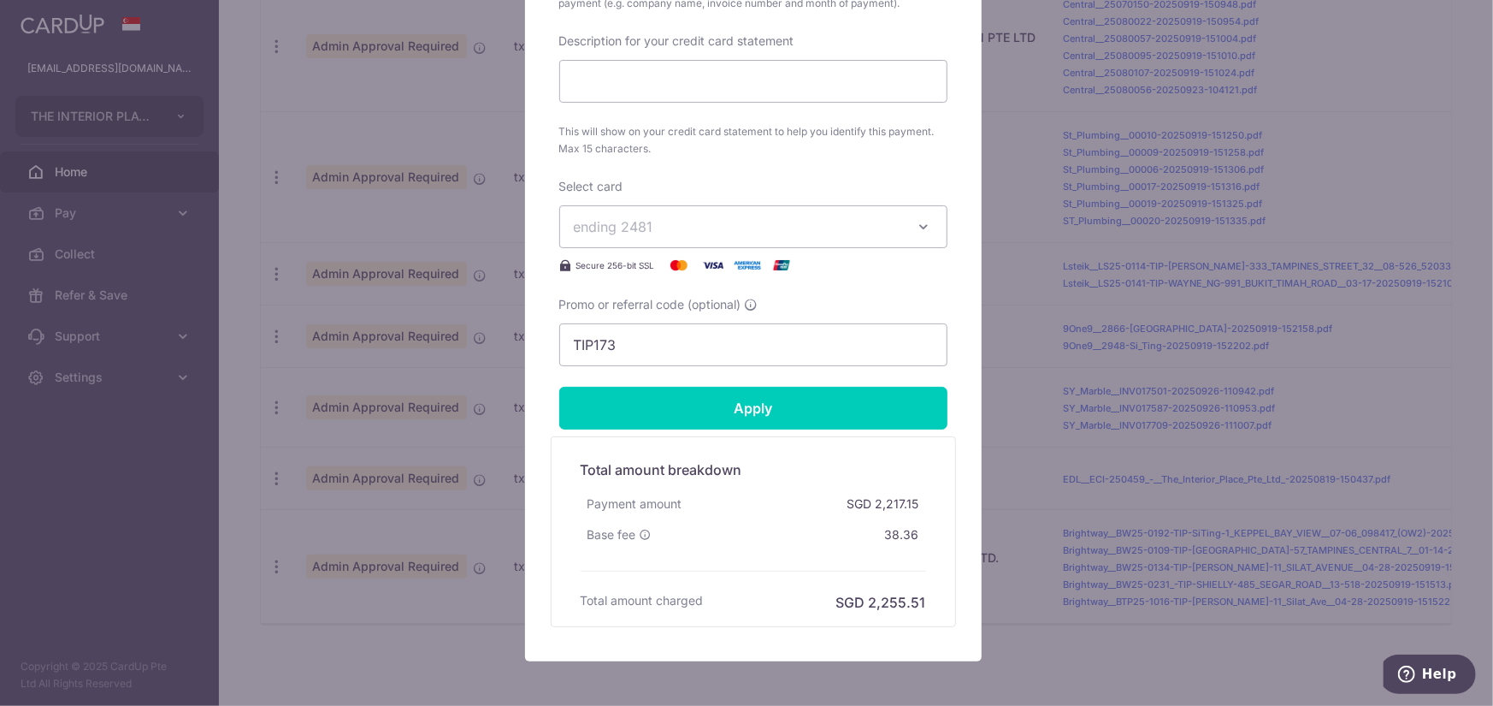
scroll to position [848, 0]
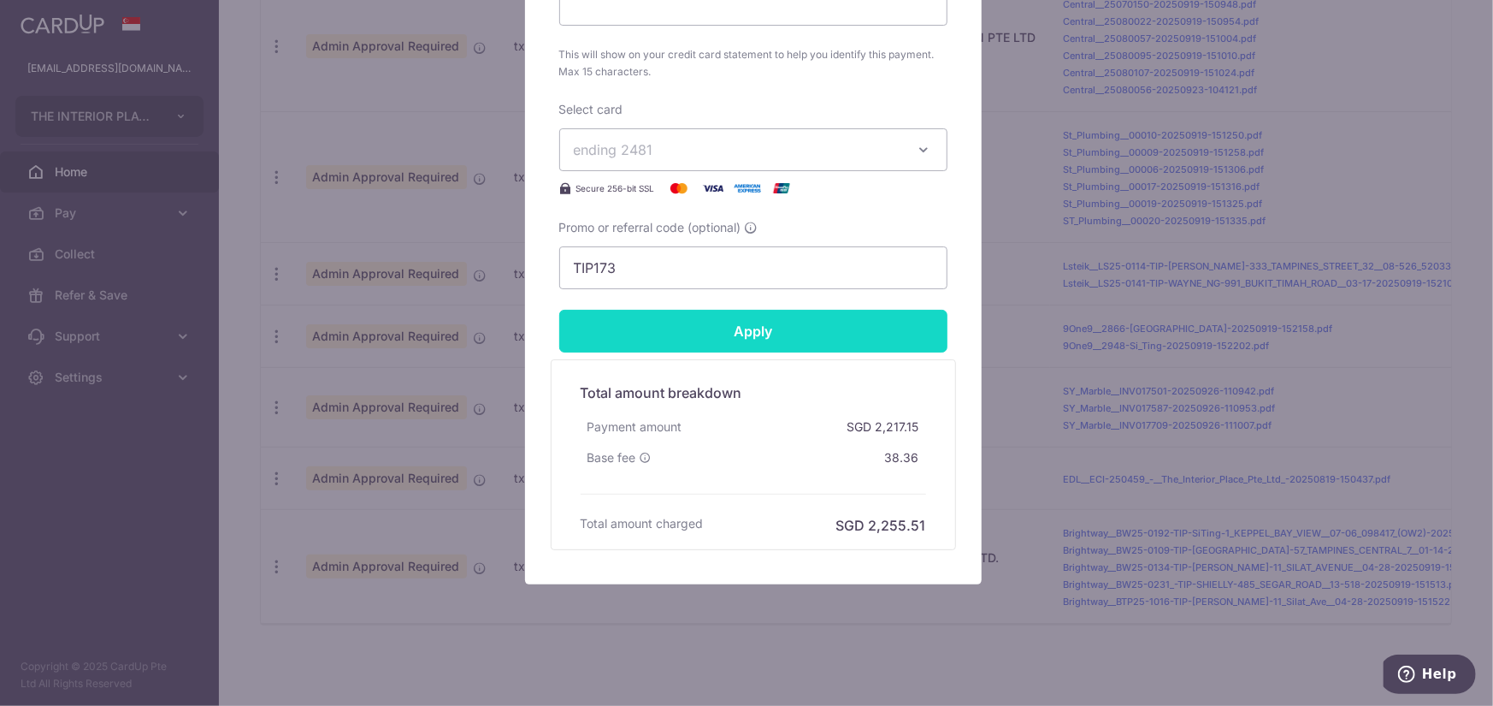
click at [812, 332] on input "Apply" at bounding box center [753, 331] width 388 height 43
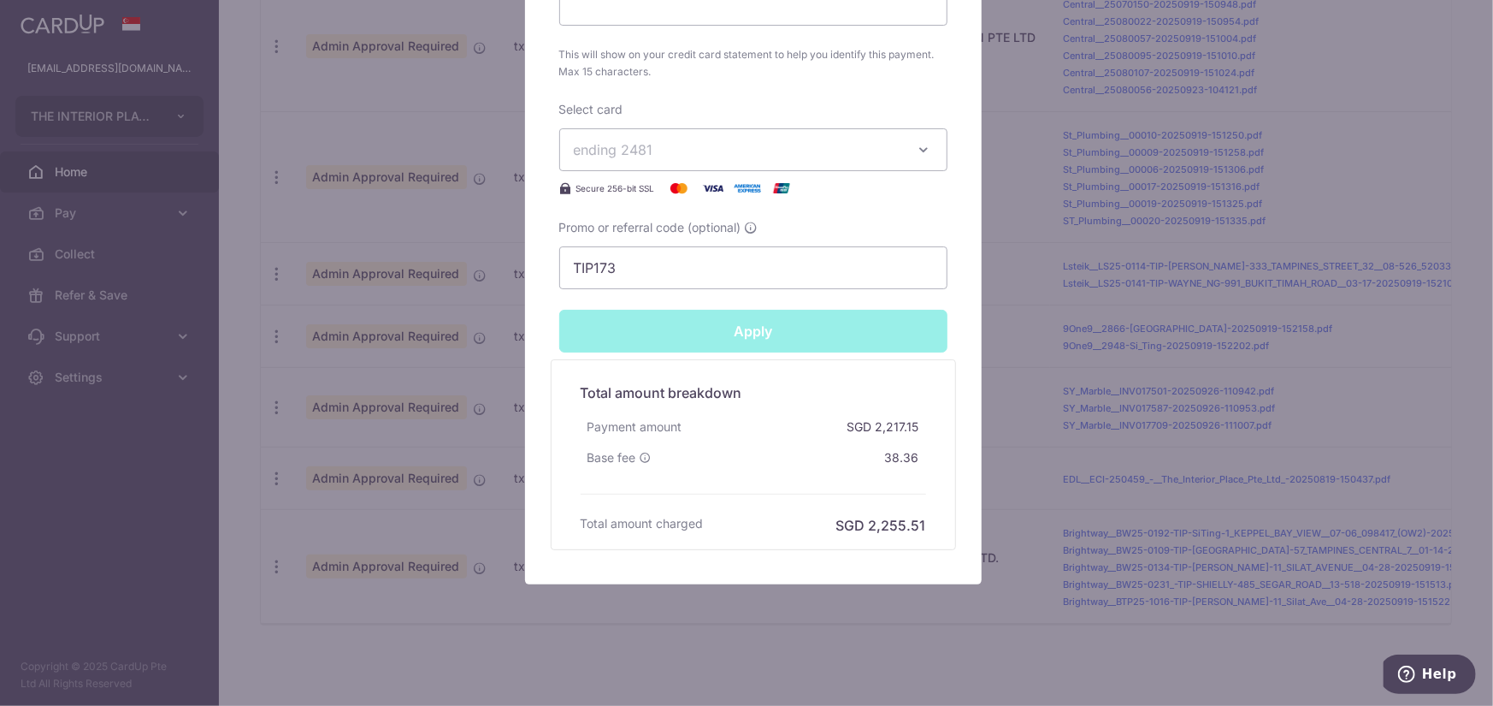
type input "Successfully Applied"
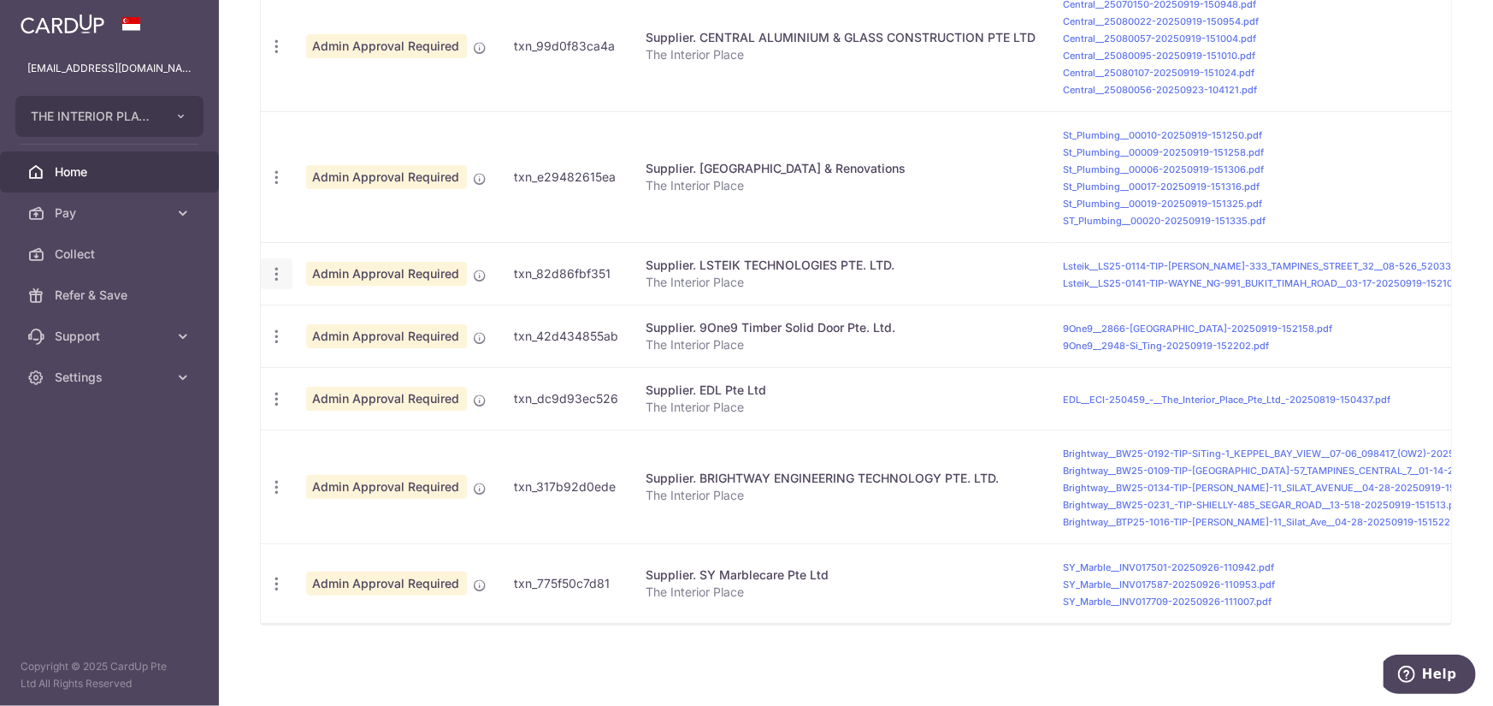
click at [279, 271] on icon "button" at bounding box center [277, 274] width 18 height 18
click at [384, 316] on span "Update payment" at bounding box center [368, 320] width 116 height 21
radio input "true"
type input "2,794.95"
type input "0.00"
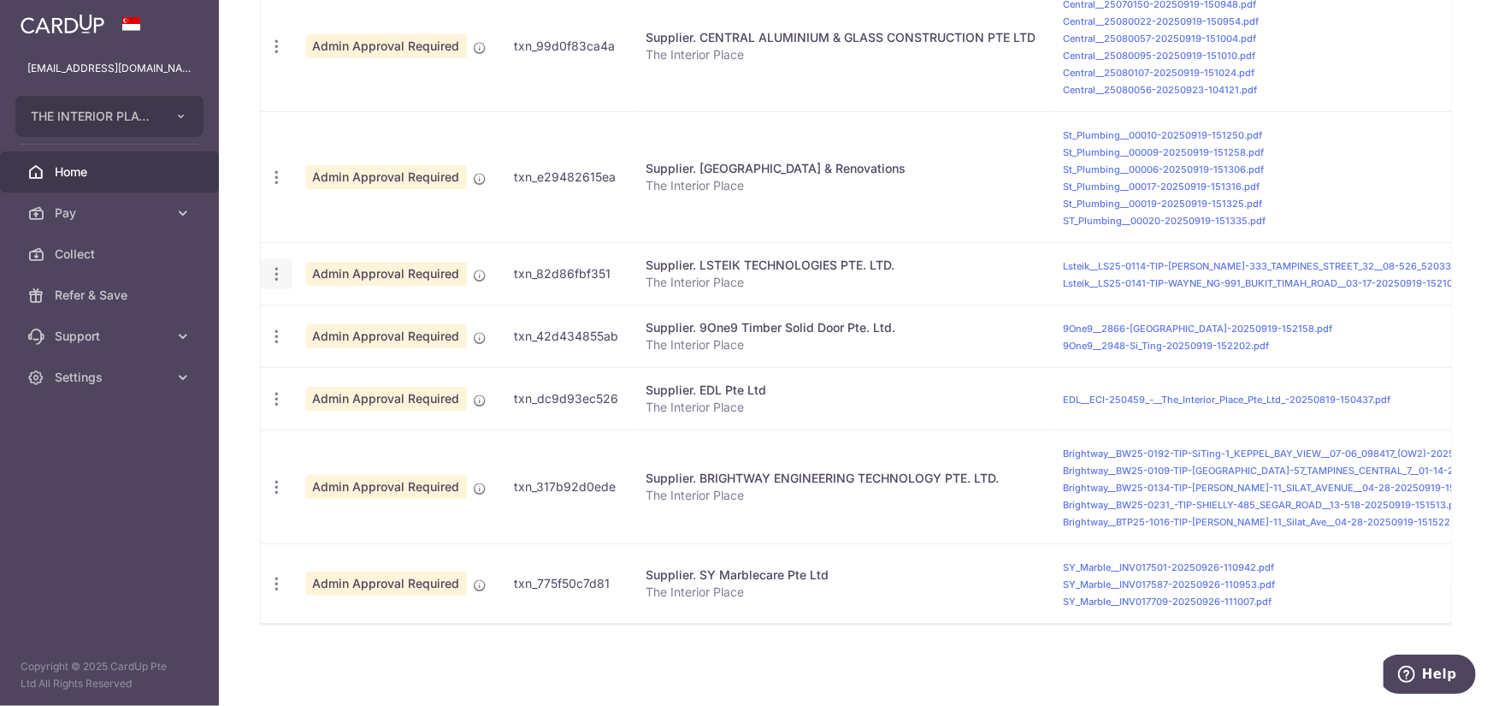
type input "[DATE]"
type input "The Interior Place"
type input "TIP173"
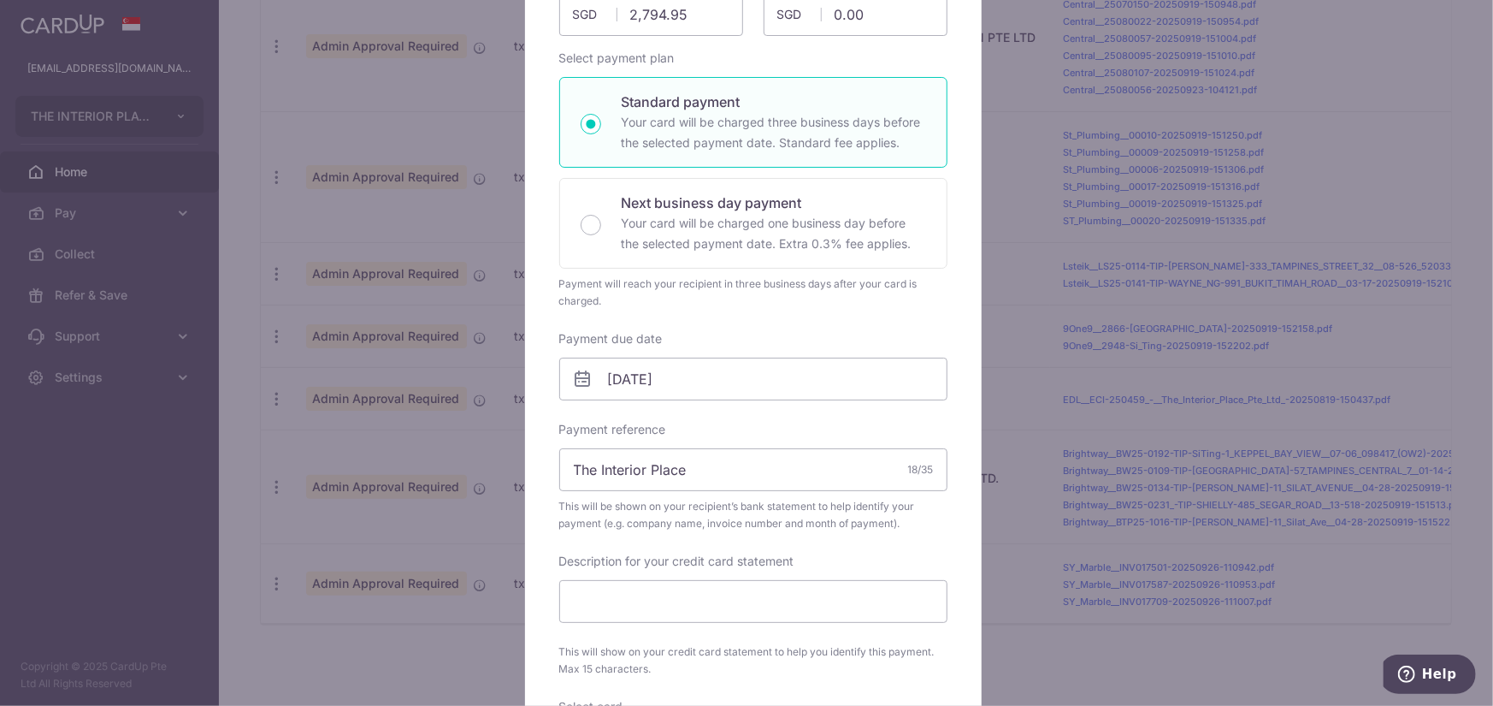
scroll to position [342, 0]
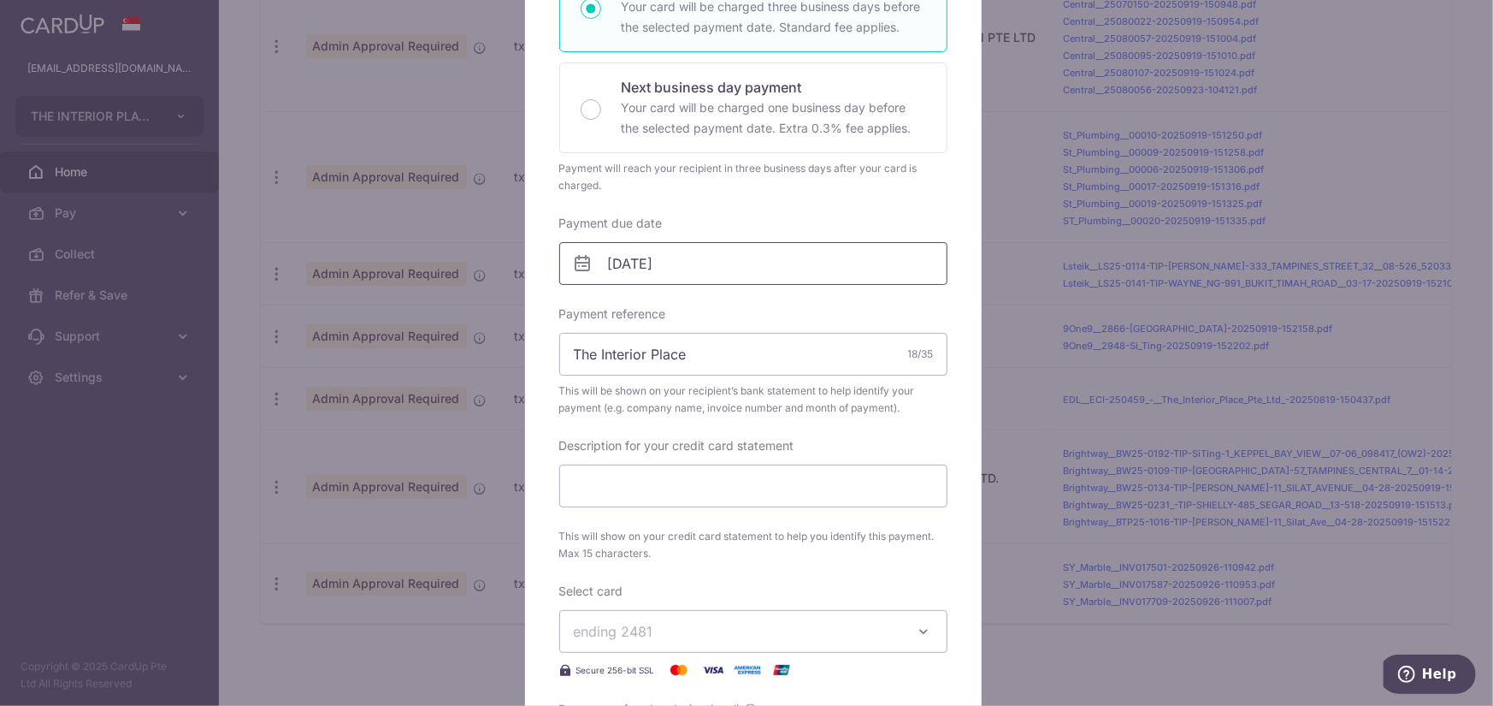
click at [700, 261] on input "[DATE]" at bounding box center [753, 263] width 388 height 43
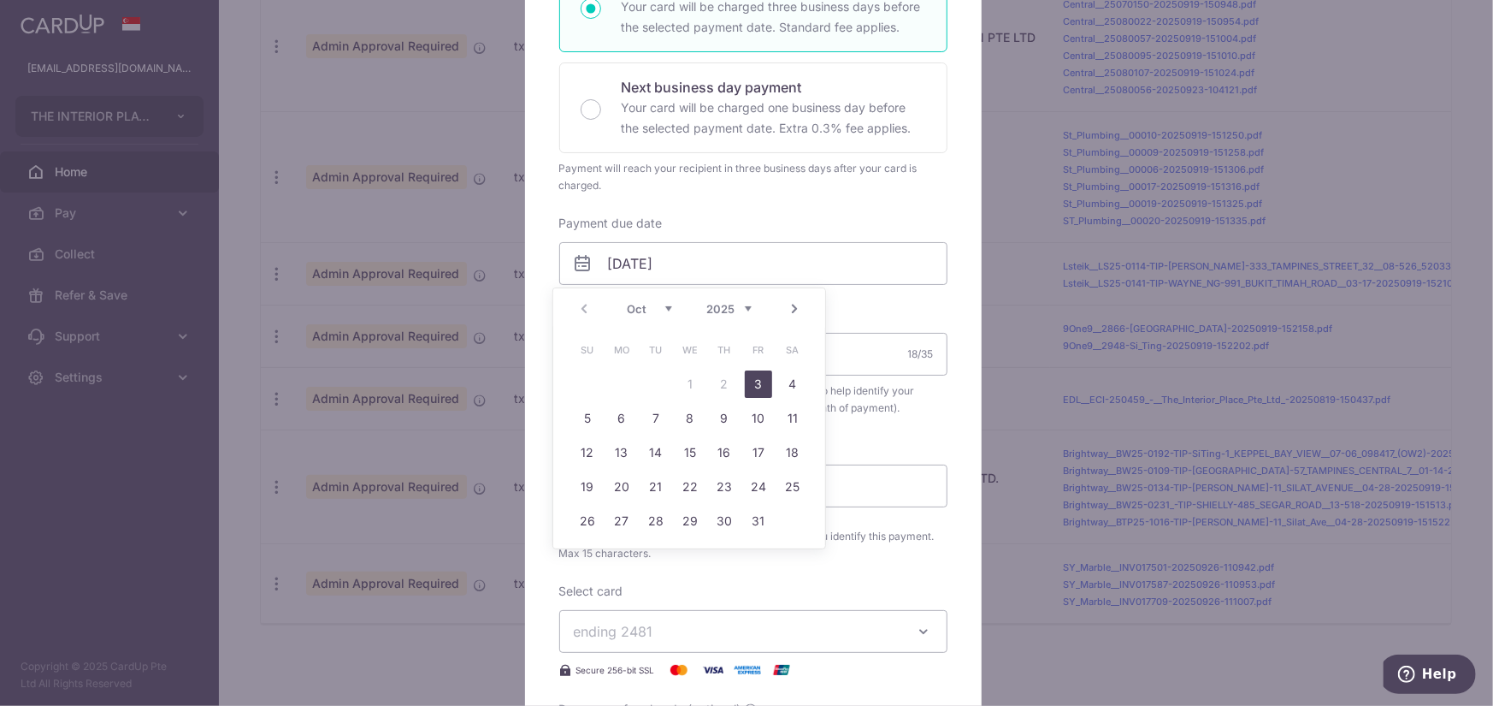
click at [753, 379] on link "3" at bounding box center [758, 383] width 27 height 27
type input "[DATE]"
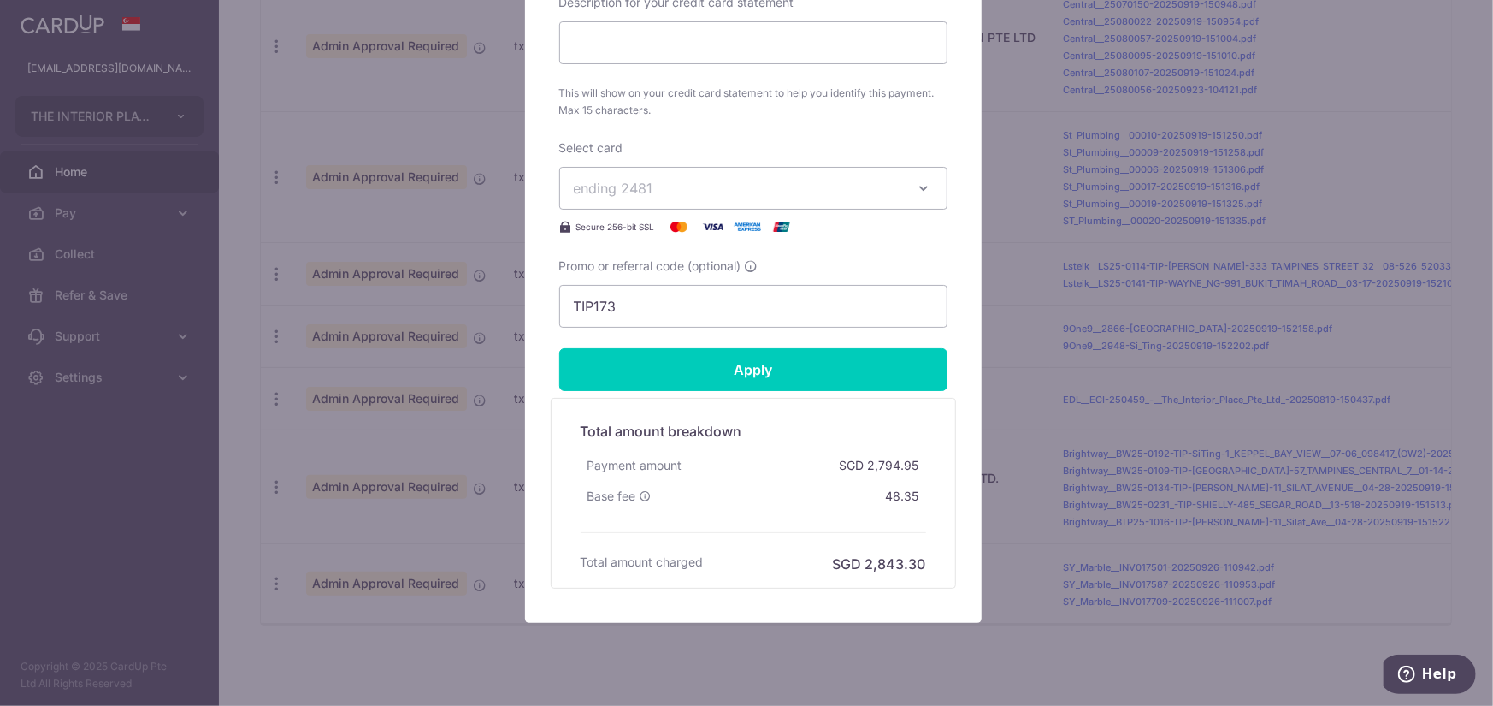
scroll to position [848, 0]
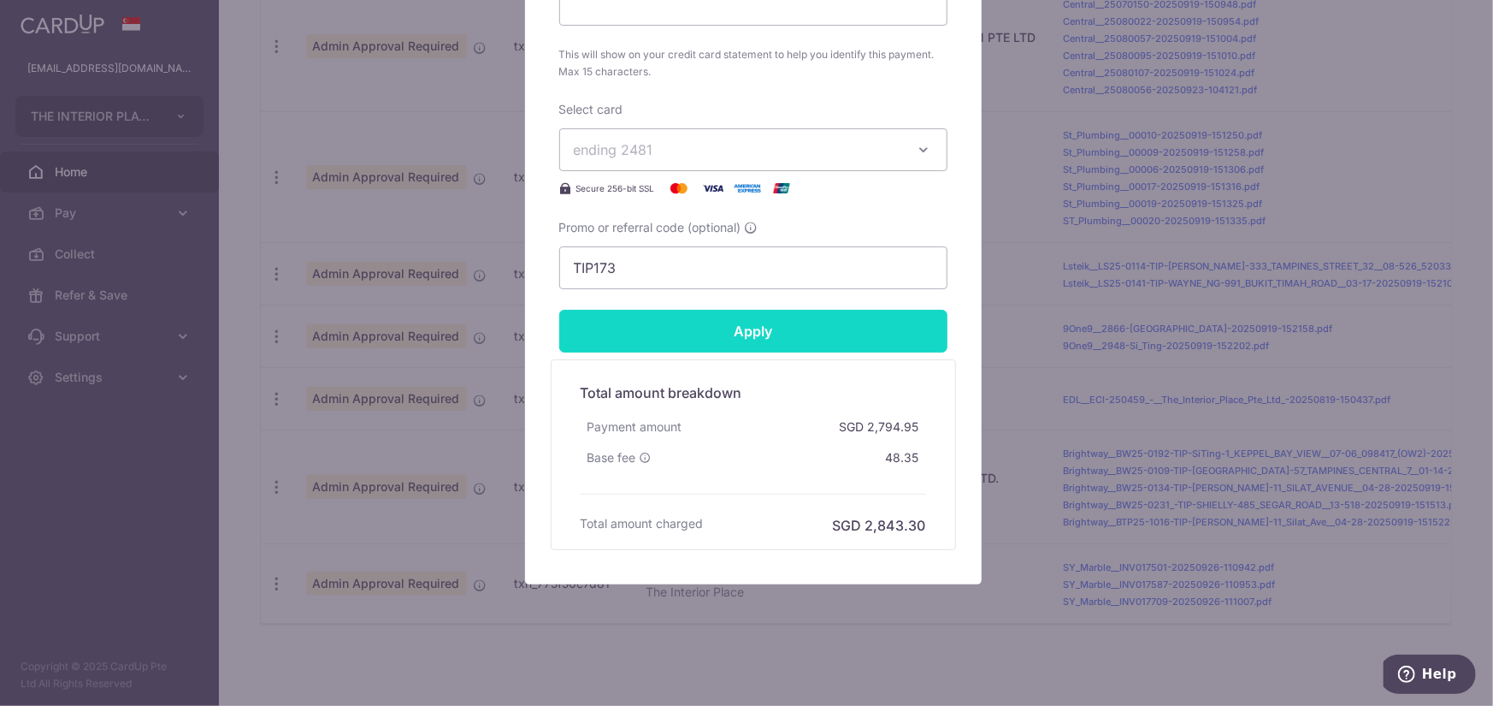
click at [796, 339] on input "Apply" at bounding box center [753, 331] width 388 height 43
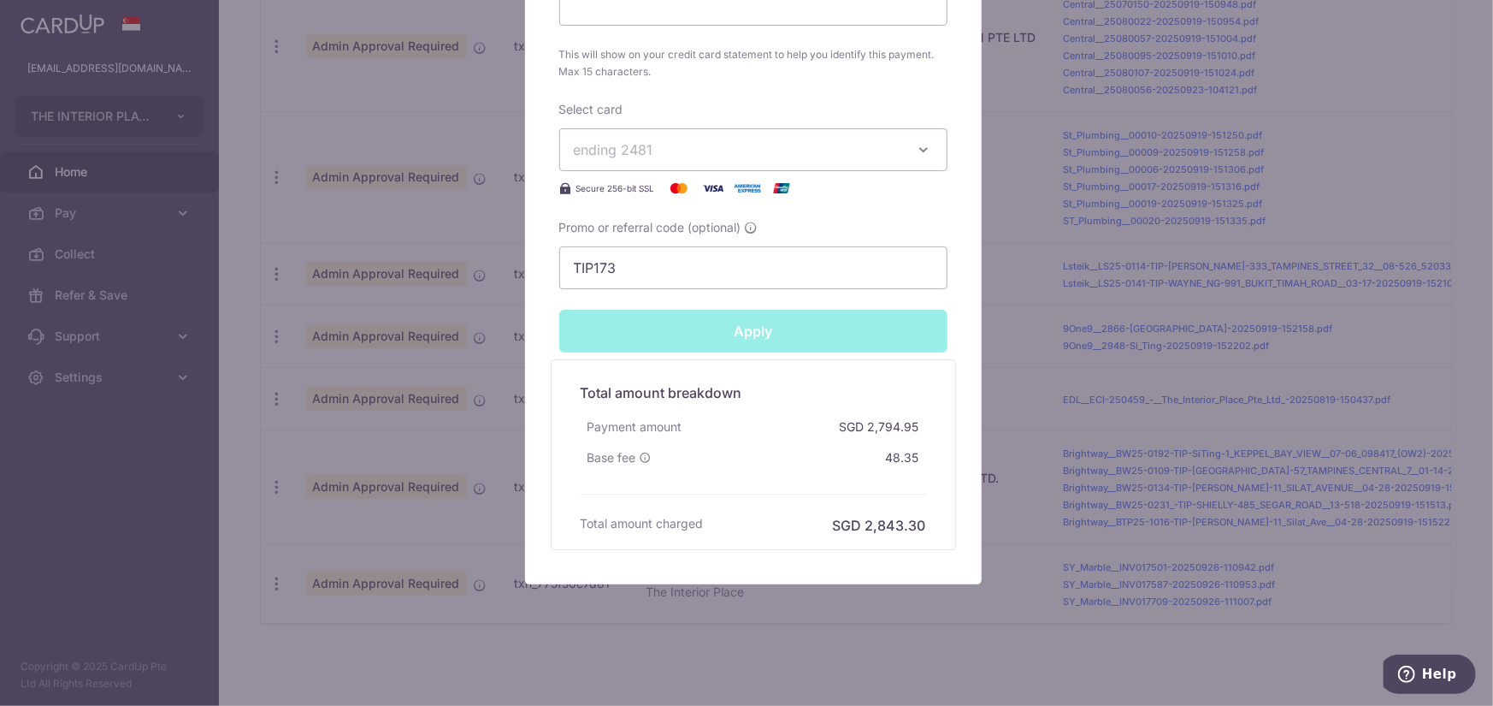
type input "Successfully Applied"
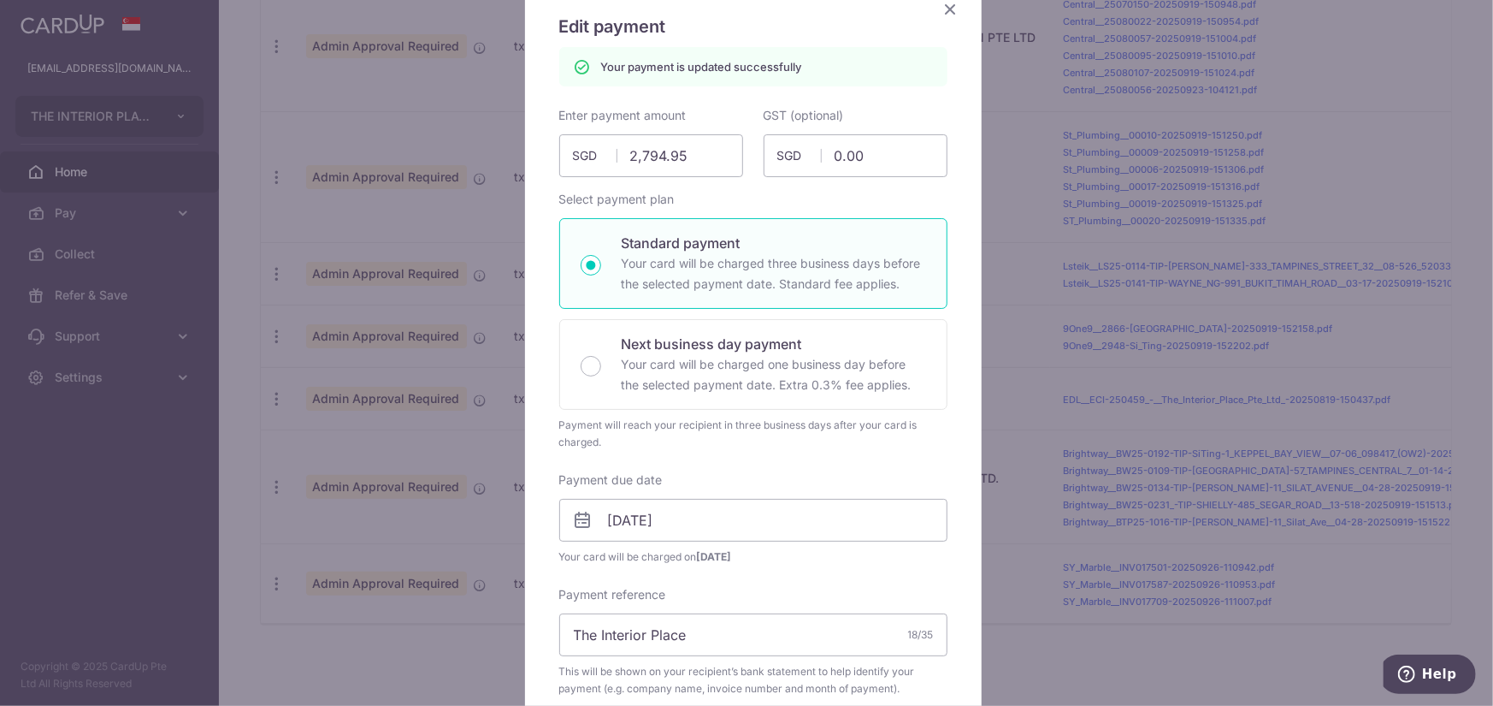
scroll to position [0, 0]
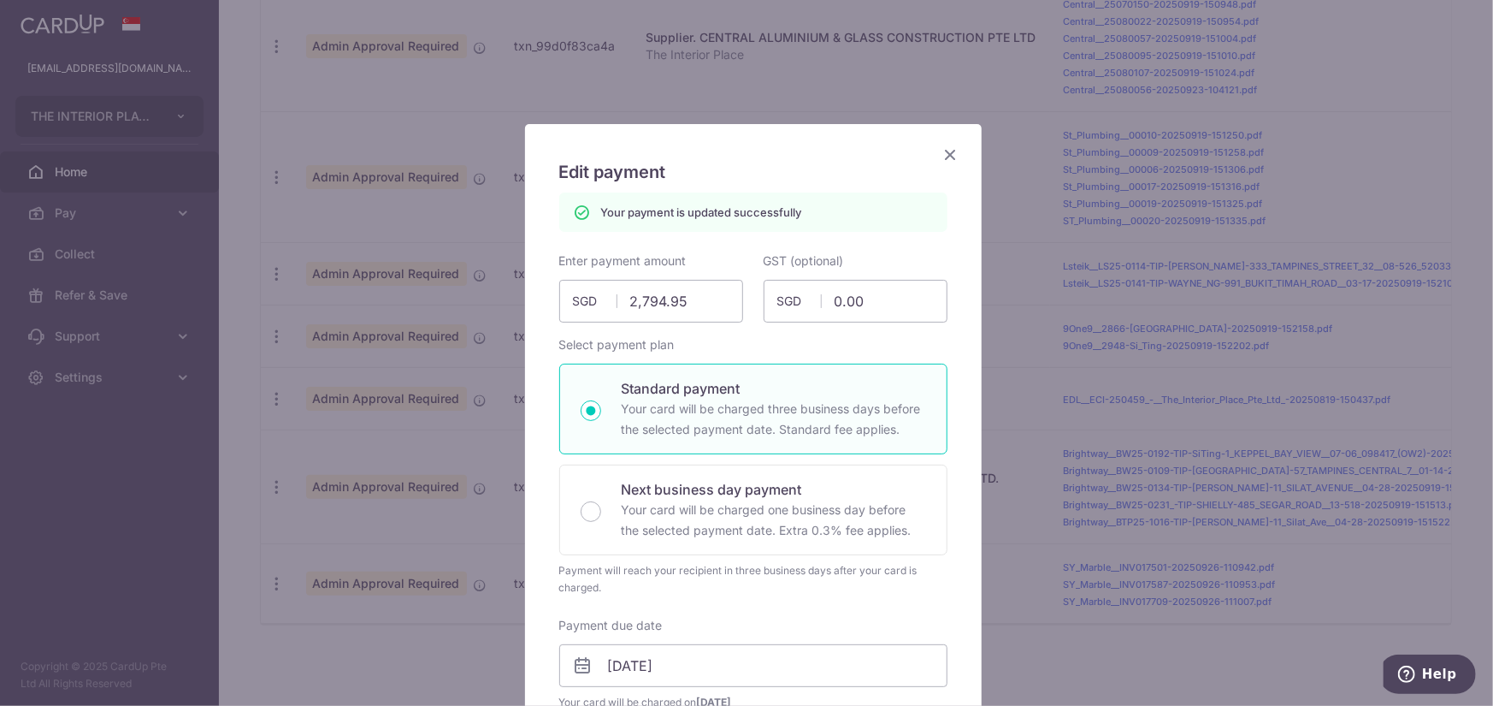
click at [947, 148] on icon "Close" at bounding box center [951, 154] width 21 height 21
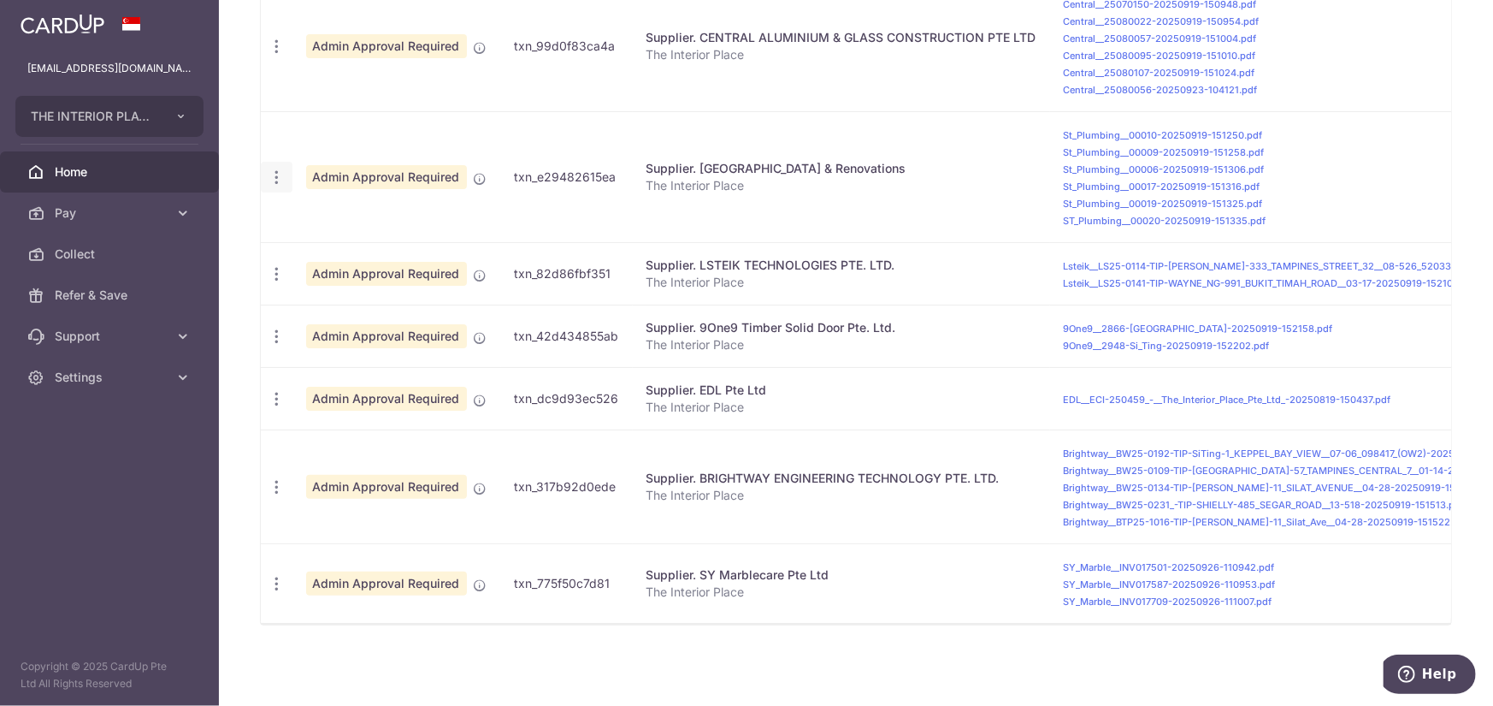
click at [275, 168] on icon "button" at bounding box center [277, 177] width 18 height 18
click at [363, 222] on span "Update payment" at bounding box center [368, 224] width 116 height 21
type input "7,424.55"
radio input "true"
type input "25/09/2025"
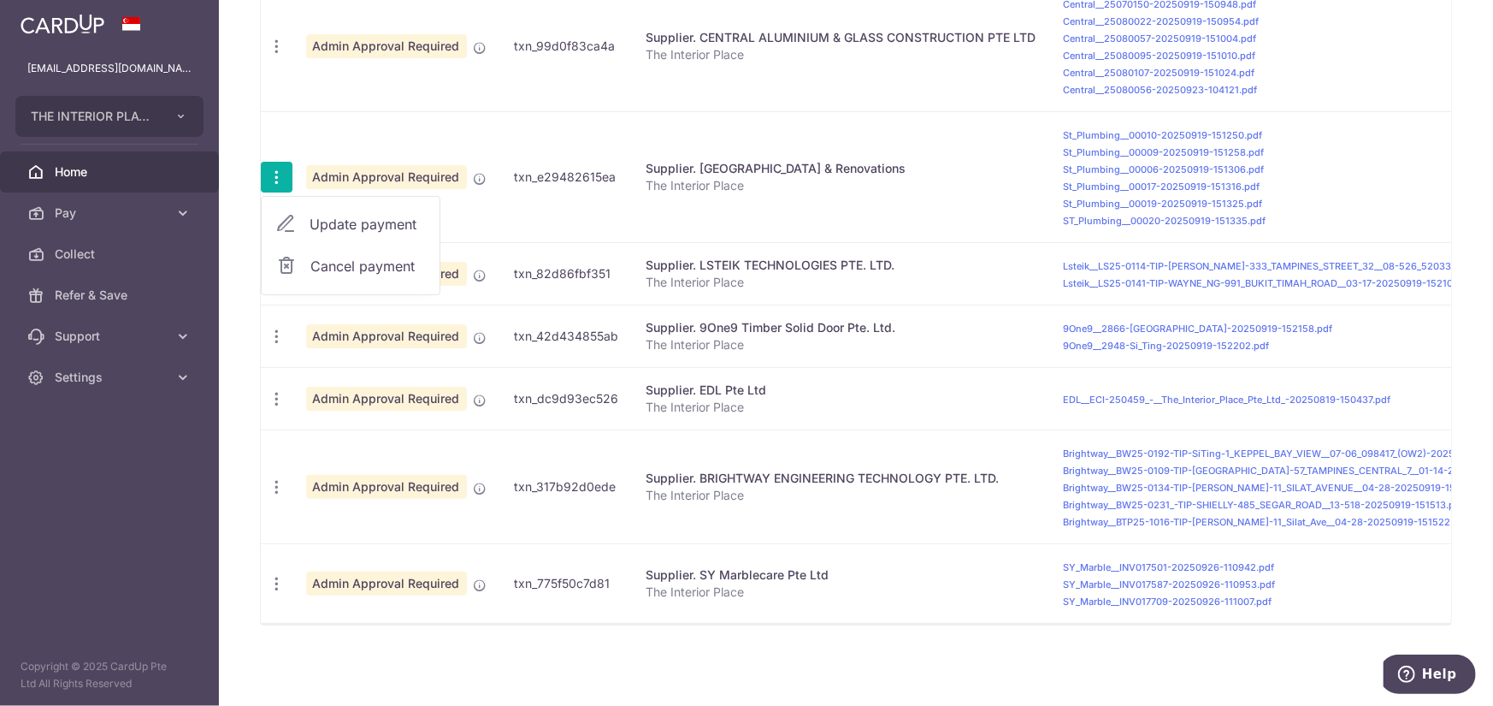
type input "Apply"
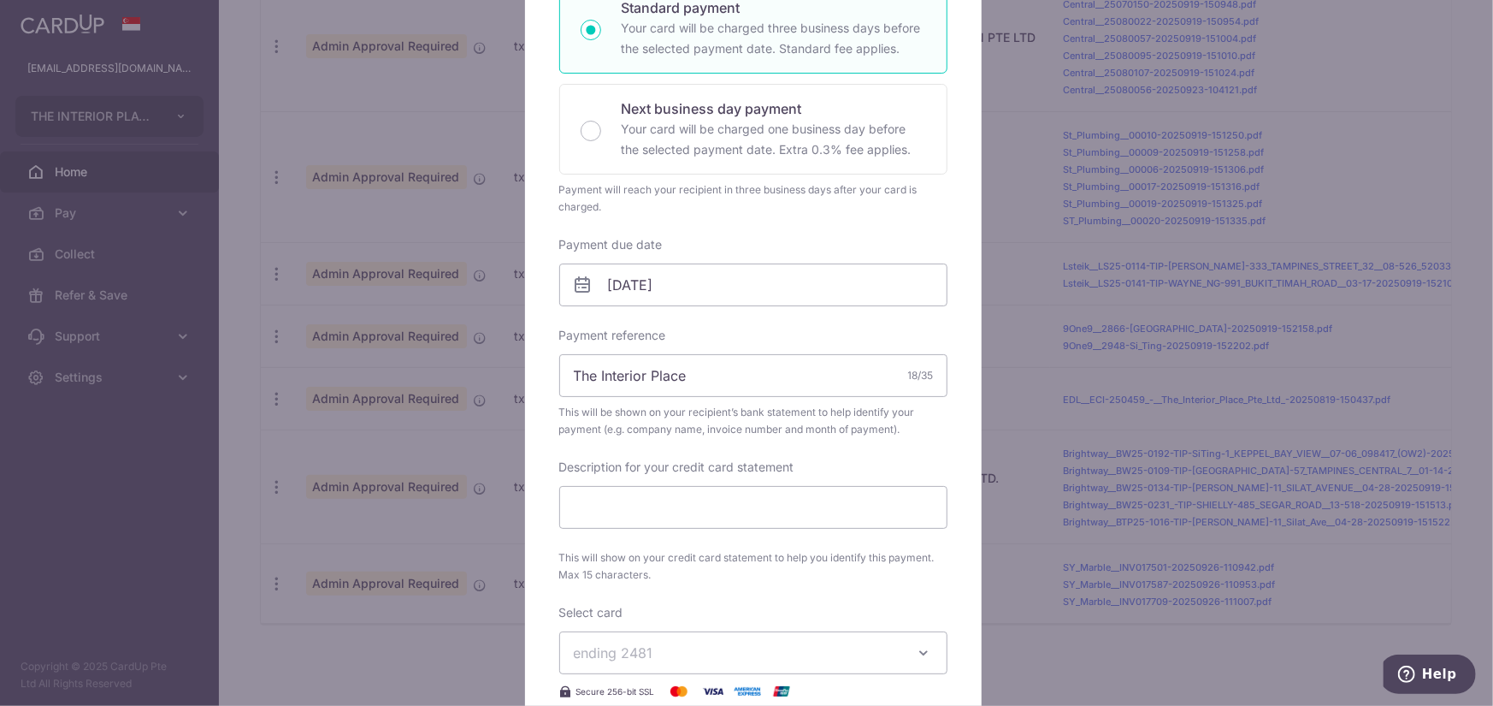
scroll to position [342, 0]
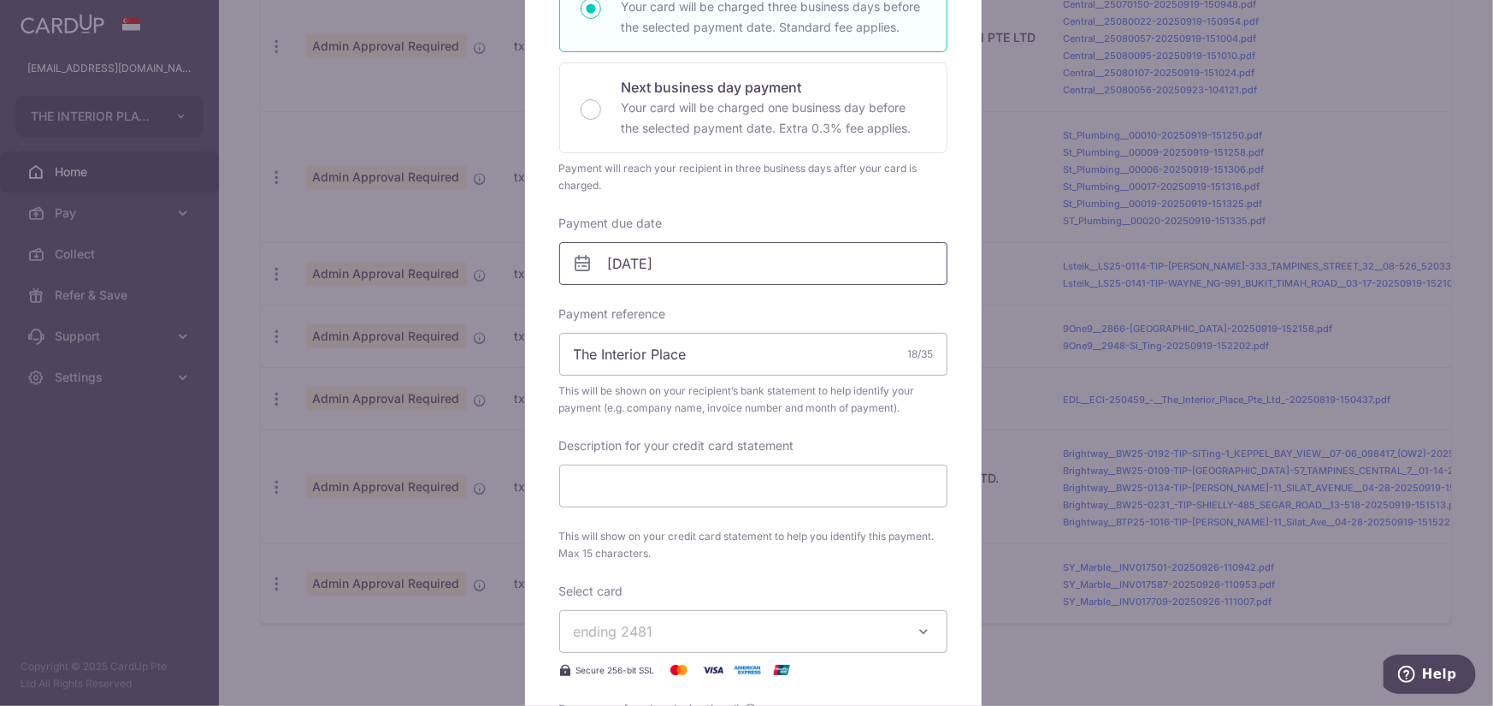
click at [731, 263] on input "25/09/2025" at bounding box center [753, 263] width 388 height 43
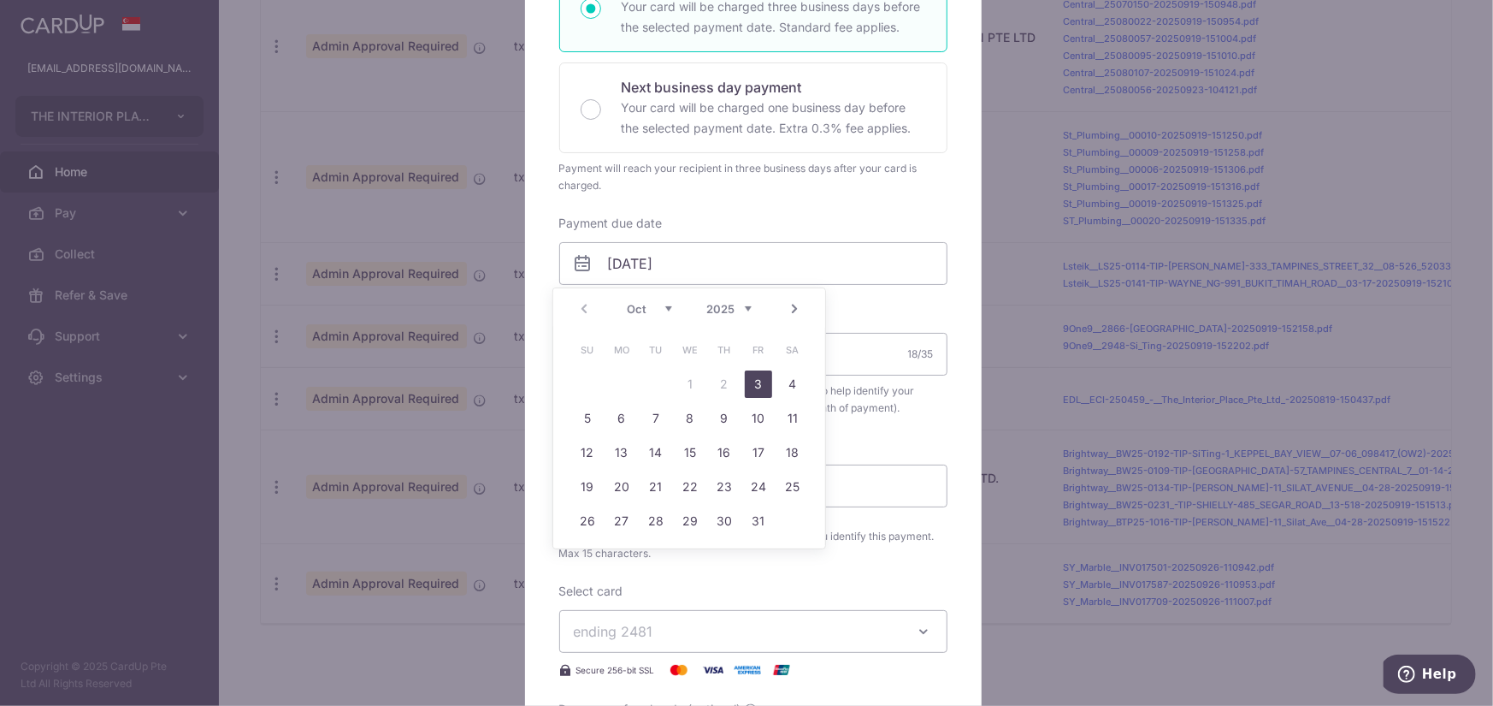
click at [756, 381] on link "3" at bounding box center [758, 383] width 27 height 27
type input "[DATE]"
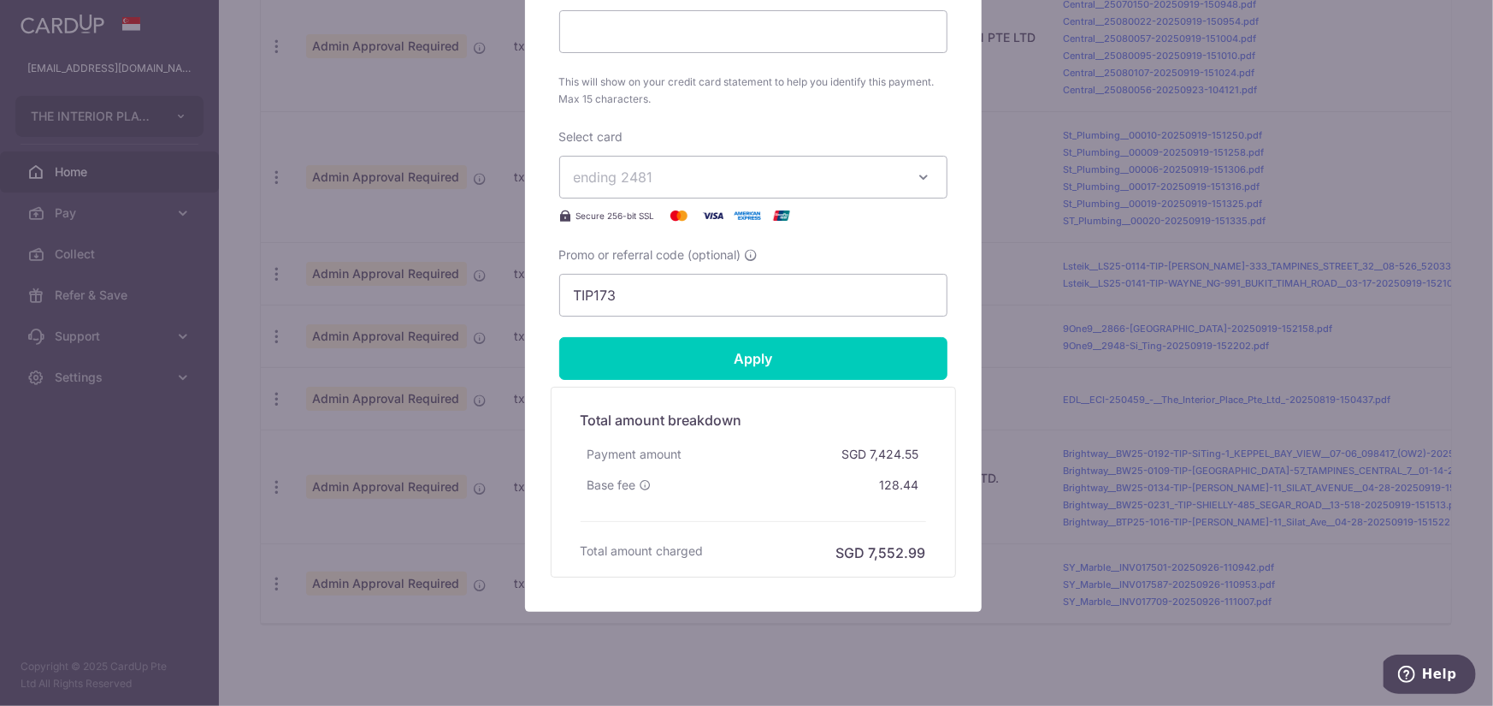
scroll to position [848, 0]
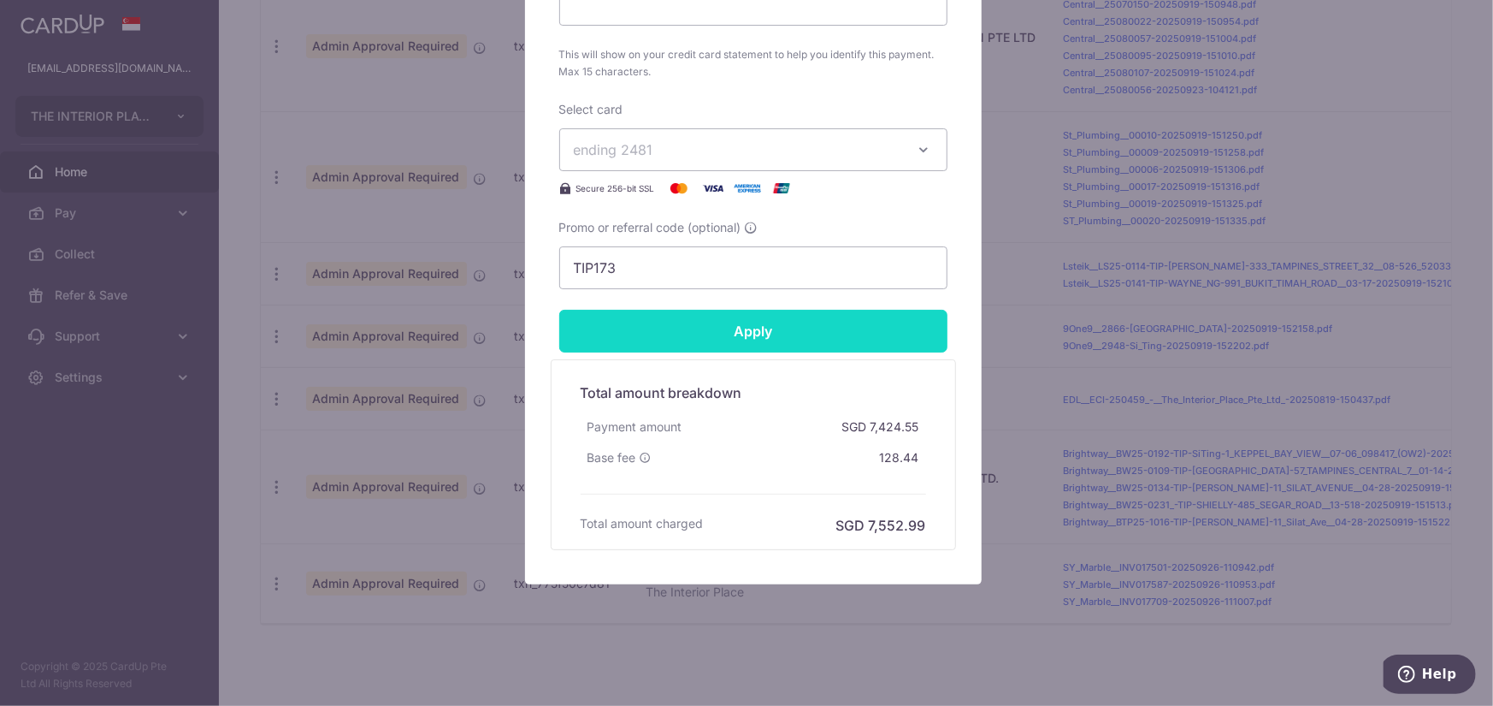
click at [846, 340] on input "Apply" at bounding box center [753, 331] width 388 height 43
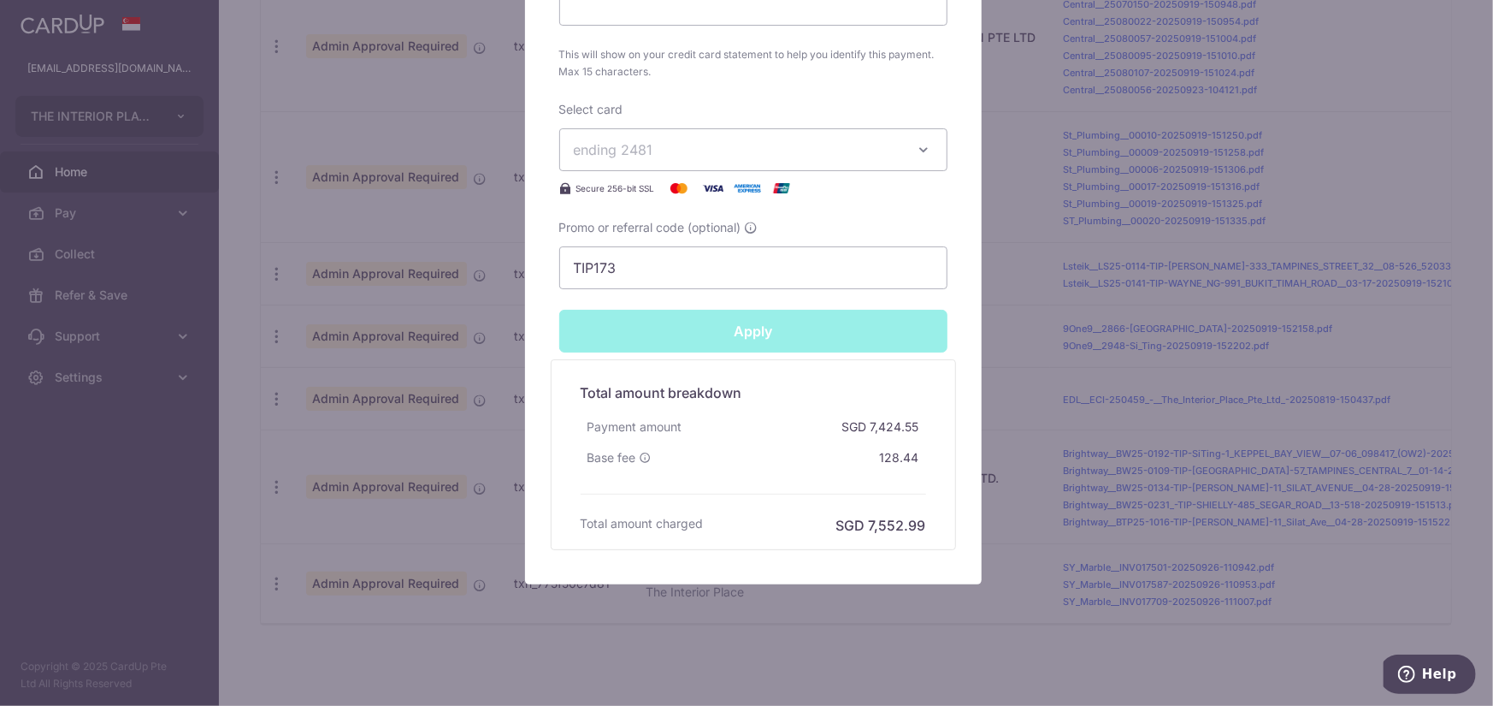
type input "Successfully Applied"
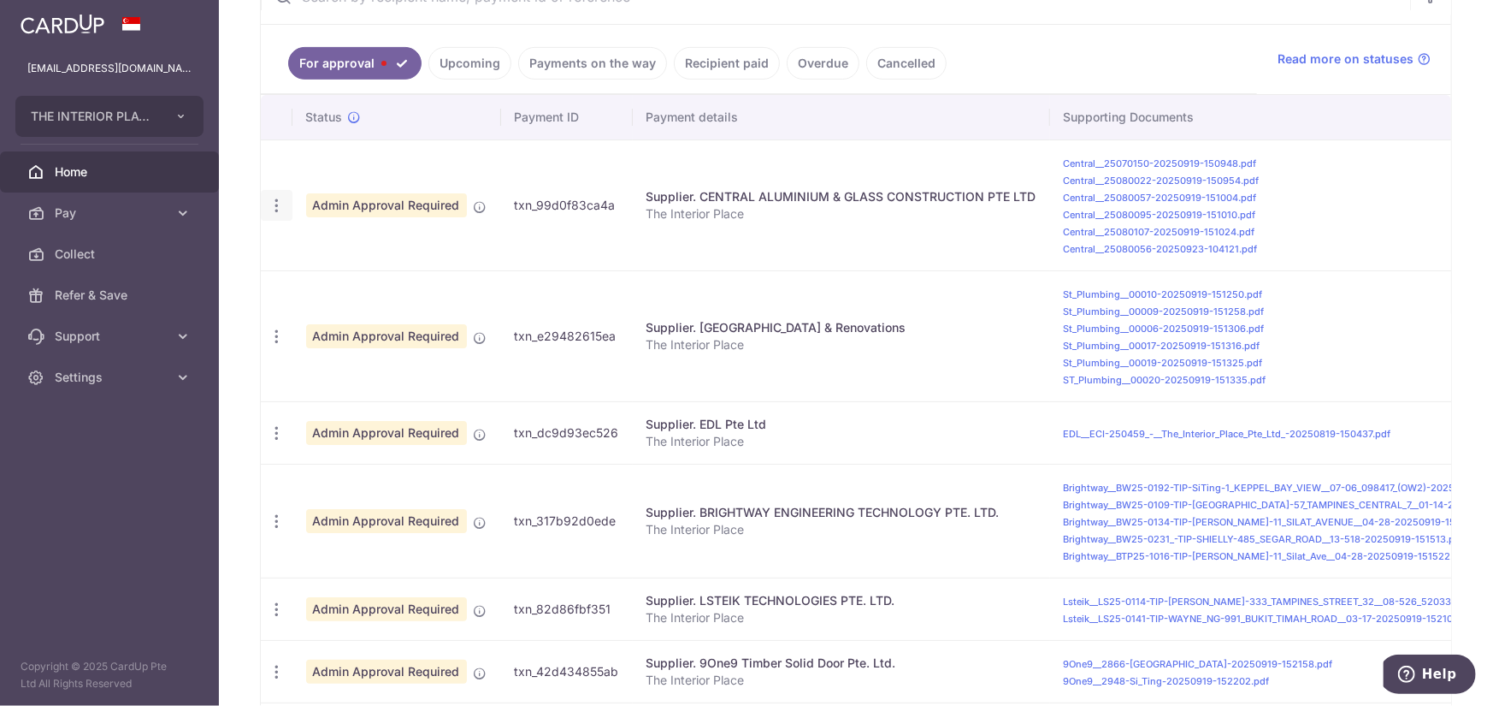
click at [279, 204] on icon "button" at bounding box center [277, 206] width 18 height 18
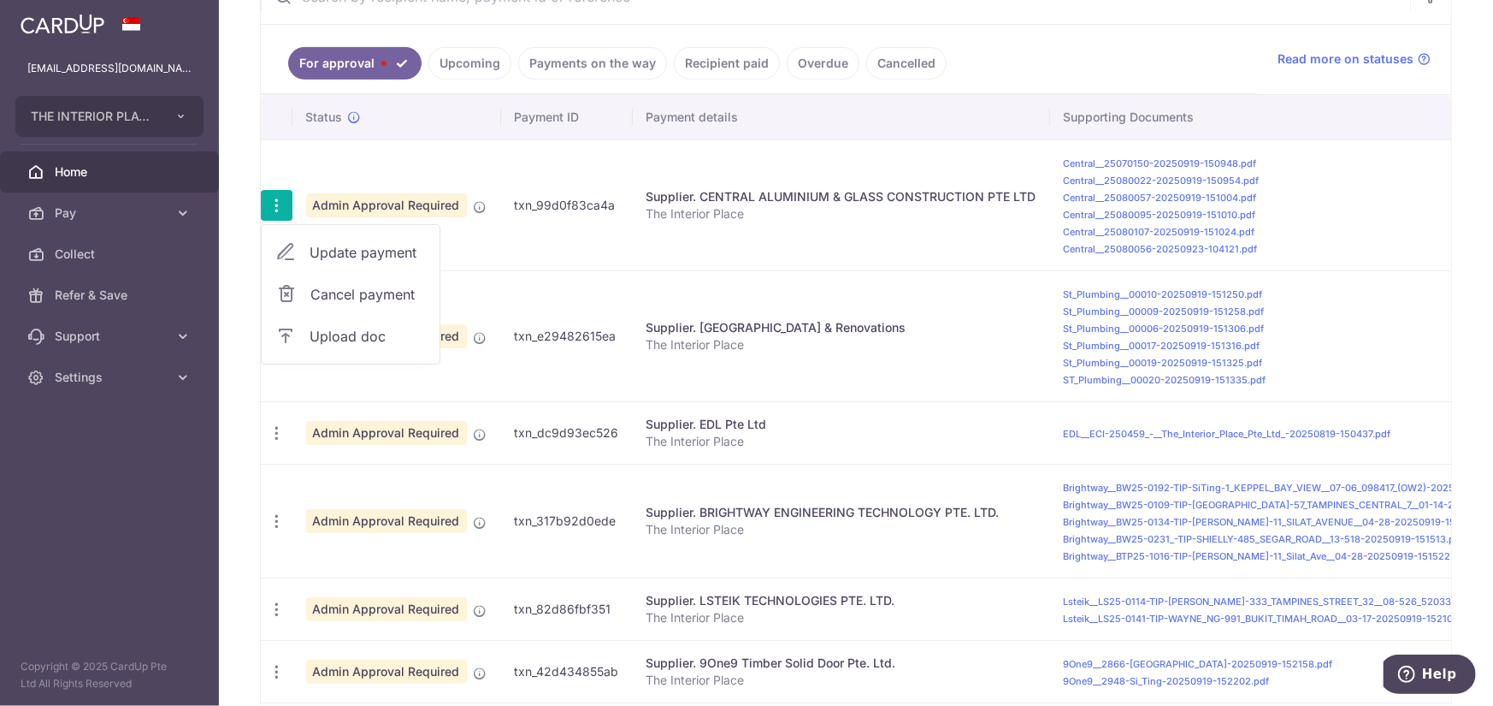
click at [346, 256] on span "Update payment" at bounding box center [368, 252] width 116 height 21
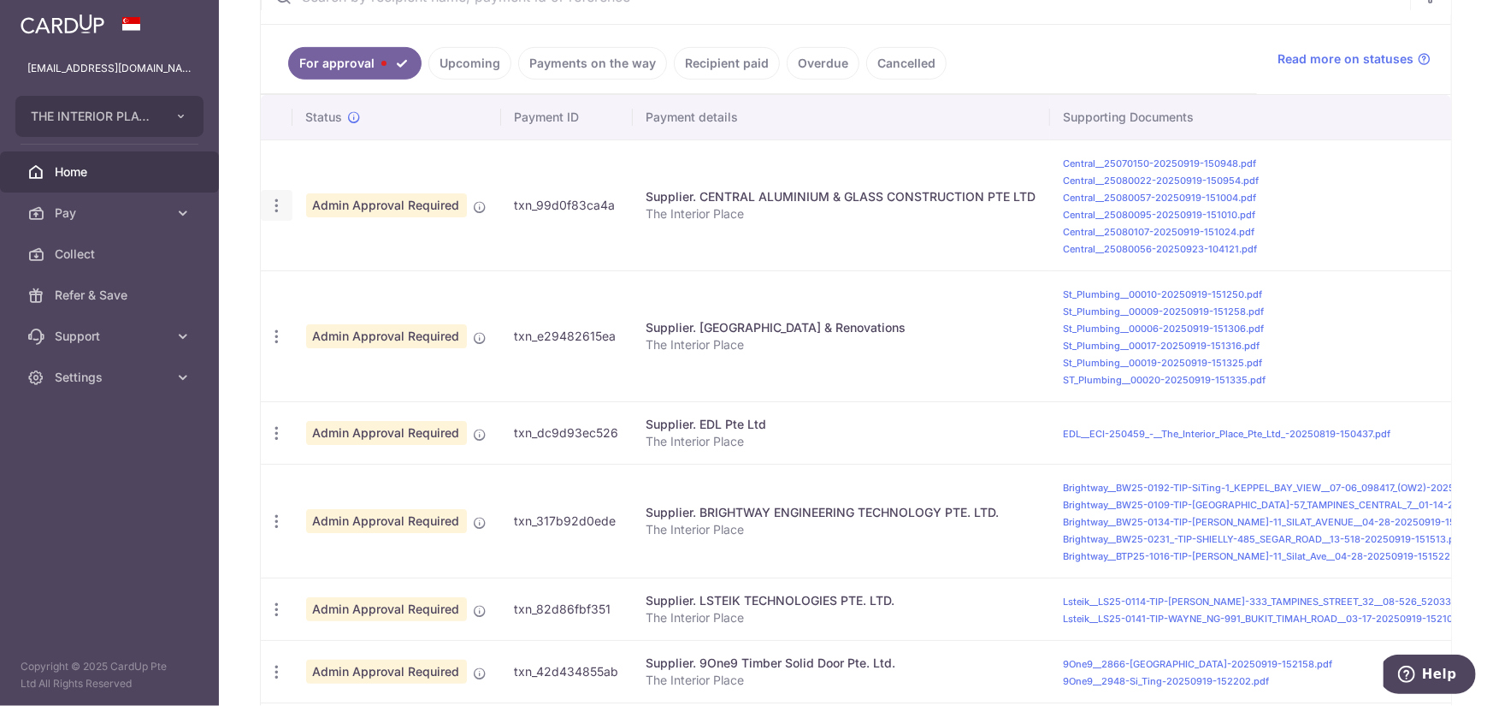
radio input "true"
type input "3,570.39"
type input "0.00"
type input "[DATE]"
type input "The Interior Place"
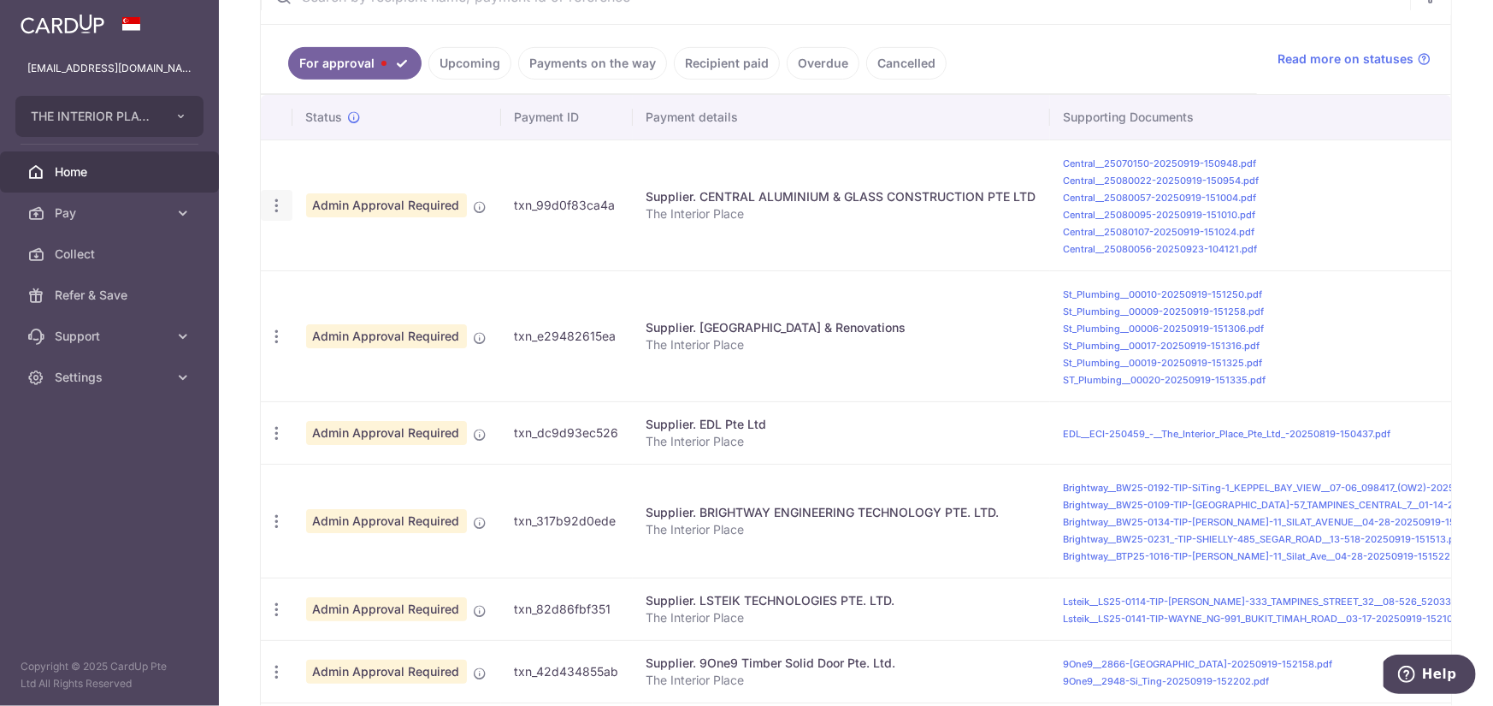
type input "TIP173"
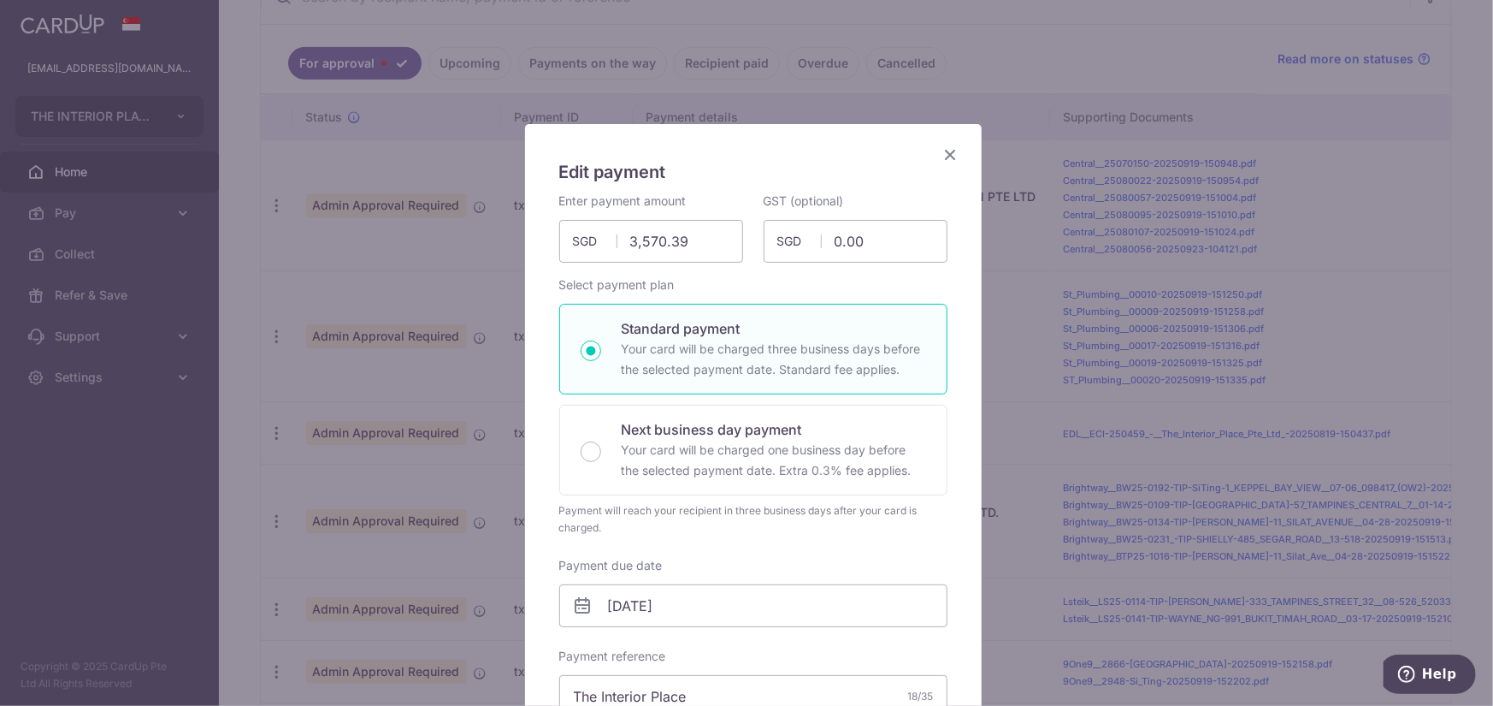
scroll to position [342, 0]
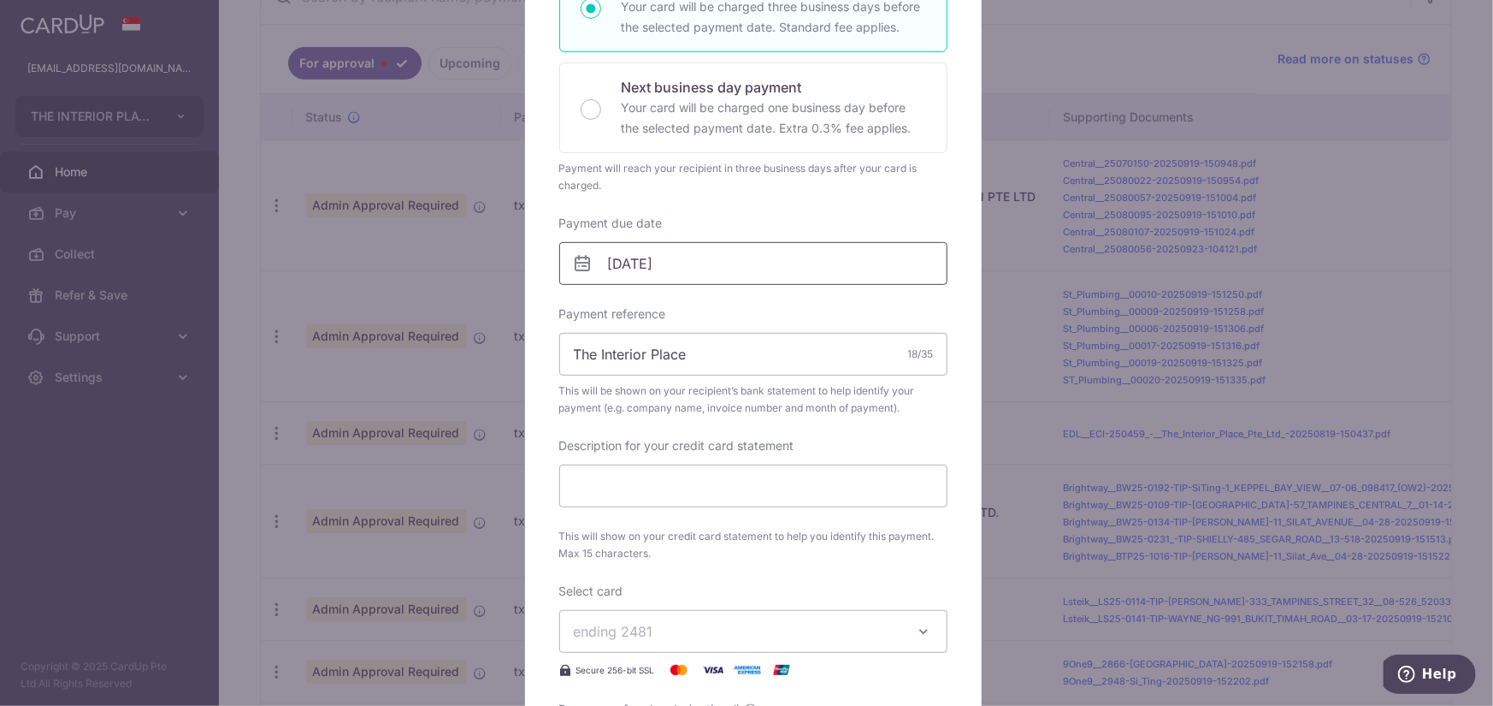
click at [710, 267] on input "25/09/2025" at bounding box center [753, 263] width 388 height 43
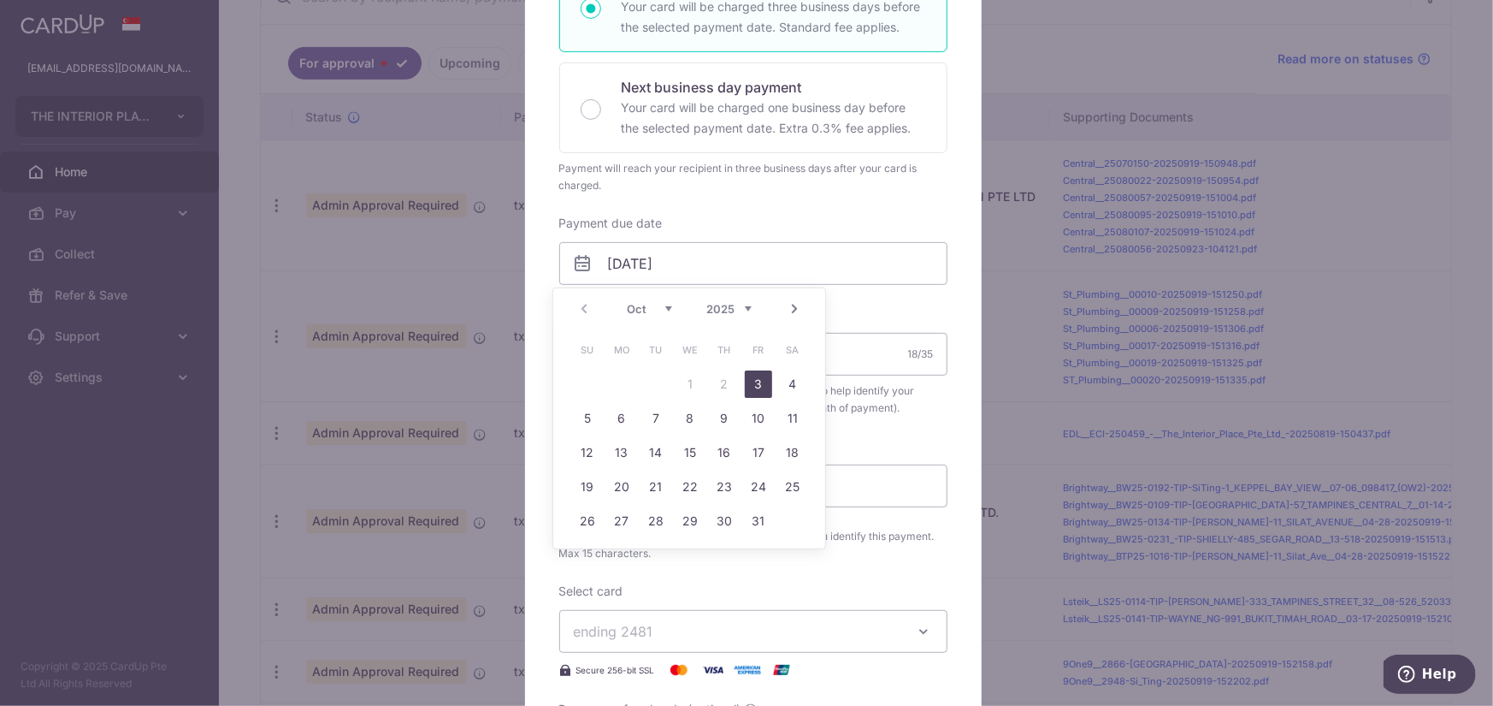
click at [761, 381] on link "3" at bounding box center [758, 383] width 27 height 27
type input "[DATE]"
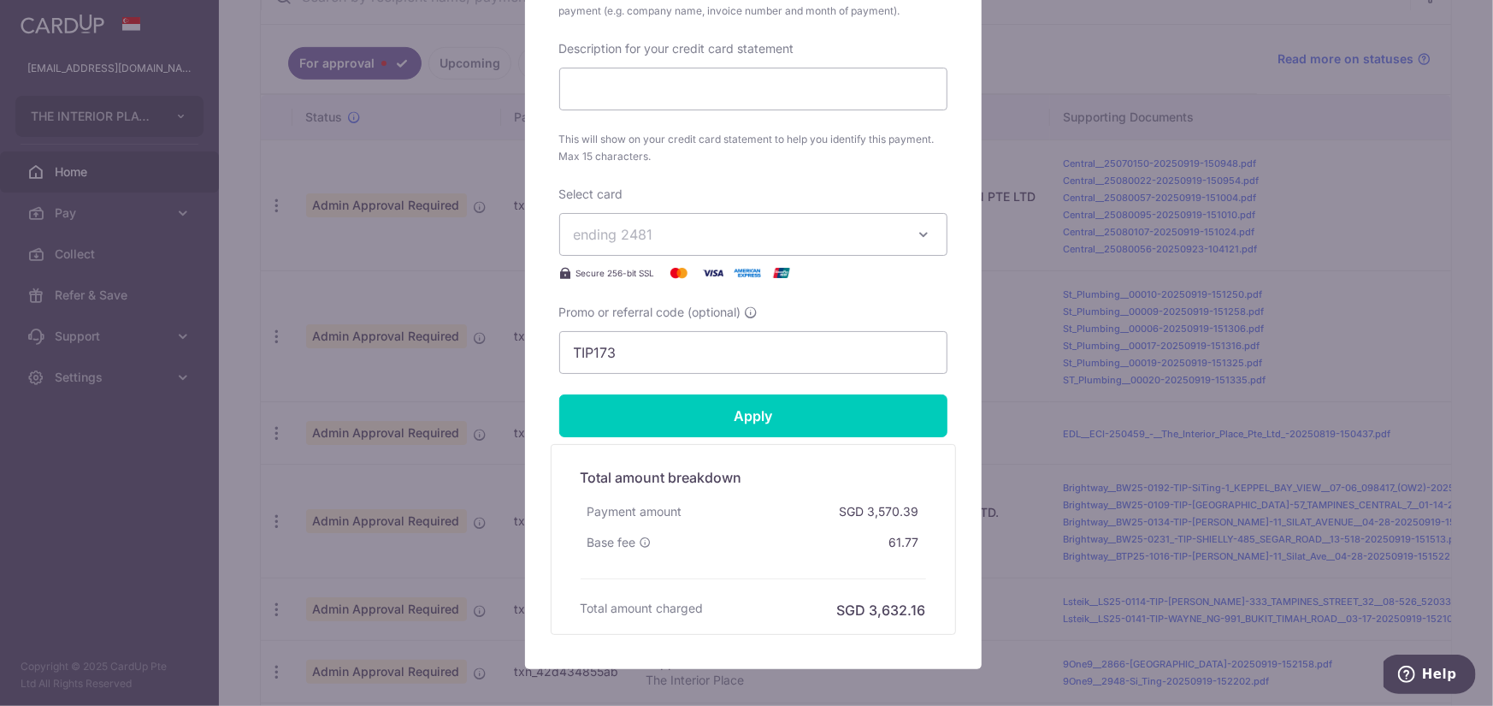
scroll to position [848, 0]
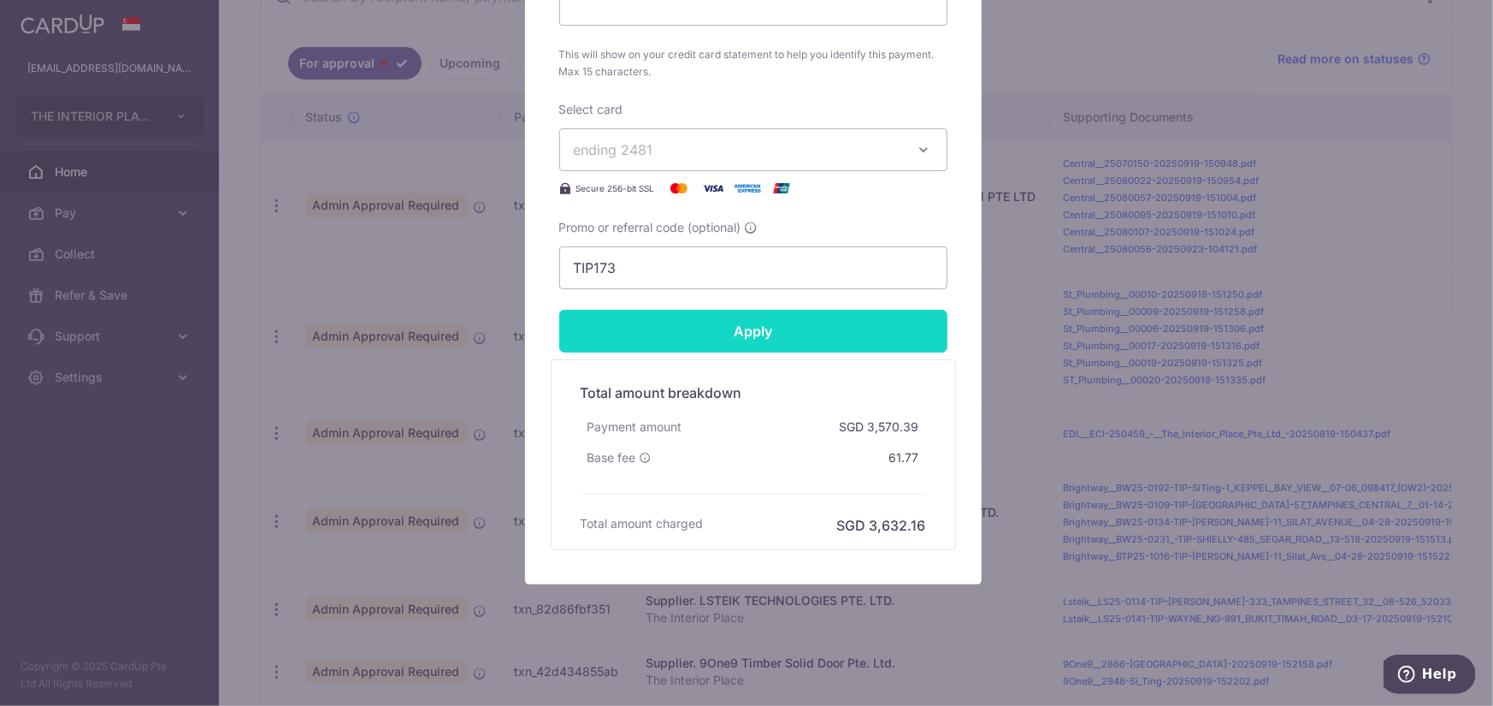
click at [809, 341] on input "Apply" at bounding box center [753, 331] width 388 height 43
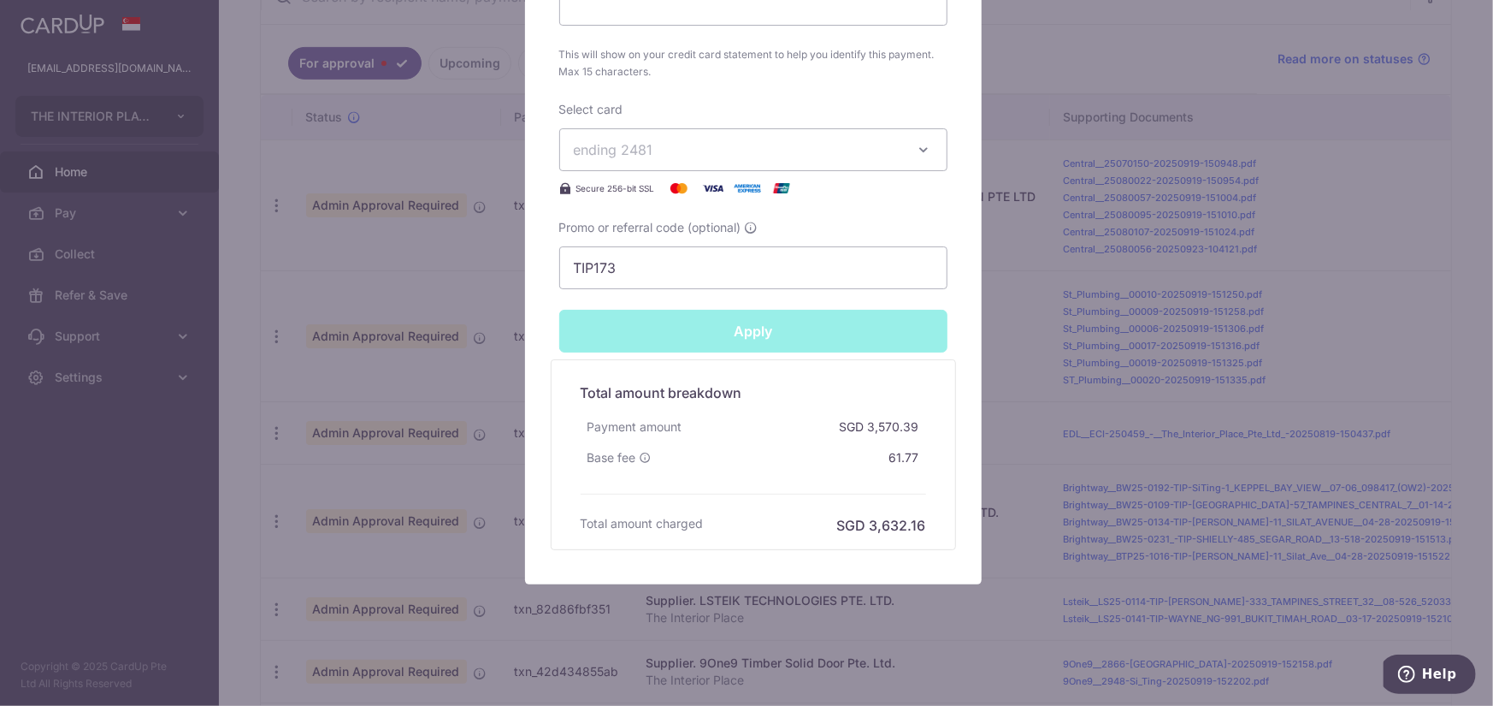
type input "Successfully Applied"
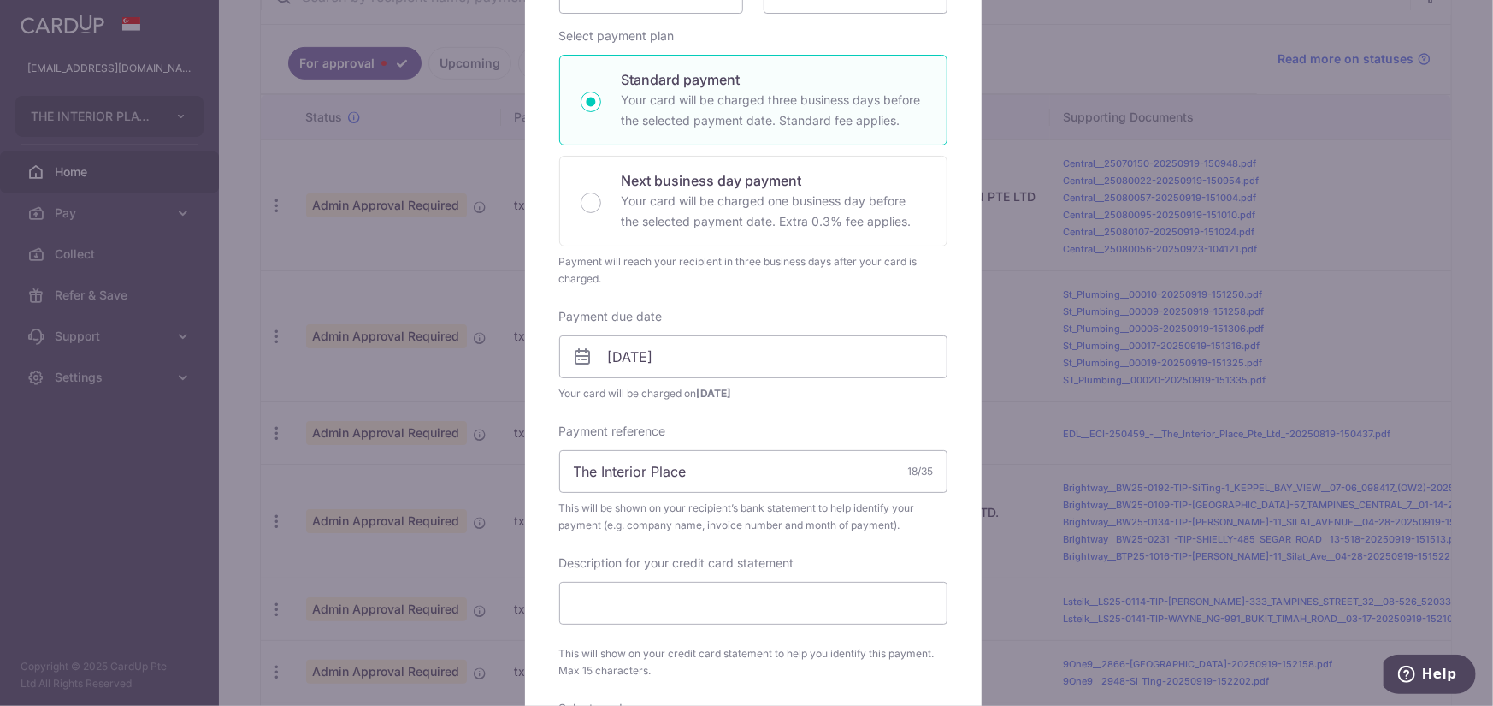
scroll to position [52, 0]
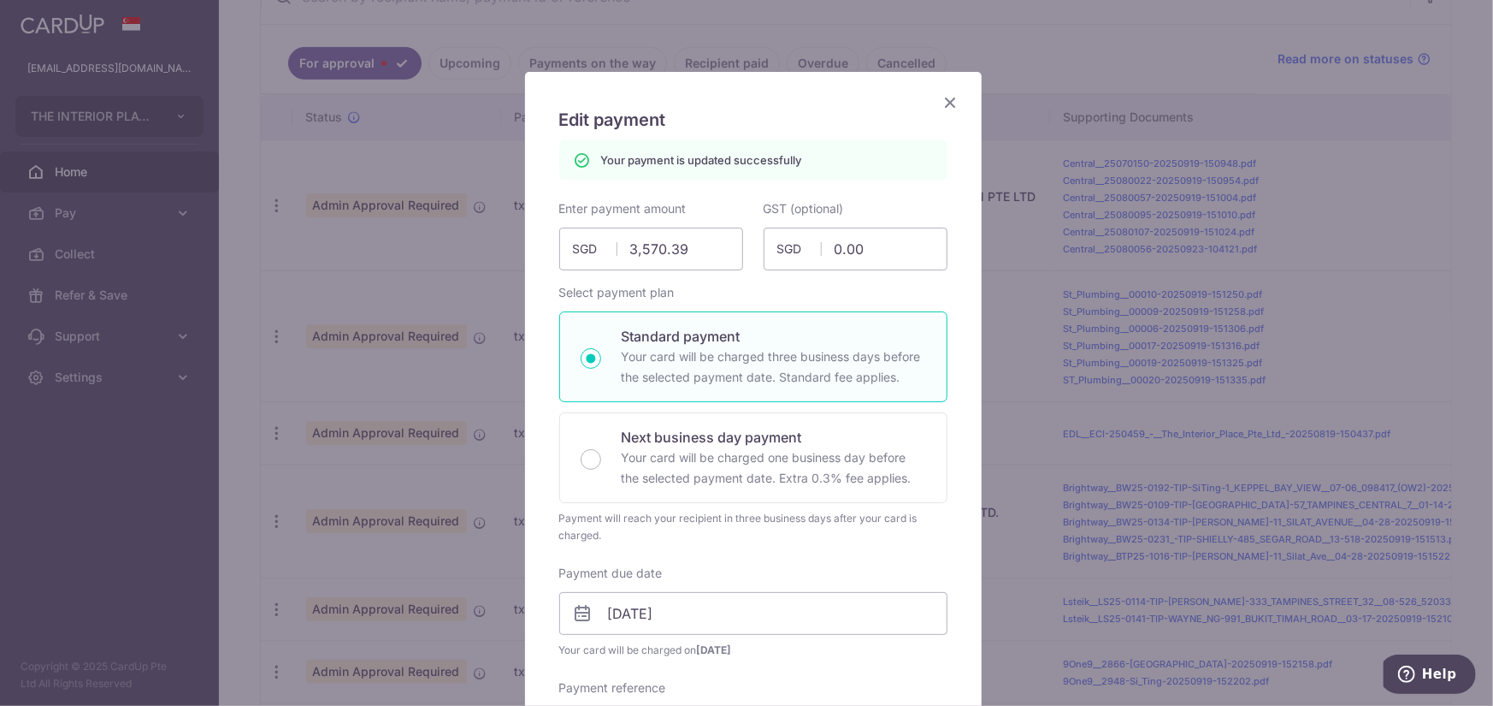
click at [947, 108] on icon "Close" at bounding box center [951, 102] width 21 height 21
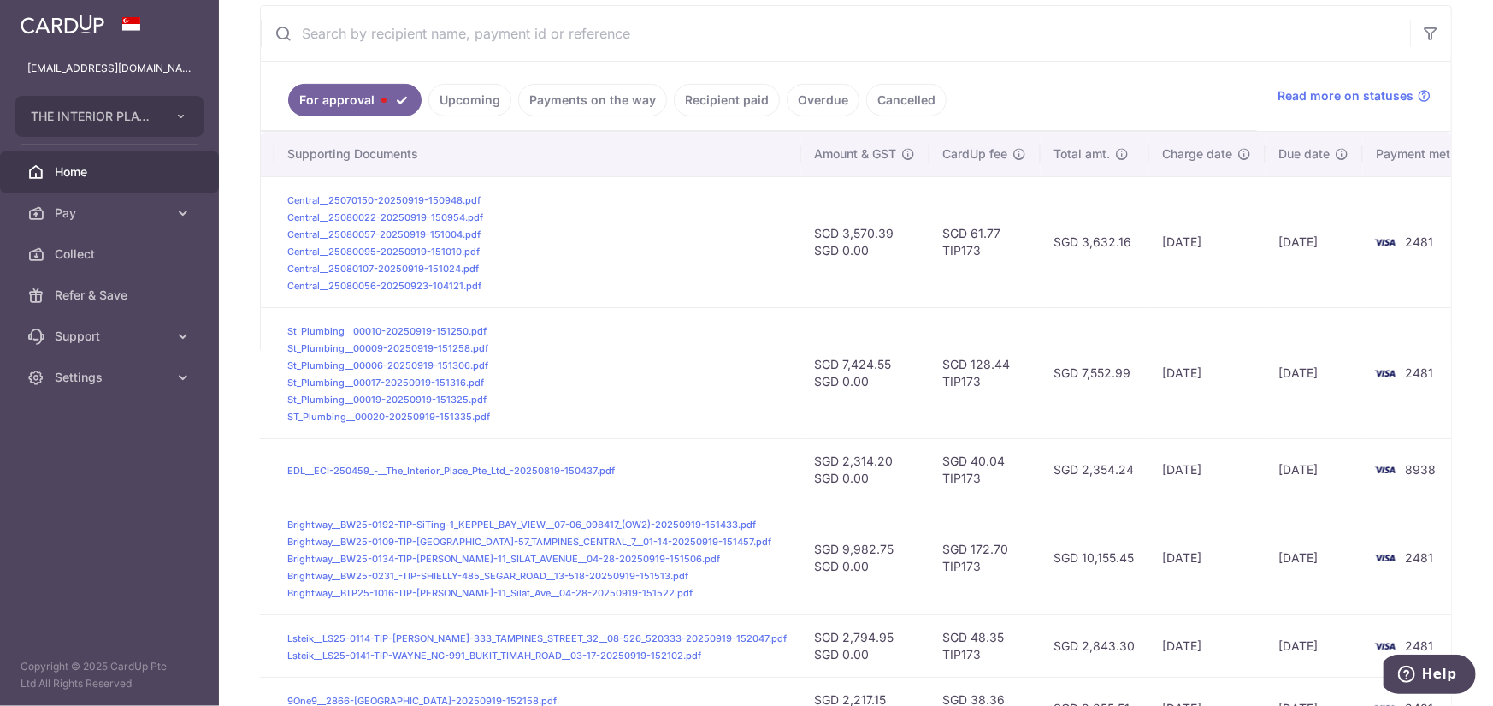
scroll to position [356, 0]
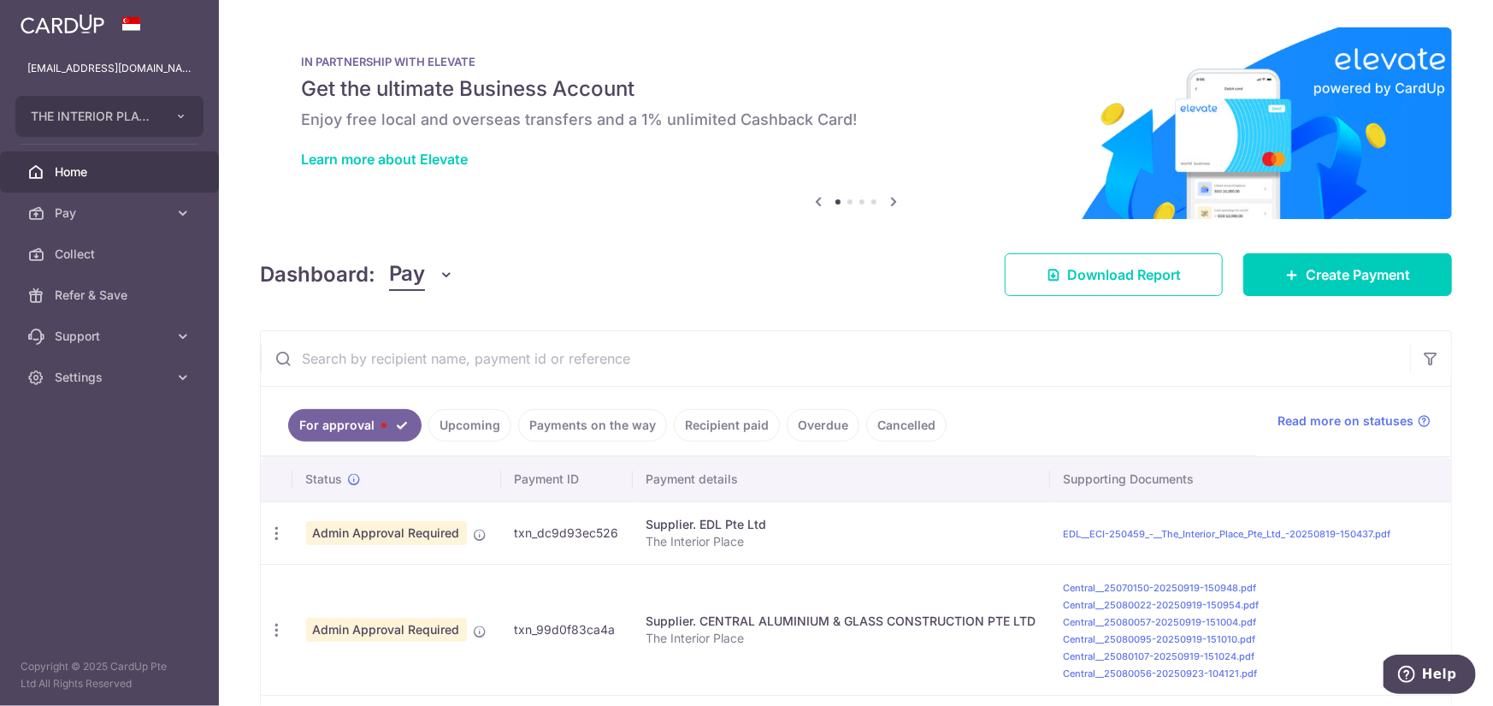
click at [558, 226] on div "× Pause Schedule Pause all future payments in this series Pause just this one p…" at bounding box center [856, 353] width 1274 height 706
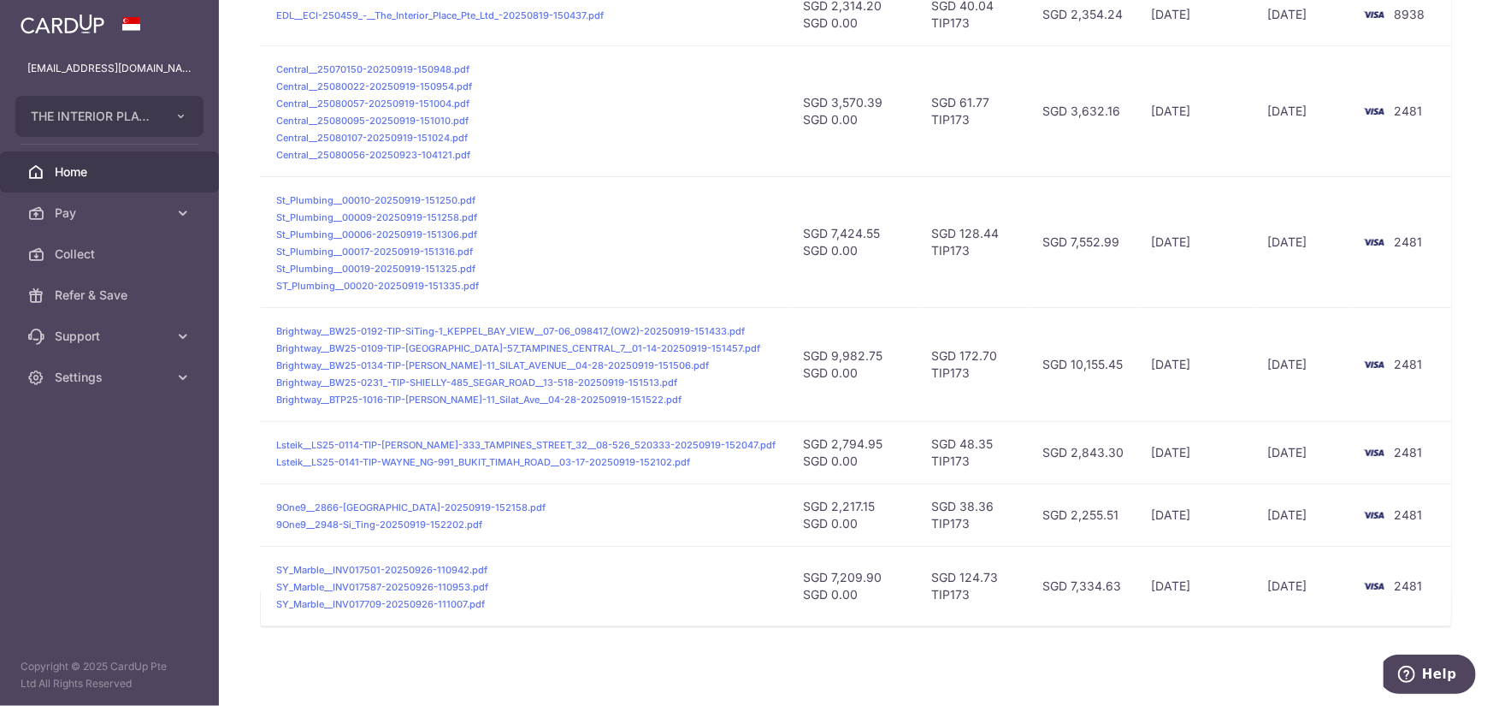
scroll to position [527, 0]
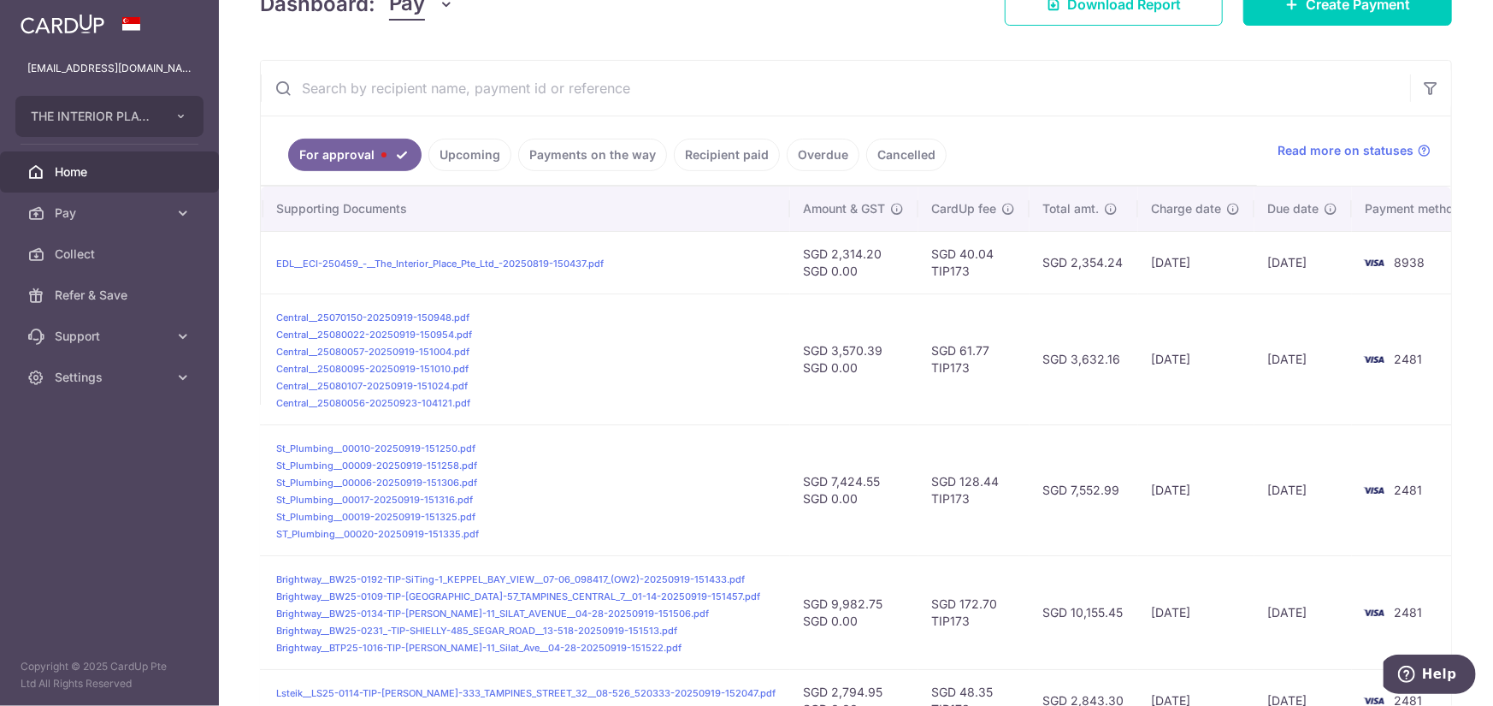
click at [444, 150] on link "Upcoming" at bounding box center [469, 155] width 83 height 32
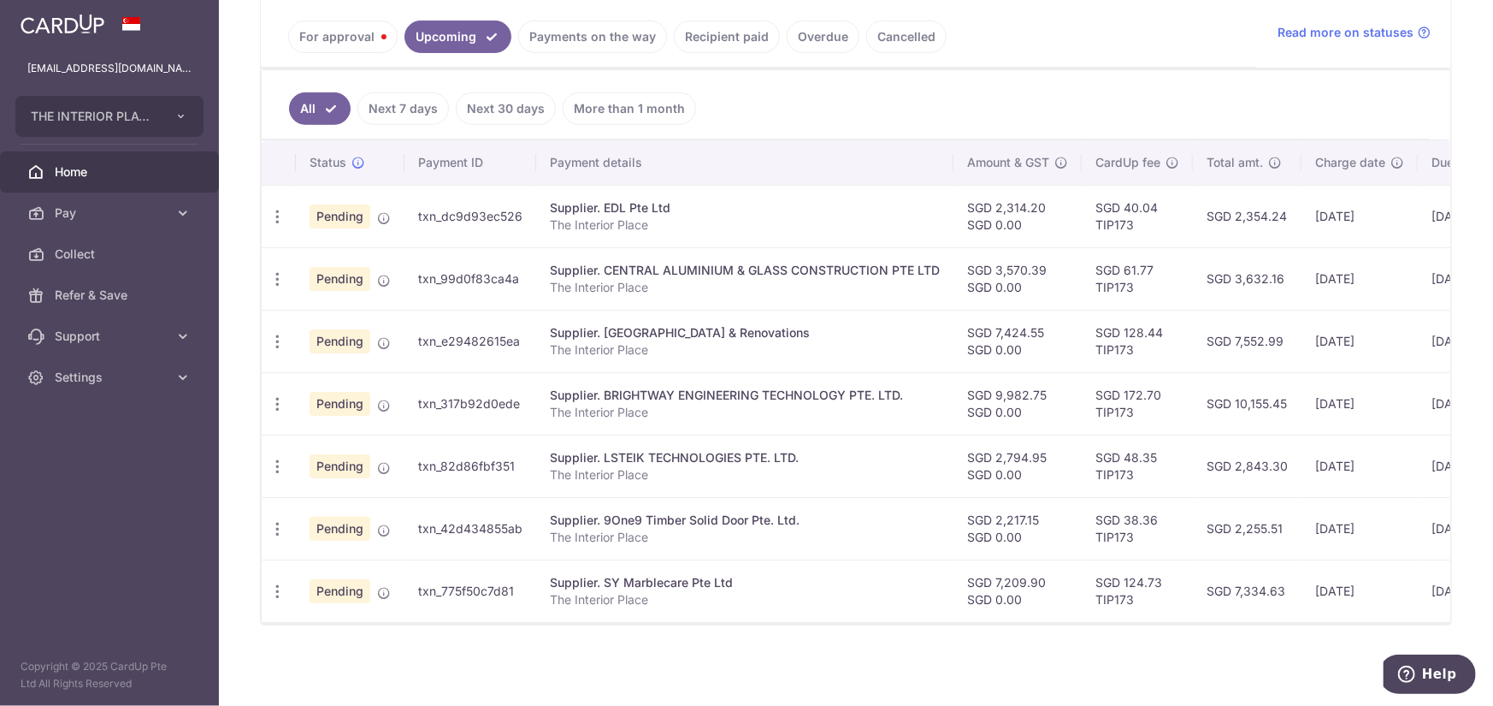
scroll to position [393, 0]
click at [343, 33] on link "For approval" at bounding box center [342, 37] width 109 height 32
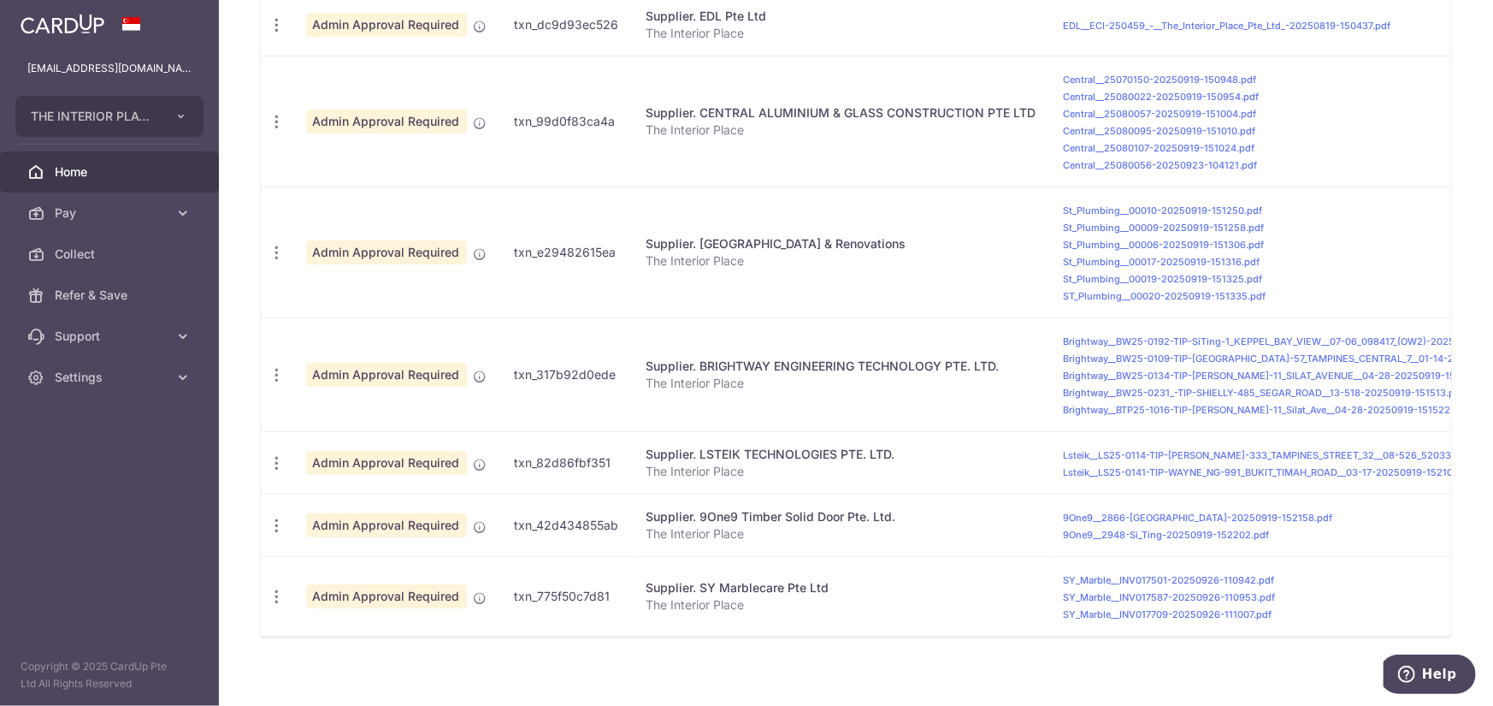
scroll to position [527, 0]
